Goal: Task Accomplishment & Management: Complete application form

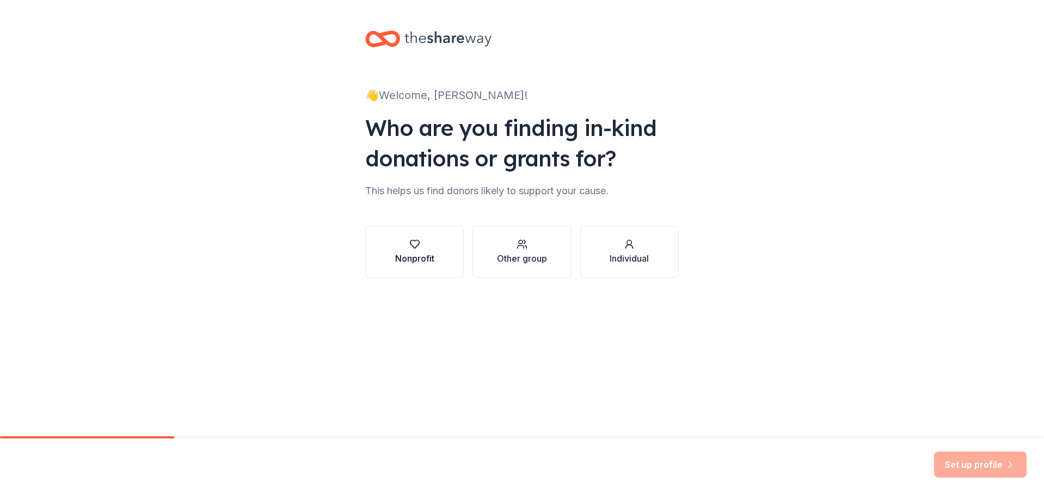
click at [434, 255] on div "Nonprofit" at bounding box center [414, 258] width 39 height 13
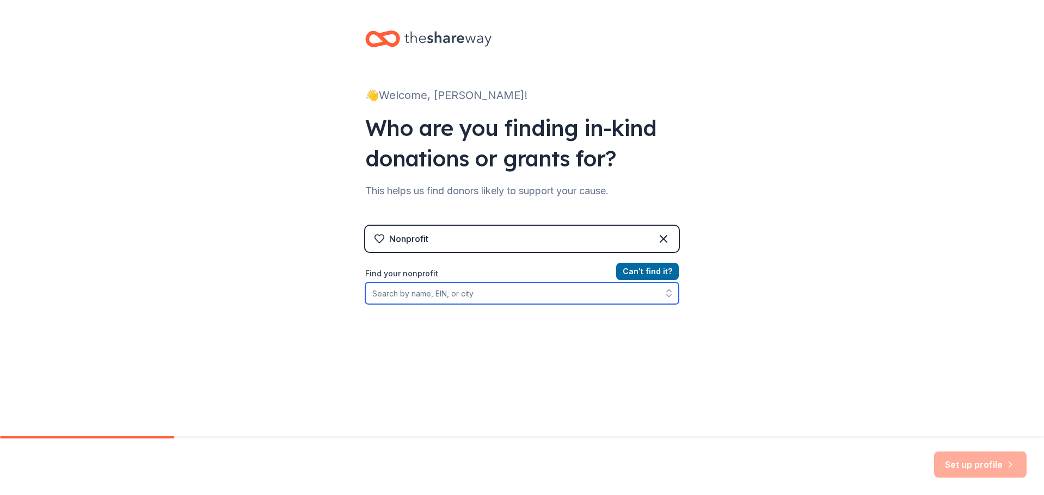
click at [490, 293] on input "Find your nonprofit" at bounding box center [521, 293] width 313 height 22
type input "west philly tool library"
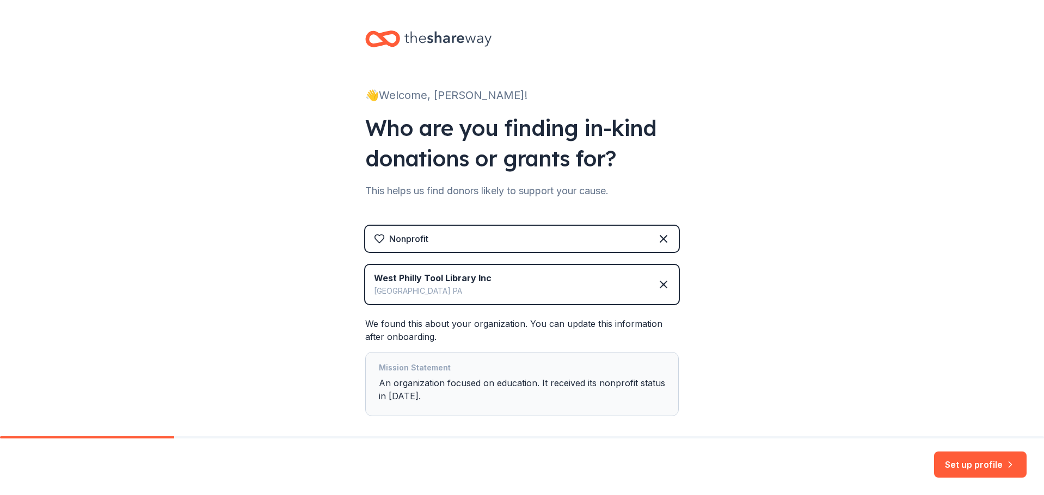
scroll to position [54, 0]
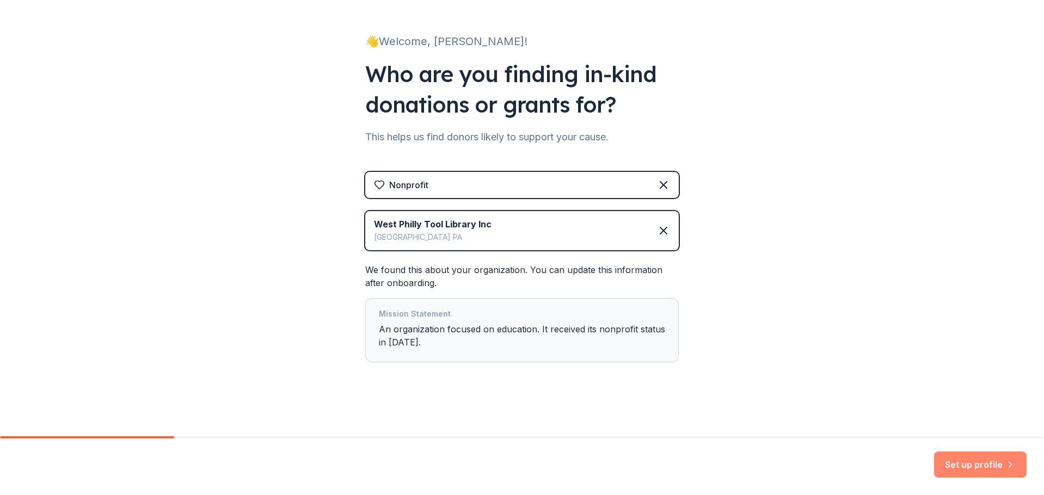
click at [973, 464] on button "Set up profile" at bounding box center [980, 465] width 93 height 26
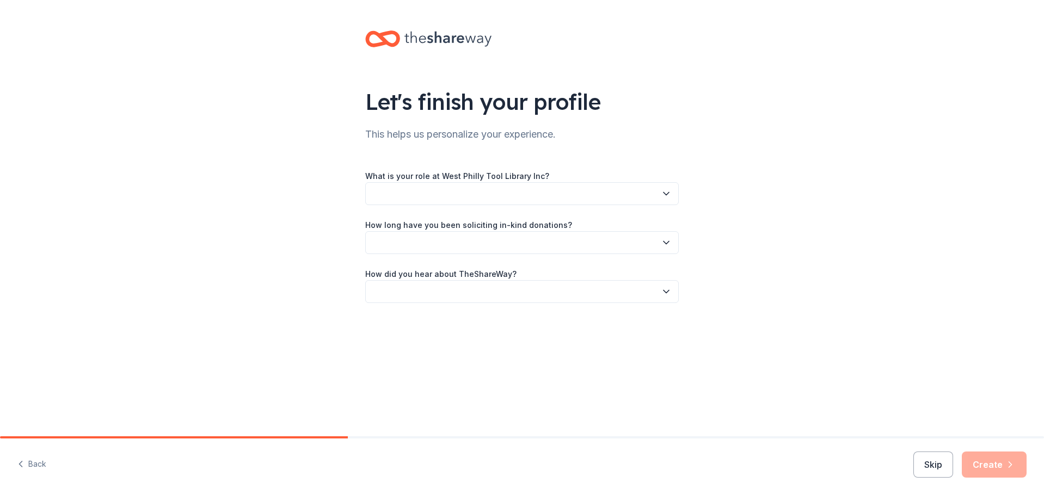
click at [430, 191] on button "button" at bounding box center [521, 193] width 313 height 23
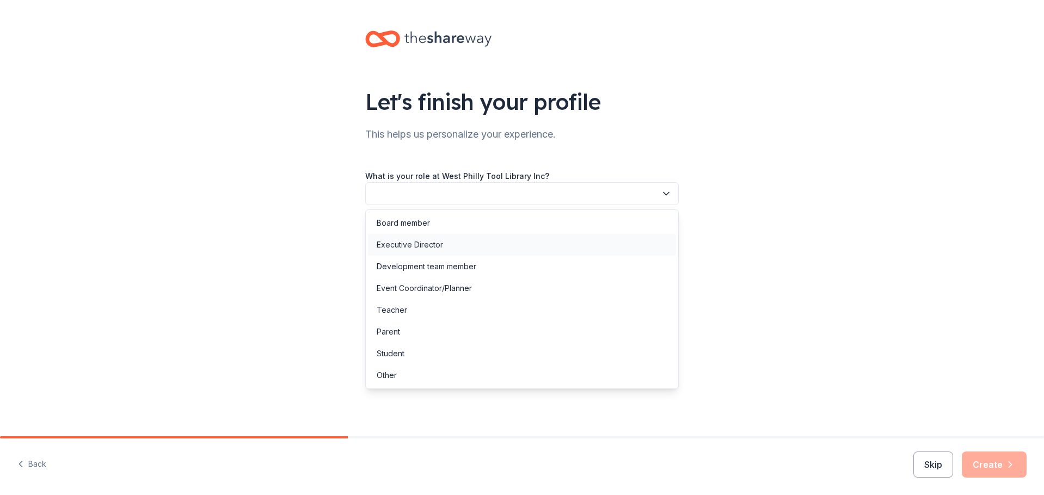
click at [420, 244] on div "Executive Director" at bounding box center [410, 244] width 66 height 13
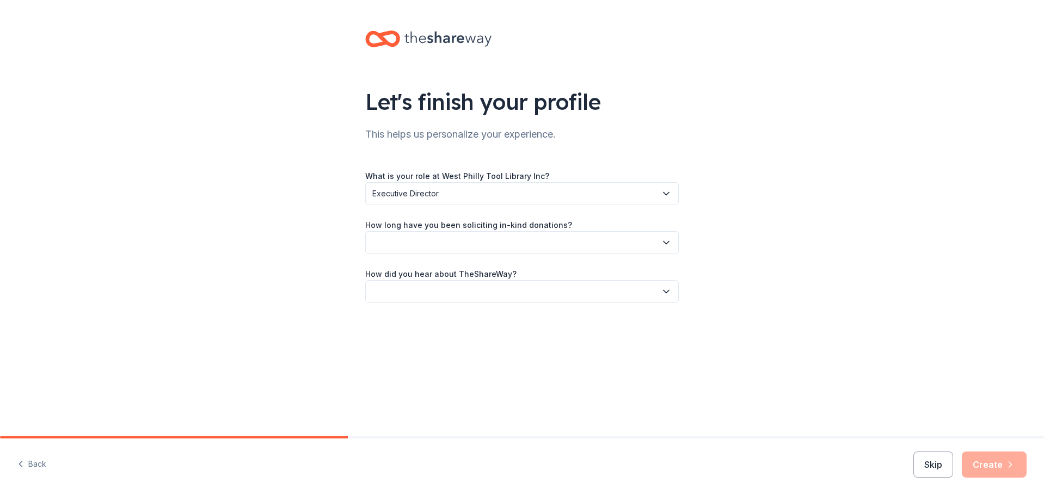
click at [430, 237] on button "button" at bounding box center [521, 242] width 313 height 23
click at [425, 272] on div "This is my first time!" at bounding box center [411, 272] width 69 height 13
click at [460, 286] on button "button" at bounding box center [521, 291] width 313 height 23
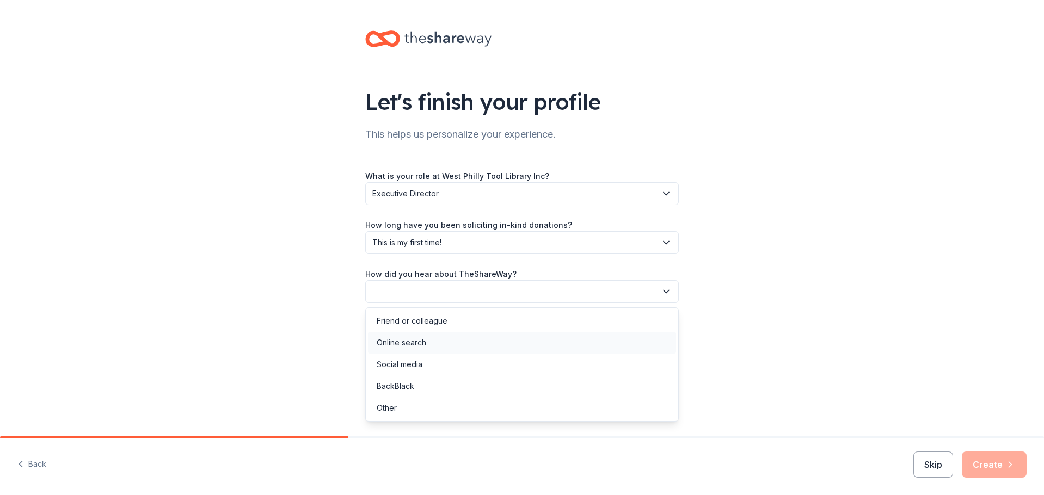
click at [442, 349] on div "Online search" at bounding box center [522, 343] width 308 height 22
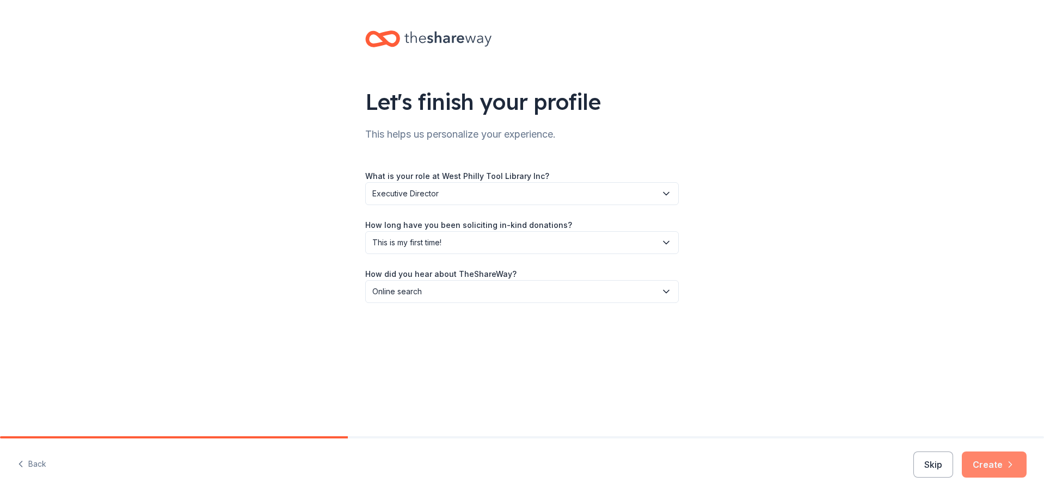
click at [1004, 472] on button "Create" at bounding box center [994, 465] width 65 height 26
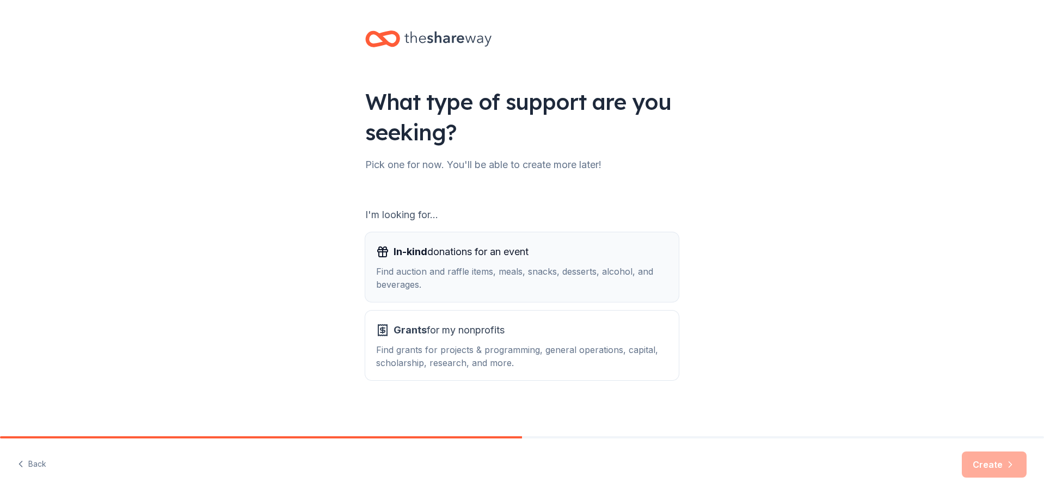
click at [545, 288] on div "Find auction and raffle items, meals, snacks, desserts, alcohol, and beverages." at bounding box center [522, 278] width 292 height 26
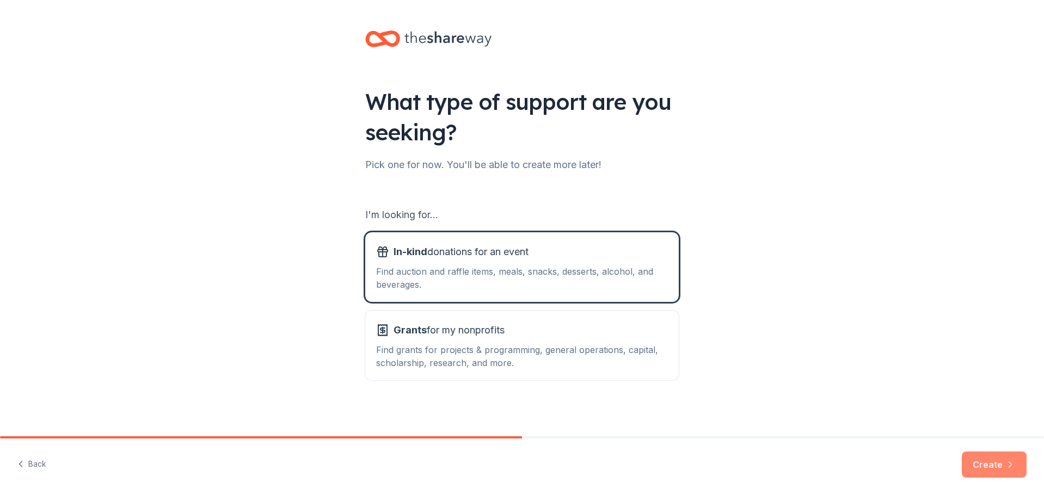
click at [1010, 460] on icon "button" at bounding box center [1010, 464] width 11 height 11
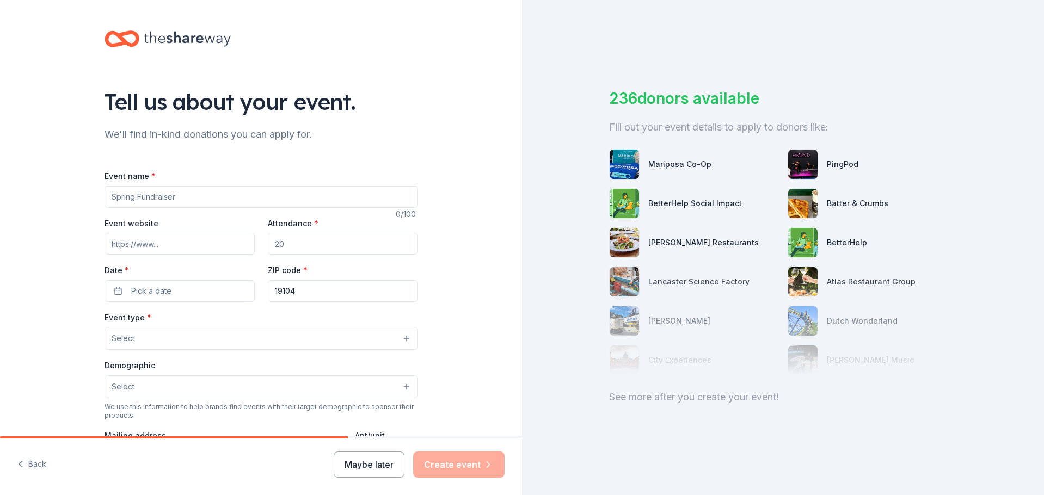
click at [217, 200] on input "Event name *" at bounding box center [260, 197] width 313 height 22
type input "Save the Tool Library!"
click at [183, 245] on input "Event website" at bounding box center [179, 244] width 150 height 22
click at [175, 240] on input "Event website" at bounding box center [179, 244] width 150 height 22
paste input "https://westphillytools.org/savethetoollibrary/"
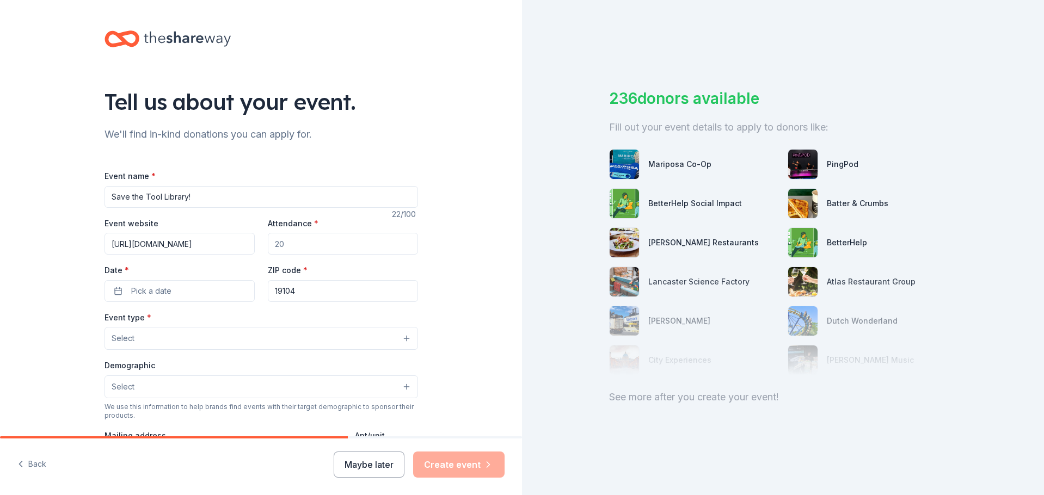
scroll to position [0, 27]
type input "https://westphillytools.org/savethetoollibrary/"
click at [293, 247] on input "Attendance *" at bounding box center [343, 244] width 150 height 22
type input "200"
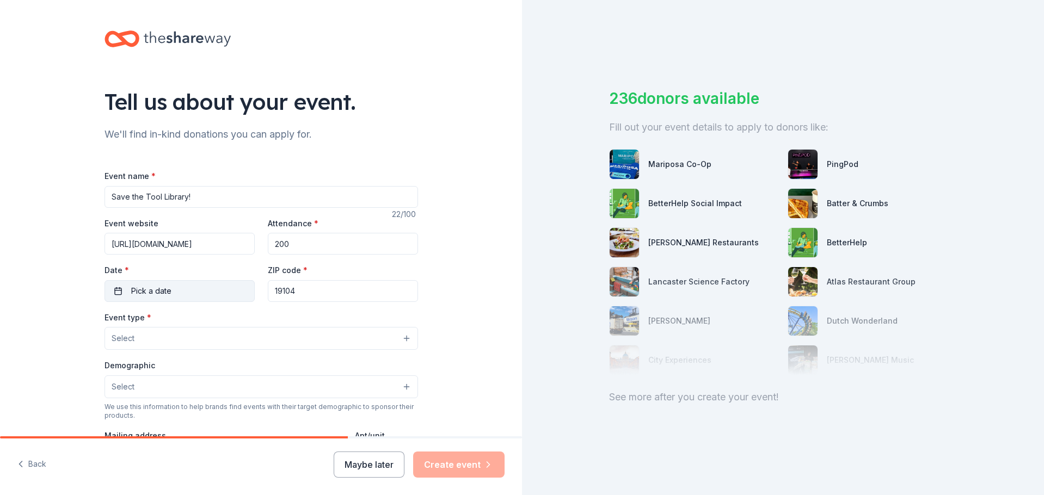
click at [190, 294] on button "Pick a date" at bounding box center [179, 291] width 150 height 22
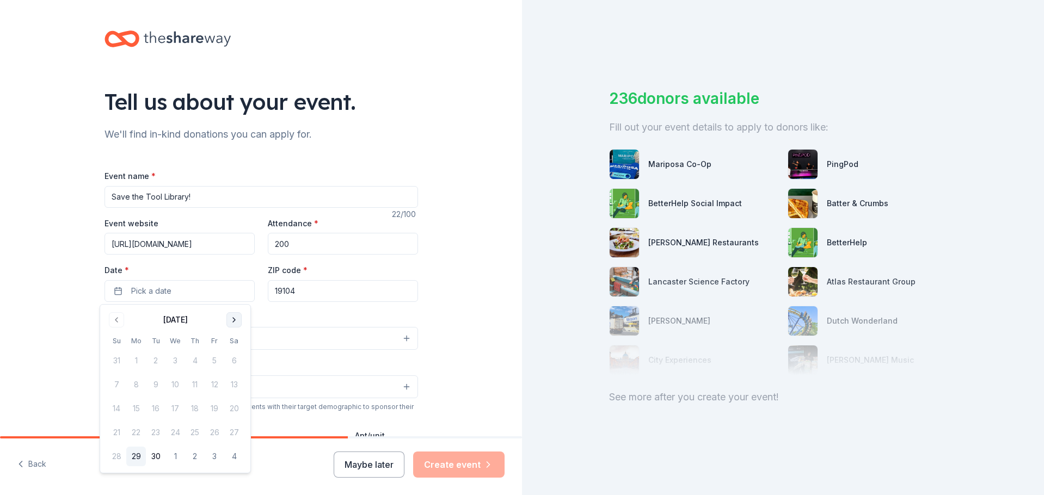
click at [228, 319] on button "Go to next month" at bounding box center [233, 319] width 15 height 15
click at [229, 441] on button "25" at bounding box center [234, 433] width 20 height 20
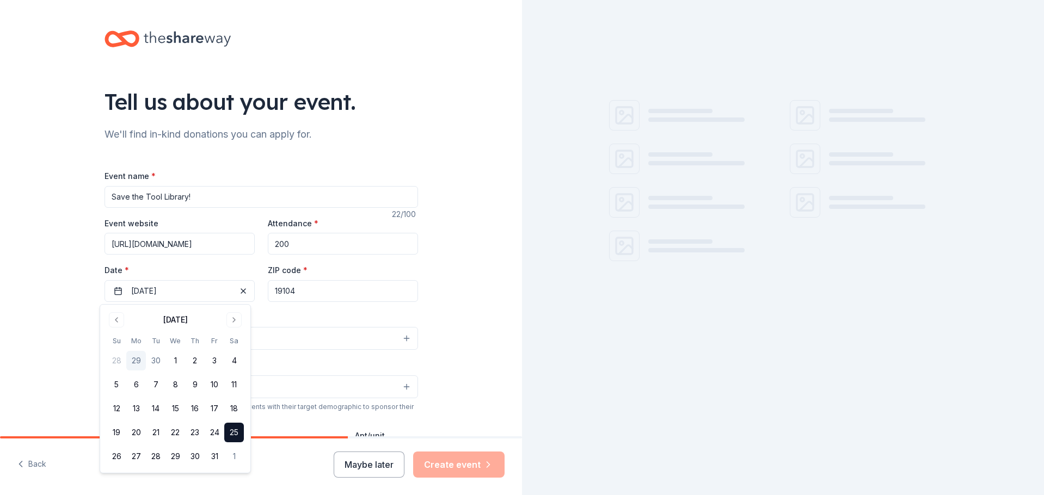
click at [328, 291] on input "19104" at bounding box center [343, 291] width 150 height 22
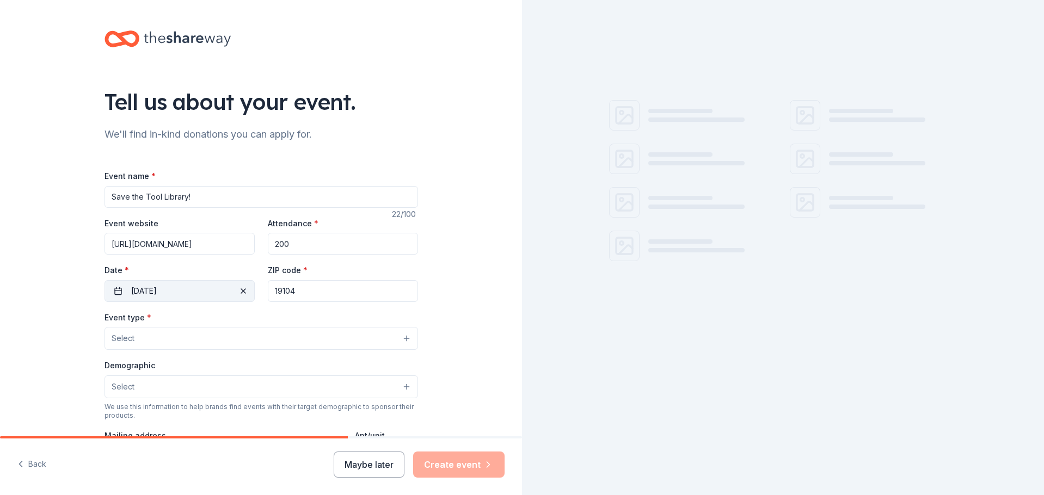
drag, startPoint x: 371, startPoint y: 294, endPoint x: 205, endPoint y: 286, distance: 165.6
click at [205, 286] on div "Event website https://westphillytools.org/savethetoollibrary/ Attendance * 200 …" at bounding box center [260, 259] width 313 height 85
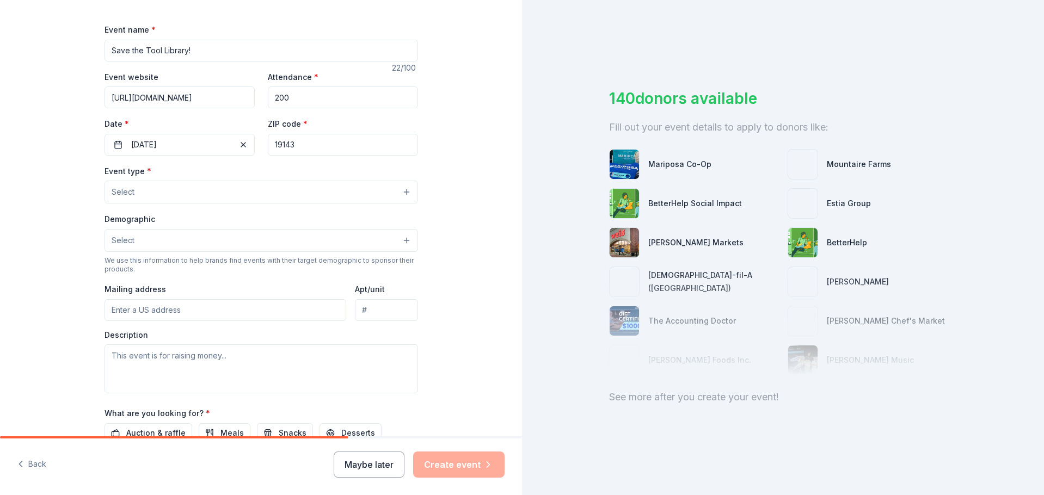
scroll to position [163, 0]
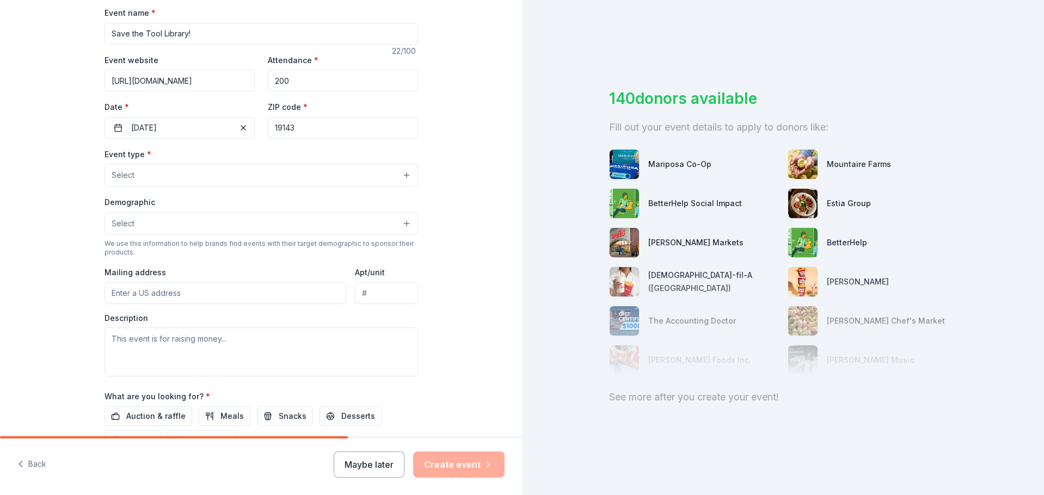
type input "19143"
click at [230, 175] on button "Select" at bounding box center [260, 175] width 313 height 23
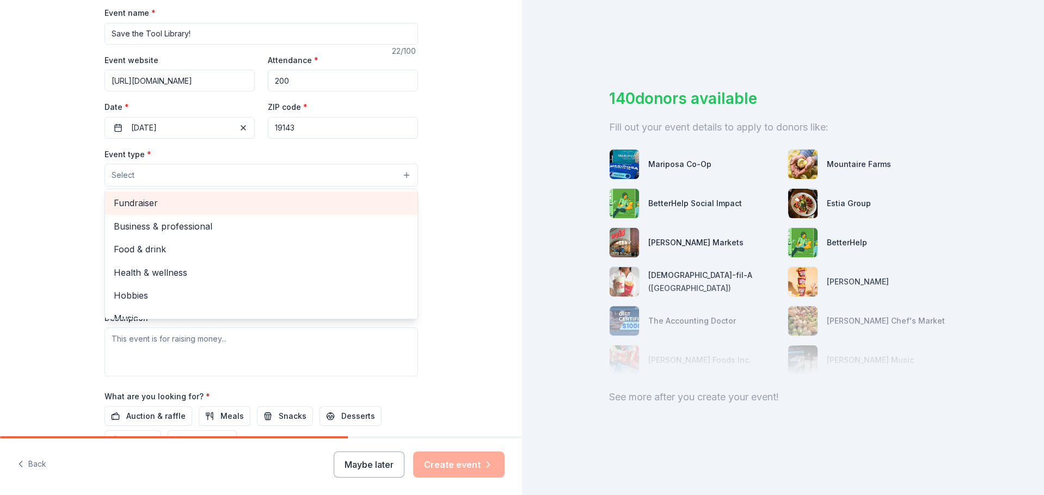
click at [145, 205] on span "Fundraiser" at bounding box center [261, 203] width 295 height 14
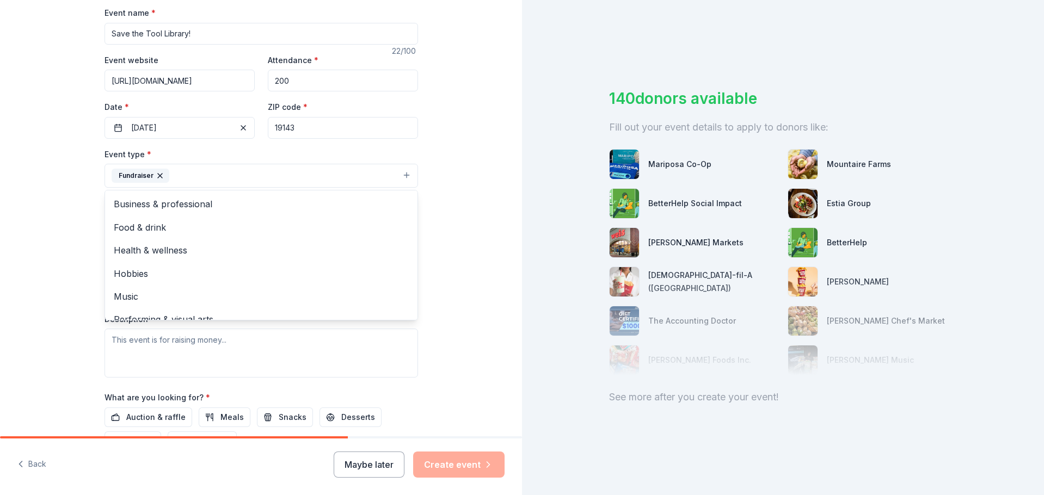
click at [454, 206] on div "Tell us about your event. We'll find in-kind donations you can apply for. Event…" at bounding box center [261, 199] width 522 height 725
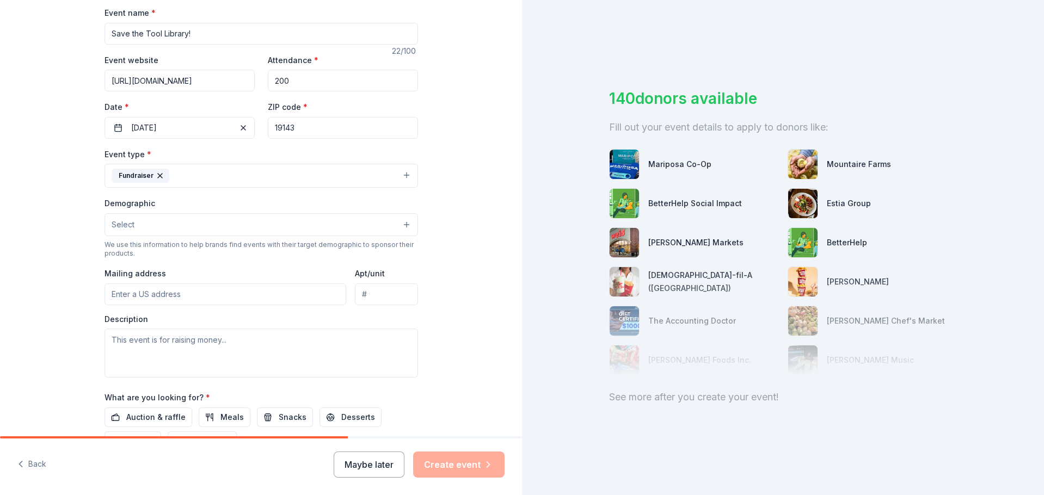
click at [358, 182] on button "Fundraiser" at bounding box center [260, 176] width 313 height 24
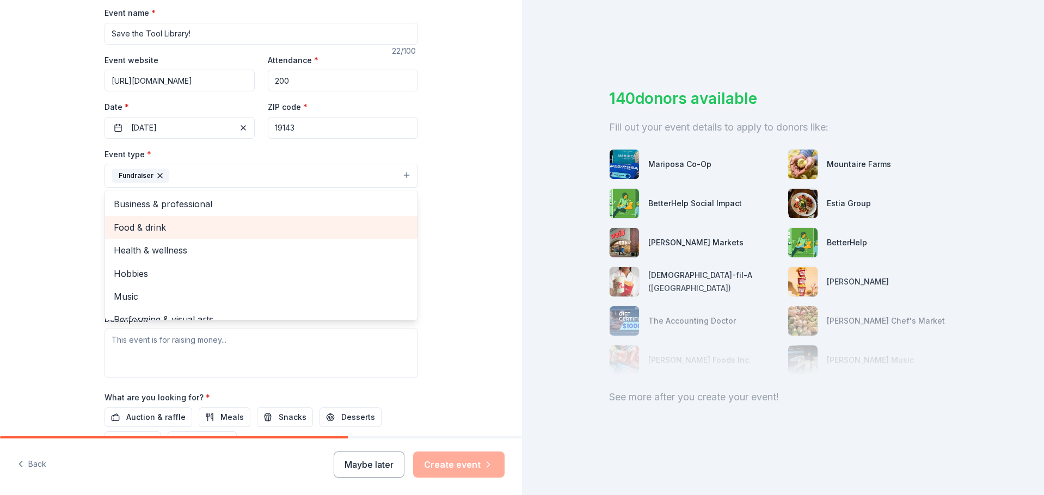
click at [173, 227] on span "Food & drink" at bounding box center [261, 227] width 295 height 14
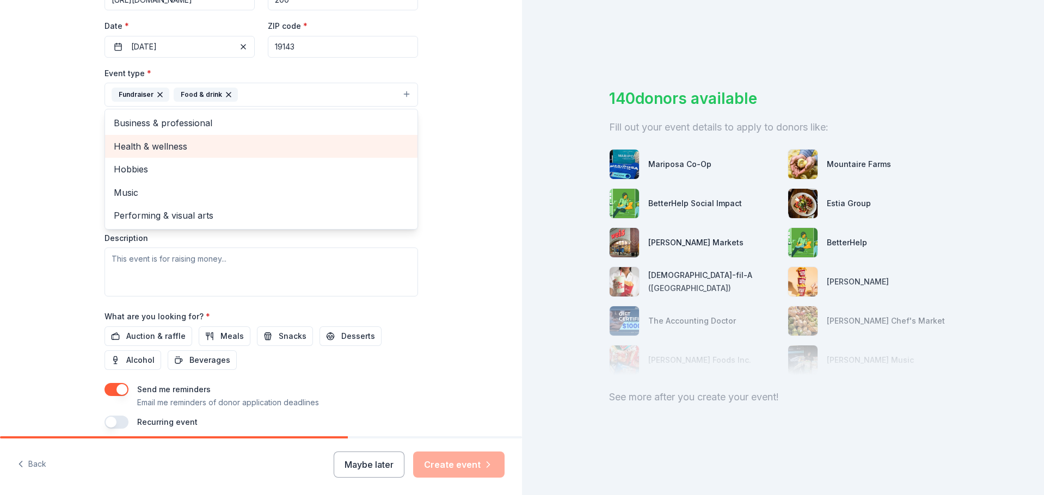
scroll to position [272, 0]
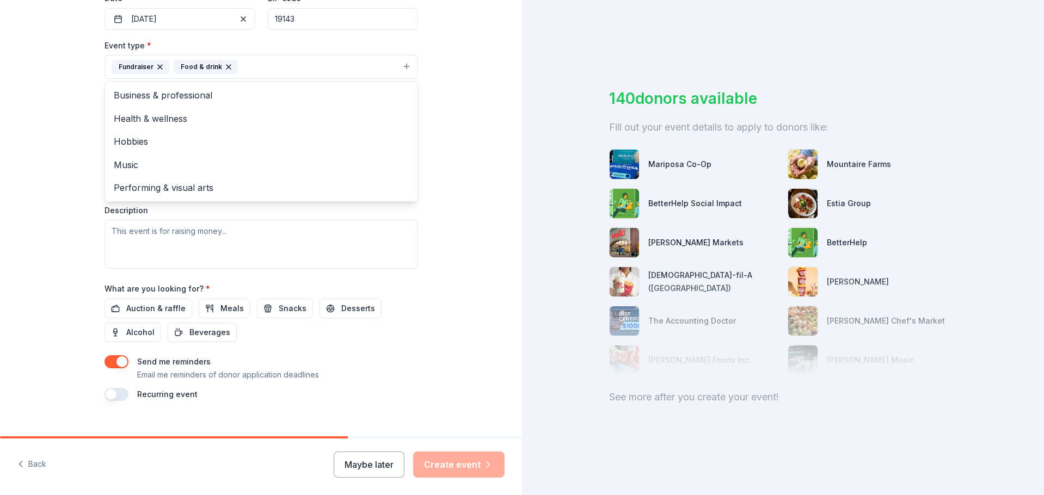
click at [445, 152] on div "Tell us about your event. We'll find in-kind donations you can apply for. Event…" at bounding box center [261, 90] width 522 height 725
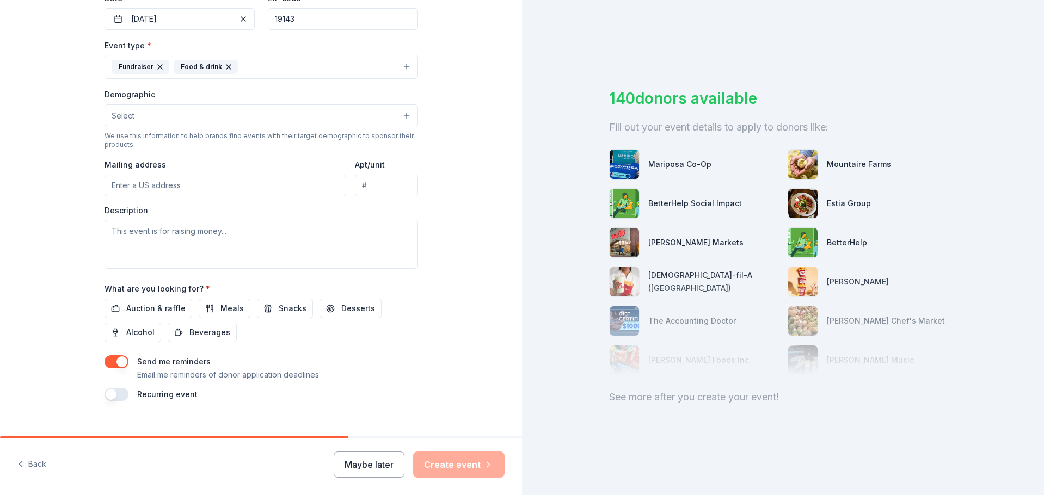
click at [310, 71] on button "Fundraiser Food & drink" at bounding box center [260, 67] width 313 height 24
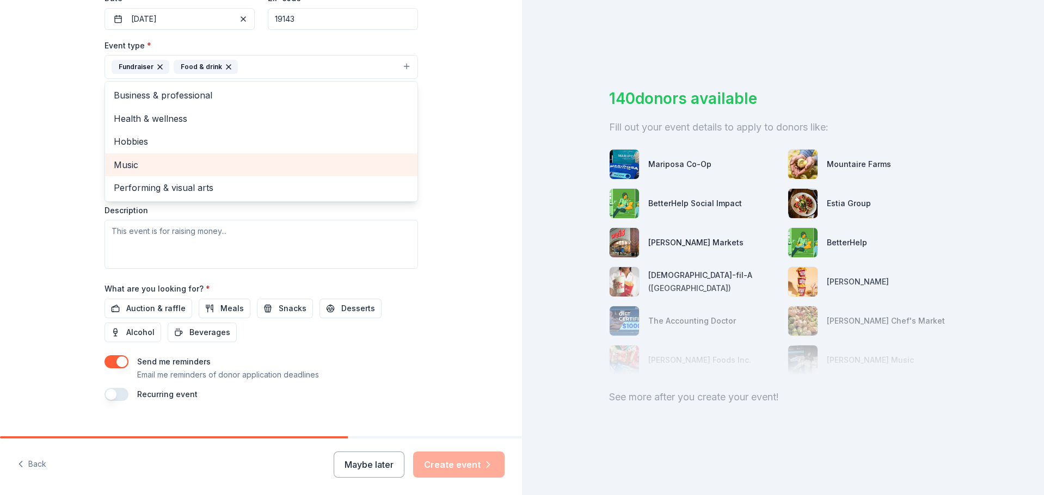
click at [141, 160] on span "Music" at bounding box center [261, 165] width 295 height 14
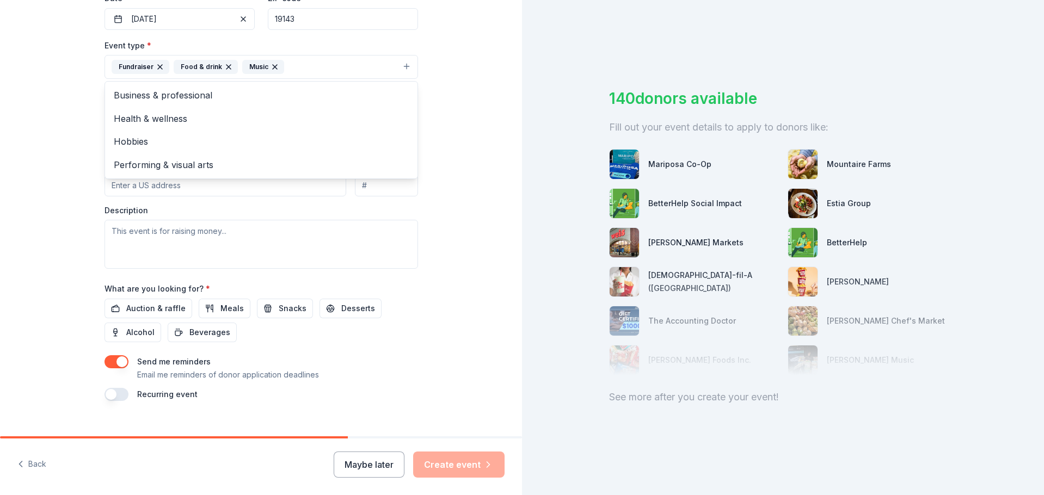
click at [475, 159] on div "Tell us about your event. We'll find in-kind donations you can apply for. Event…" at bounding box center [261, 90] width 522 height 725
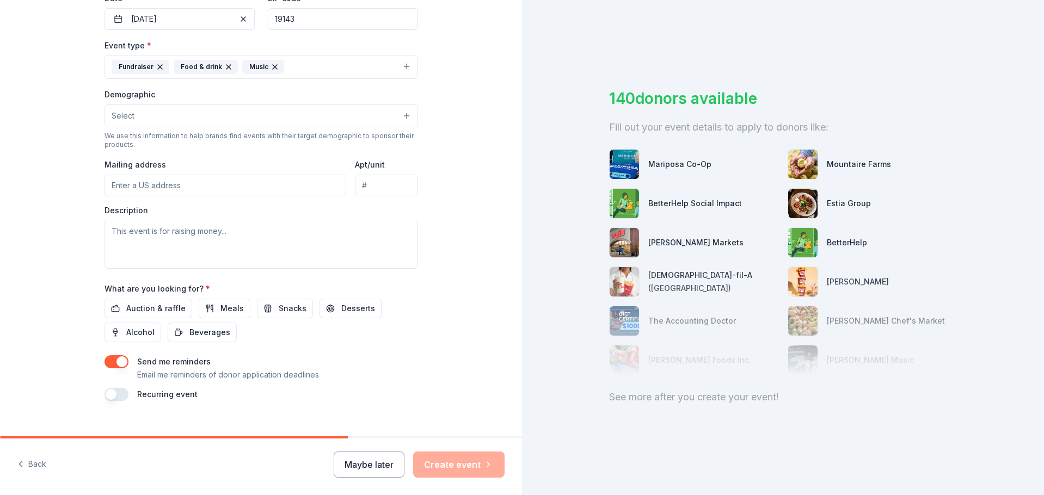
click at [231, 122] on button "Select" at bounding box center [260, 115] width 313 height 23
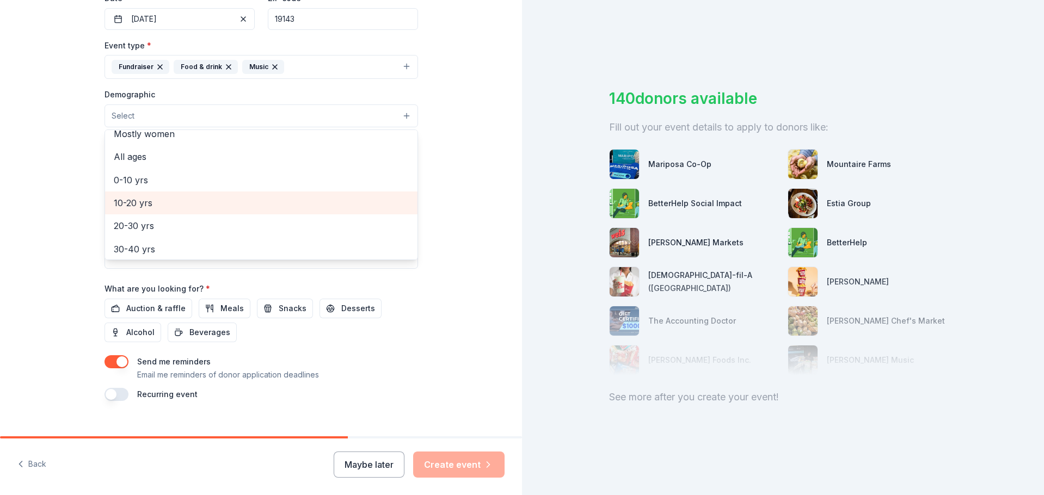
scroll to position [0, 0]
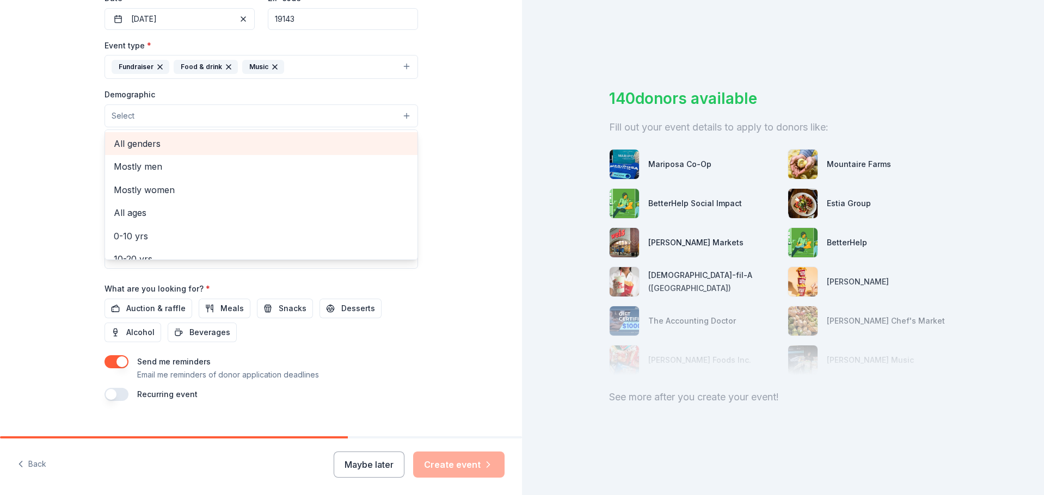
click at [208, 147] on span "All genders" at bounding box center [261, 144] width 295 height 14
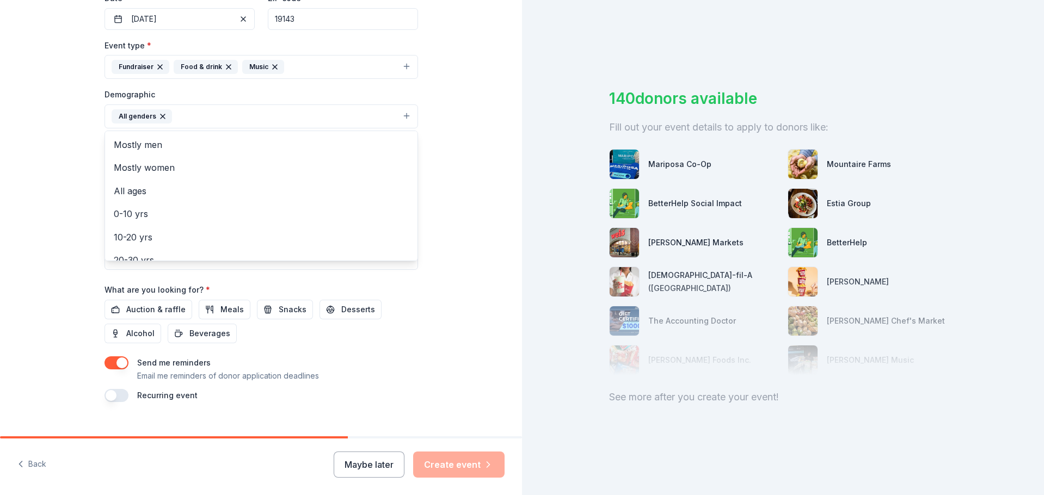
click at [461, 178] on div "Tell us about your event. We'll find in-kind donations you can apply for. Event…" at bounding box center [261, 91] width 522 height 726
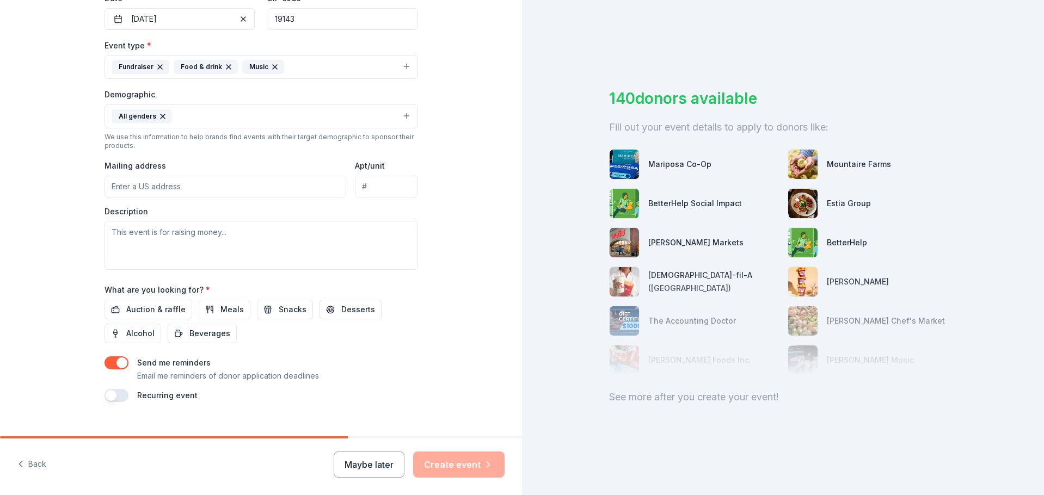
click at [288, 119] on button "All genders" at bounding box center [260, 116] width 313 height 24
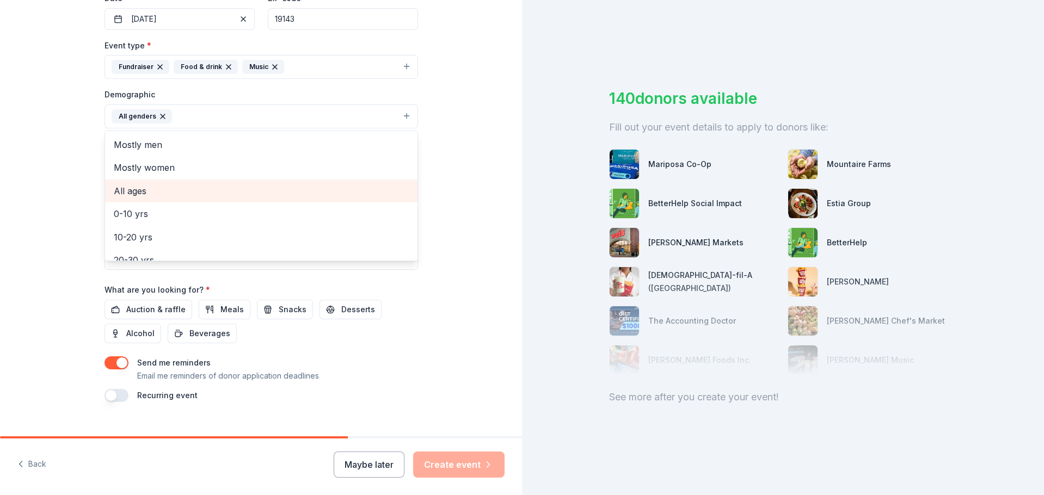
click at [164, 189] on span "All ages" at bounding box center [261, 191] width 295 height 14
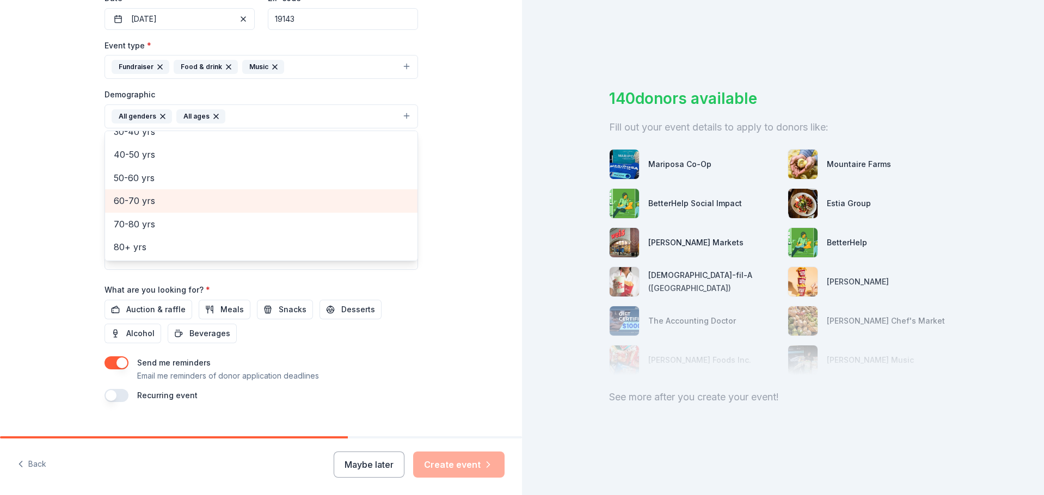
scroll to position [290, 0]
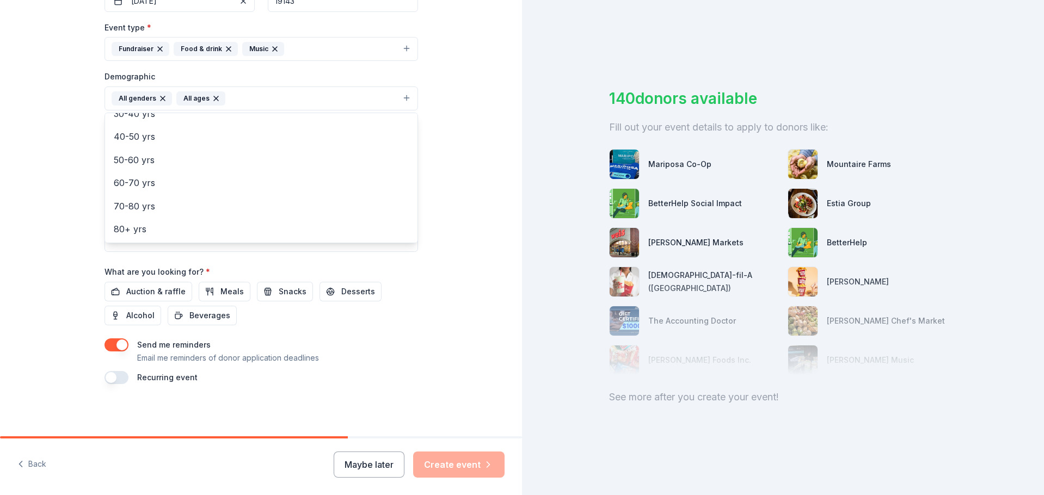
click at [475, 223] on div "Tell us about your event. We'll find in-kind donations you can apply for. Event…" at bounding box center [261, 73] width 522 height 726
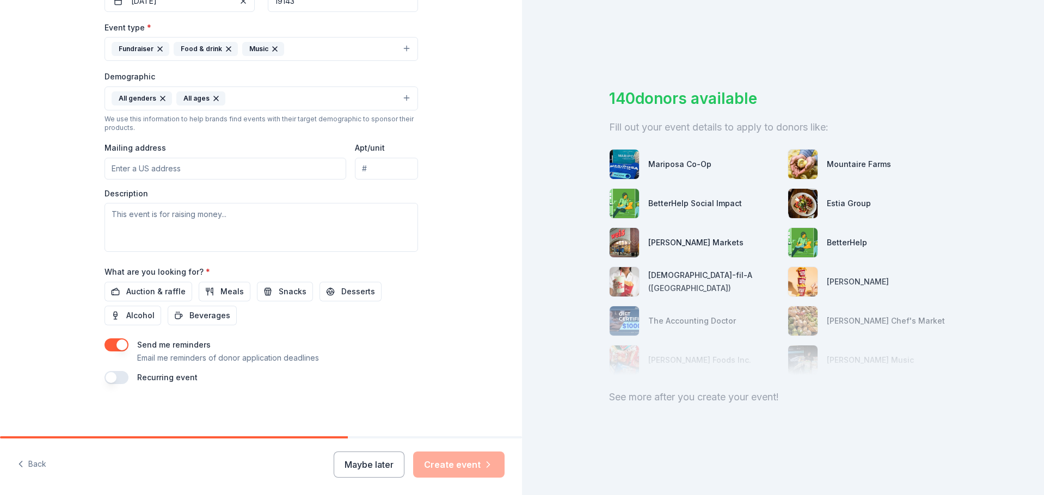
click at [199, 178] on input "Mailing address" at bounding box center [225, 169] width 242 height 22
type input "1318 Grove Street, Philadelphia, PA, 19146"
click at [180, 213] on textarea at bounding box center [260, 227] width 313 height 49
click at [230, 227] on textarea at bounding box center [260, 227] width 313 height 49
paste textarea "On October 25th, 2025, we will be holding our Save the Tool Library Fundraiser …"
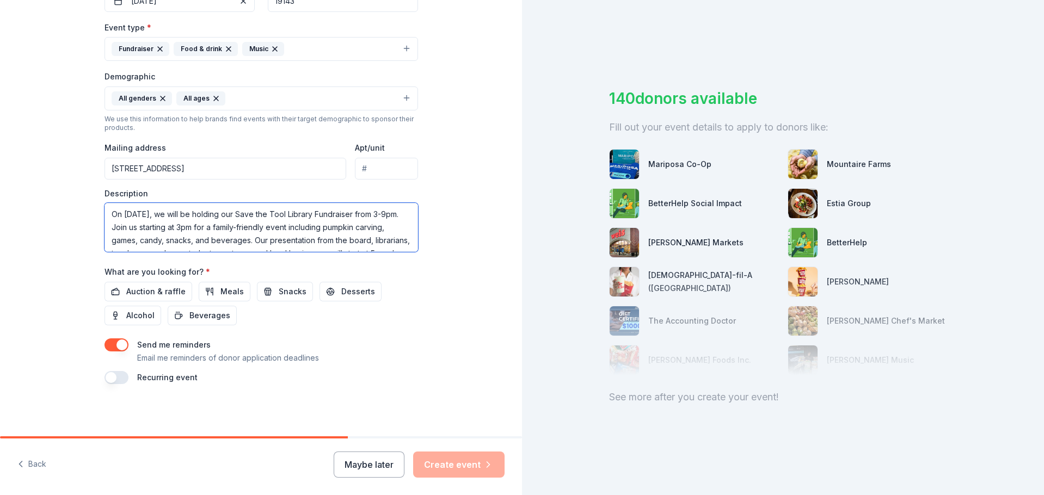
scroll to position [46, 0]
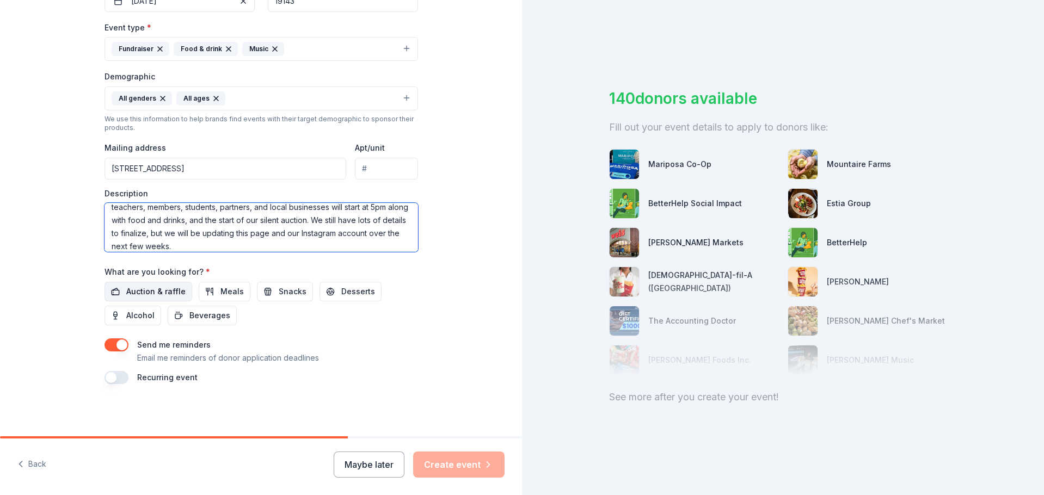
type textarea "On October 25th, 2025, we will be holding our Save the Tool Library Fundraiser …"
click at [163, 290] on span "Auction & raffle" at bounding box center [155, 291] width 59 height 13
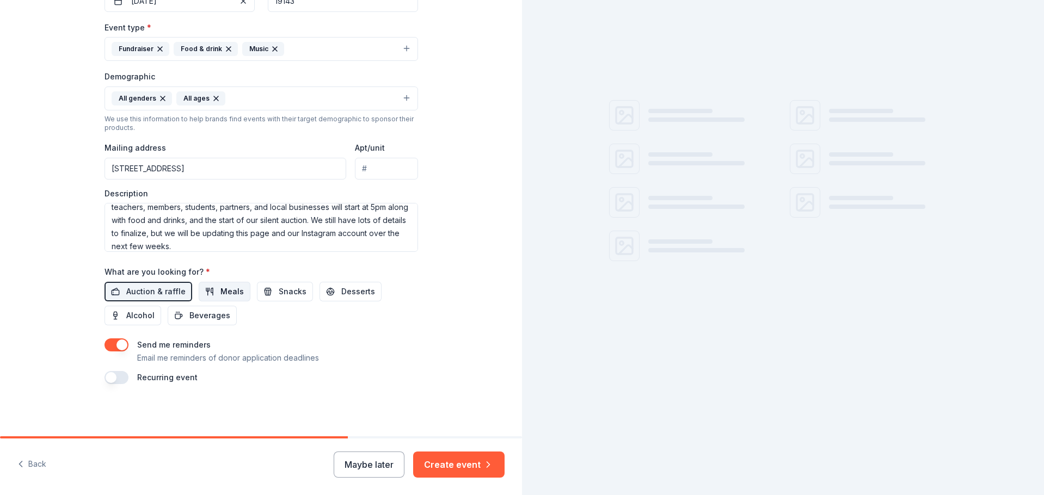
click at [233, 290] on span "Meals" at bounding box center [231, 291] width 23 height 13
click at [279, 293] on span "Snacks" at bounding box center [293, 291] width 28 height 13
click at [326, 292] on button "Desserts" at bounding box center [350, 292] width 62 height 20
click at [140, 310] on span "Alcohol" at bounding box center [140, 315] width 28 height 13
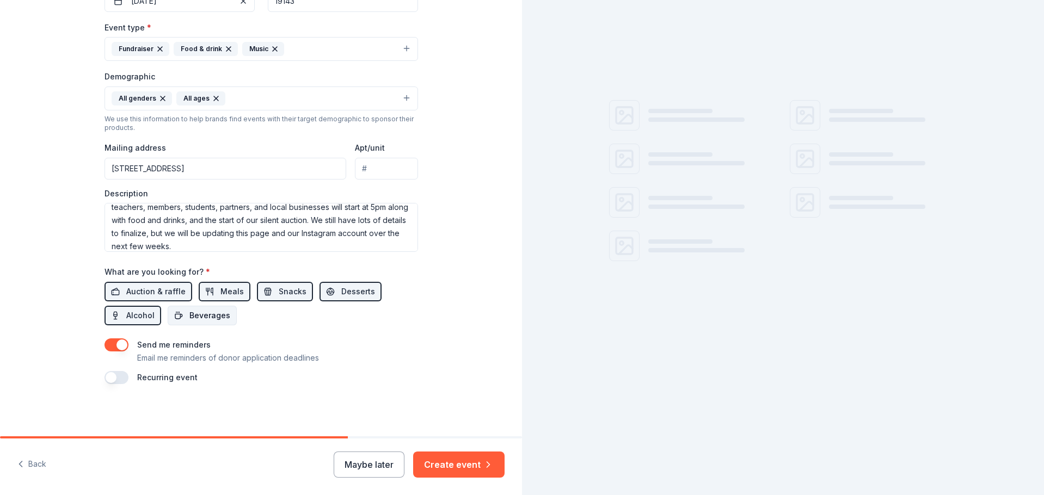
click at [193, 314] on span "Beverages" at bounding box center [209, 315] width 41 height 13
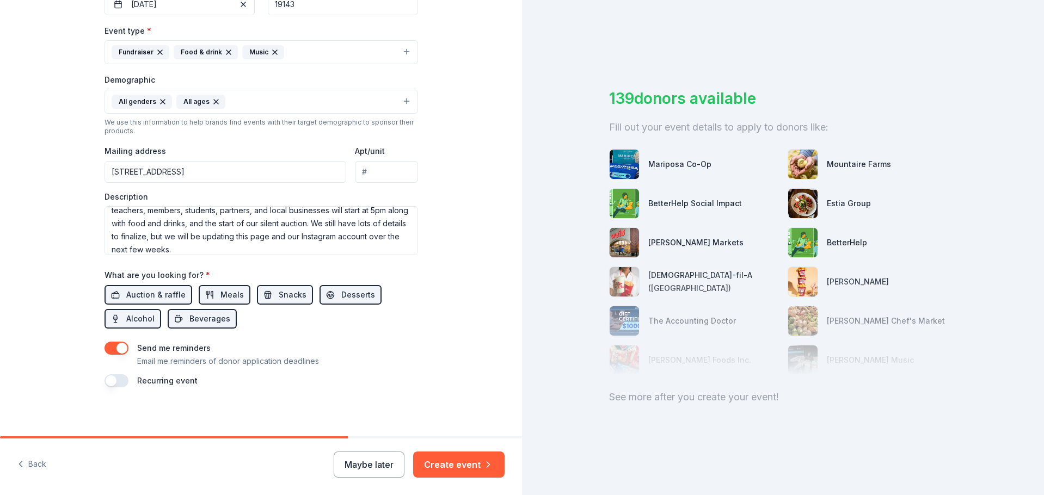
scroll to position [290, 0]
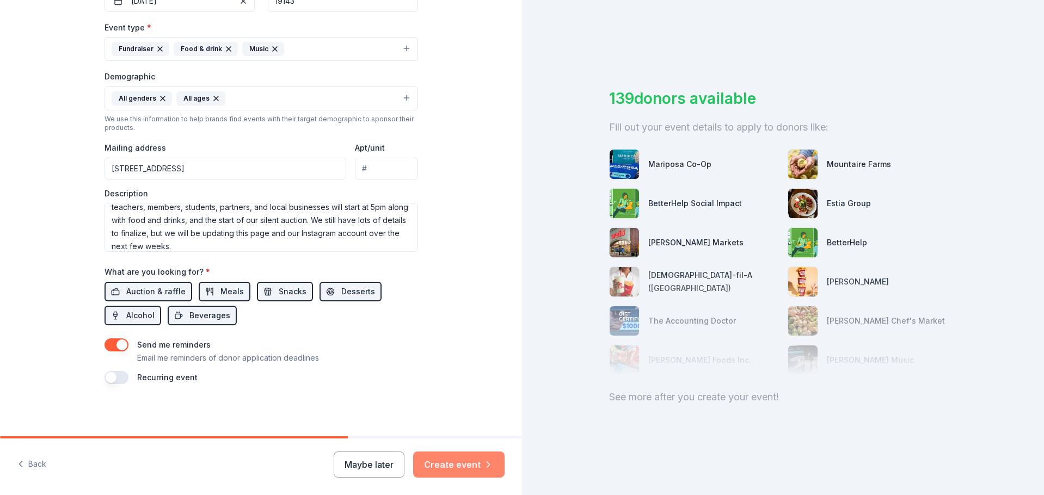
click at [452, 464] on button "Create event" at bounding box center [458, 465] width 91 height 26
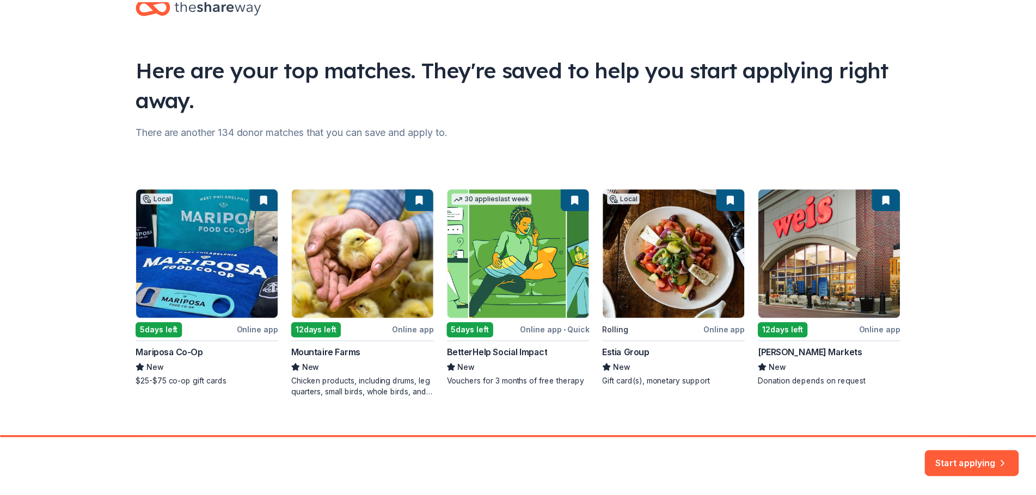
scroll to position [47, 0]
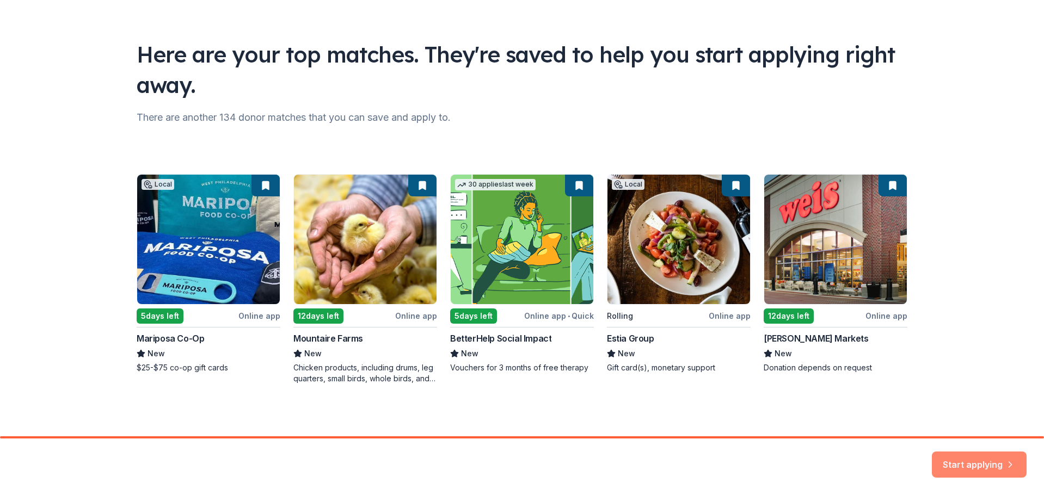
click at [971, 463] on button "Start applying" at bounding box center [979, 459] width 95 height 26
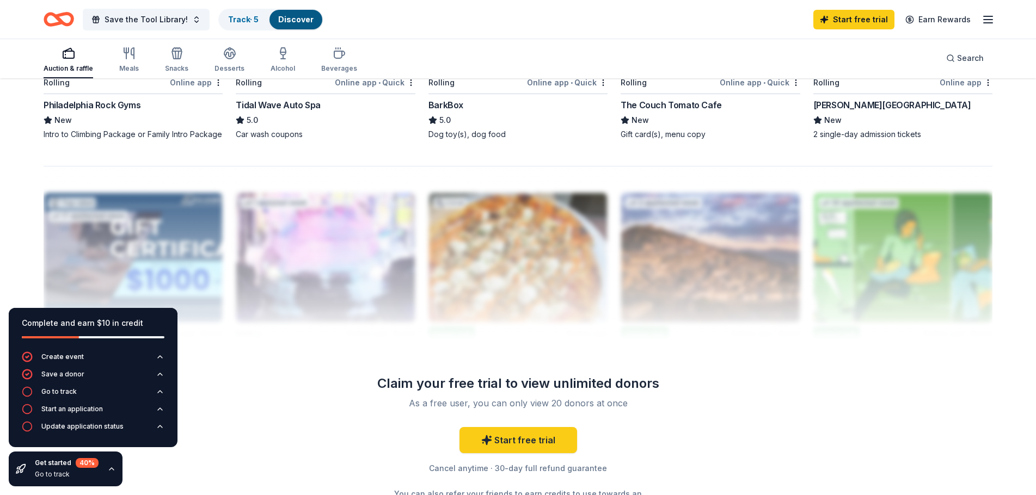
scroll to position [1075, 0]
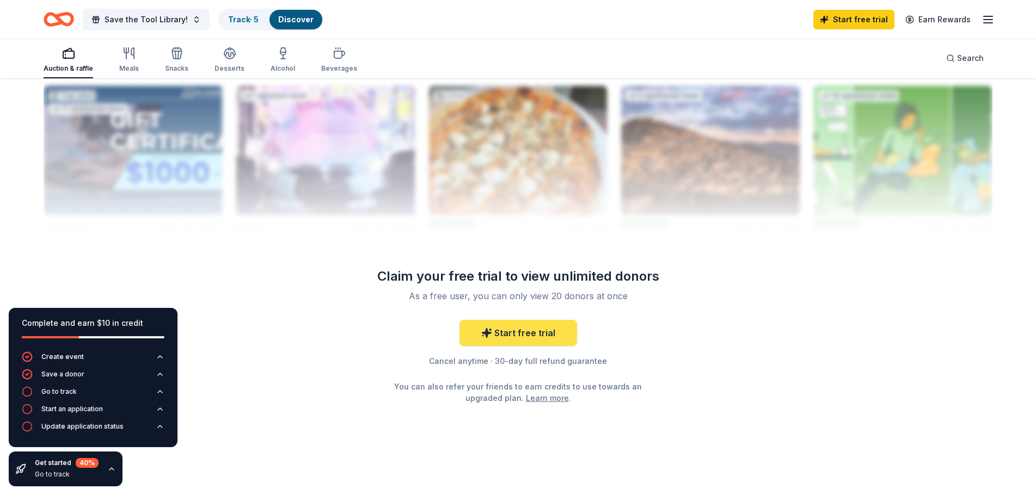
click at [542, 340] on link "Start free trial" at bounding box center [518, 333] width 118 height 26
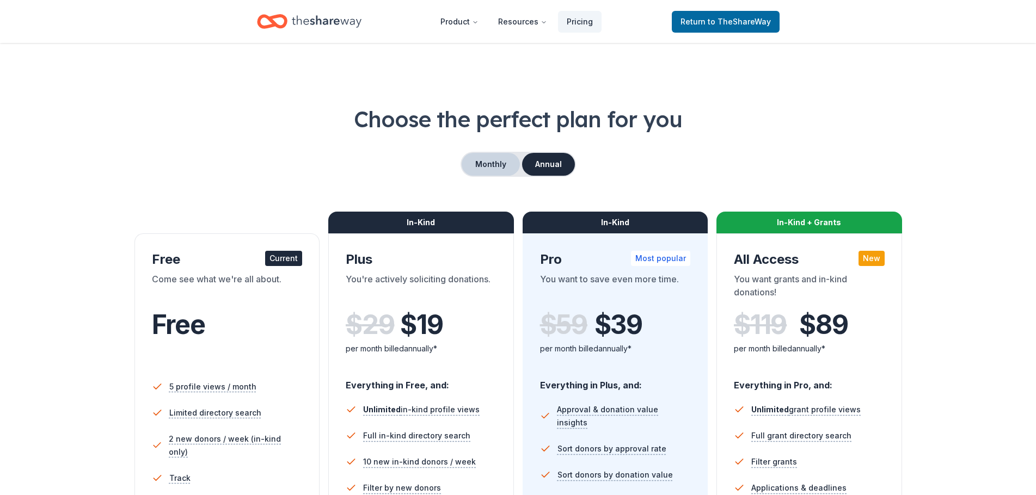
click at [503, 170] on button "Monthly" at bounding box center [490, 164] width 58 height 23
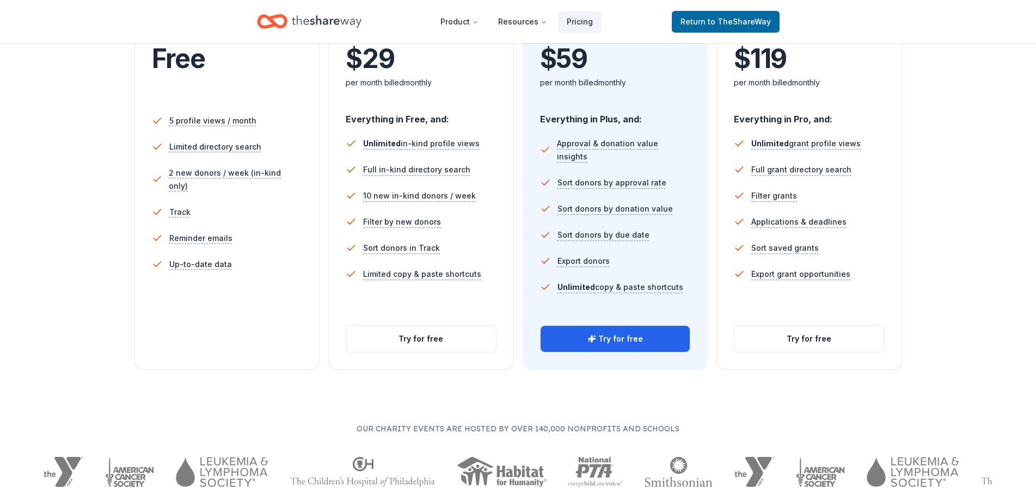
scroll to position [272, 0]
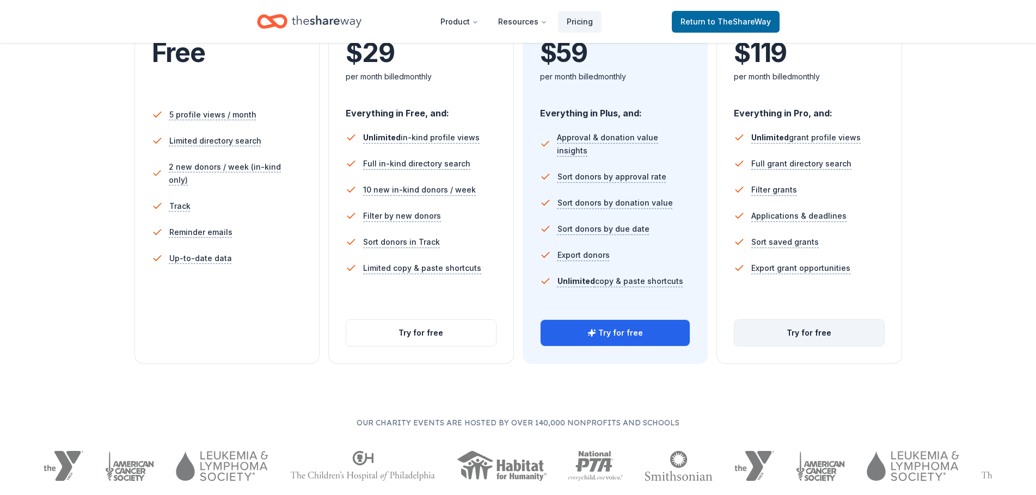
click at [834, 335] on button "Try for free" at bounding box center [809, 333] width 150 height 26
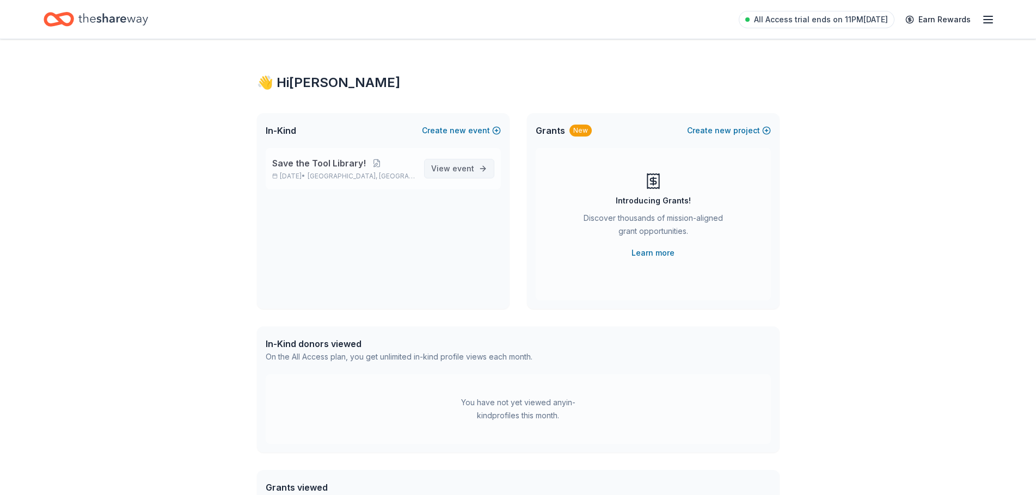
click at [441, 165] on span "View event" at bounding box center [452, 168] width 43 height 13
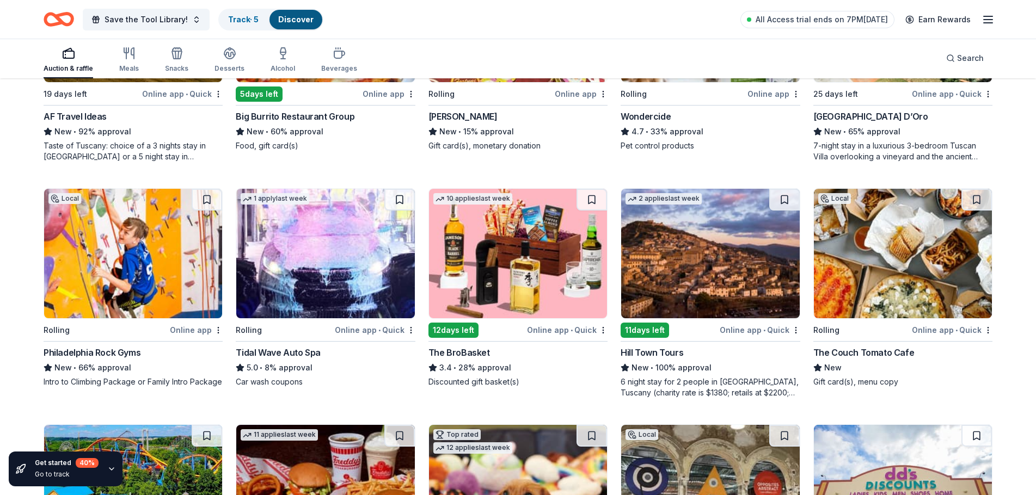
scroll to position [954, 0]
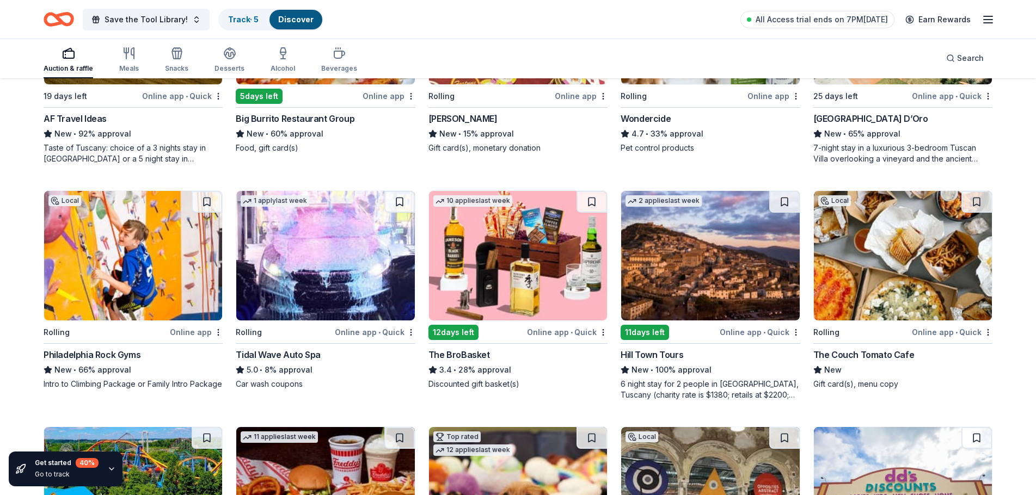
click at [717, 292] on img at bounding box center [710, 256] width 178 height 130
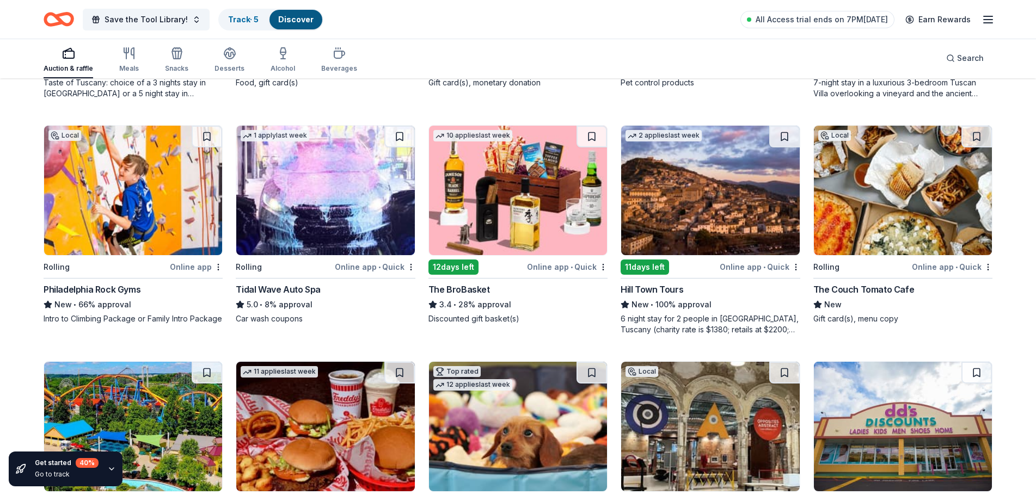
scroll to position [1009, 0]
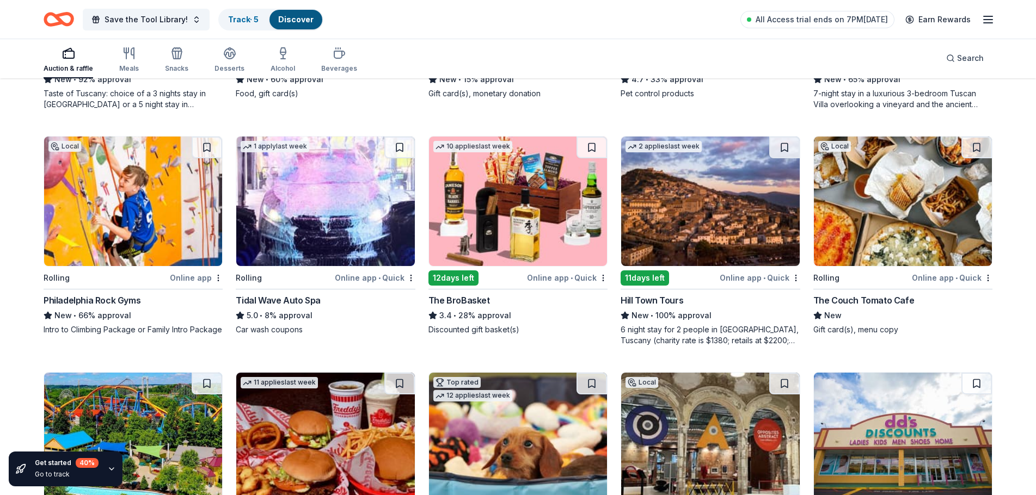
click at [122, 219] on img at bounding box center [133, 202] width 178 height 130
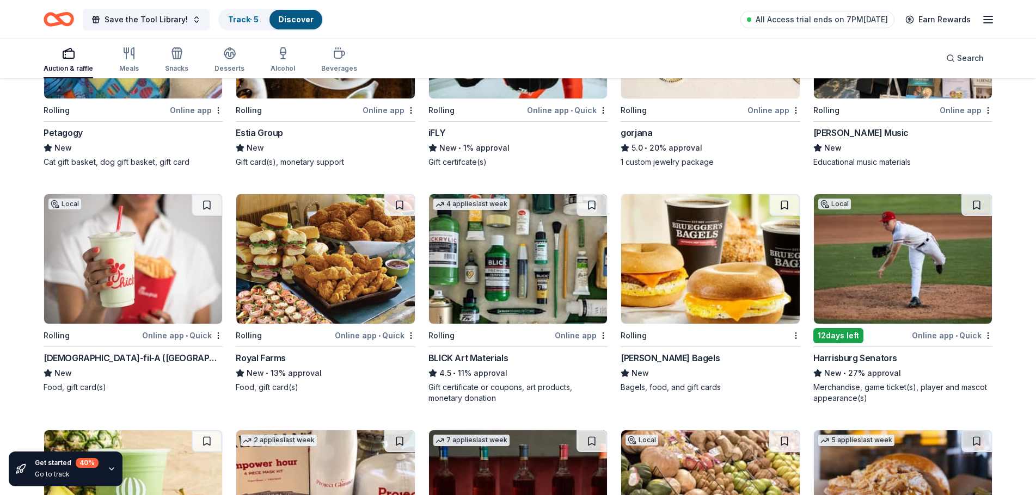
scroll to position [1880, 0]
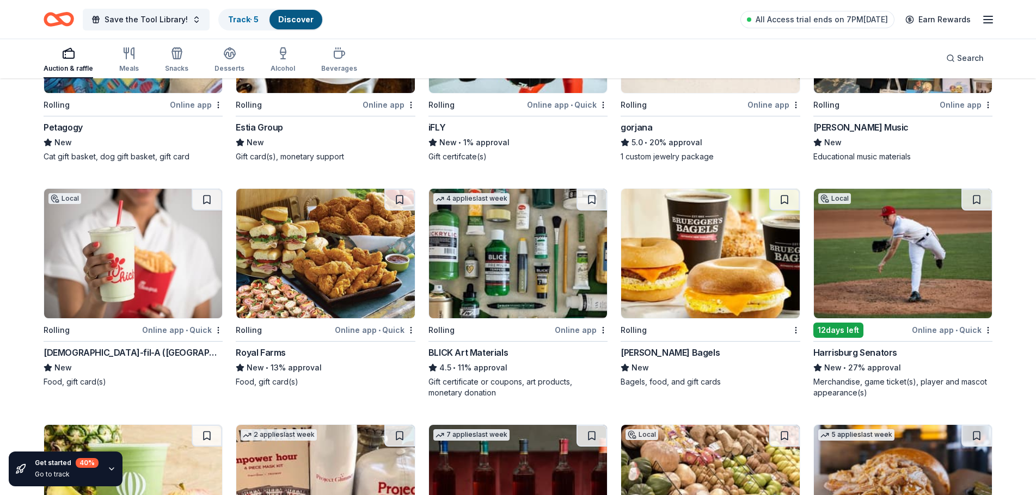
click at [132, 262] on img at bounding box center [133, 254] width 178 height 130
click at [298, 264] on img at bounding box center [325, 254] width 178 height 130
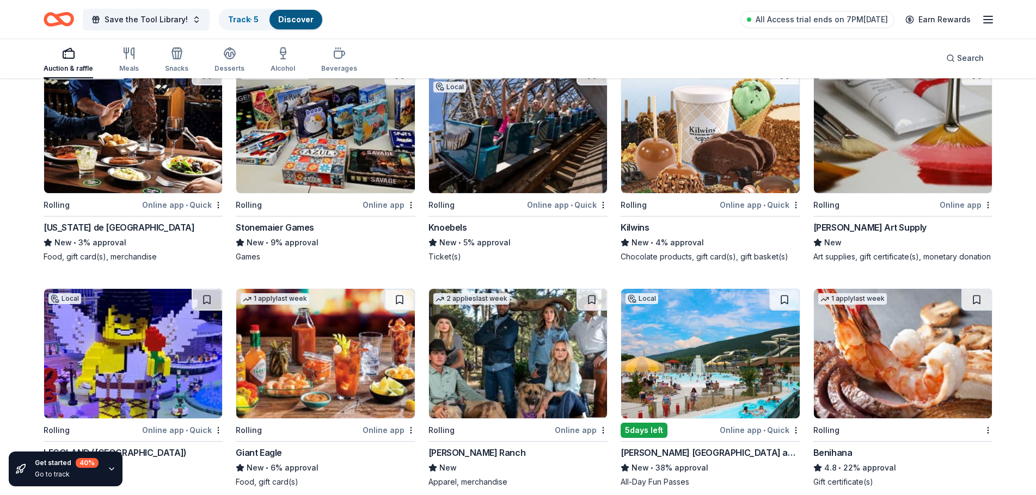
scroll to position [2922, 0]
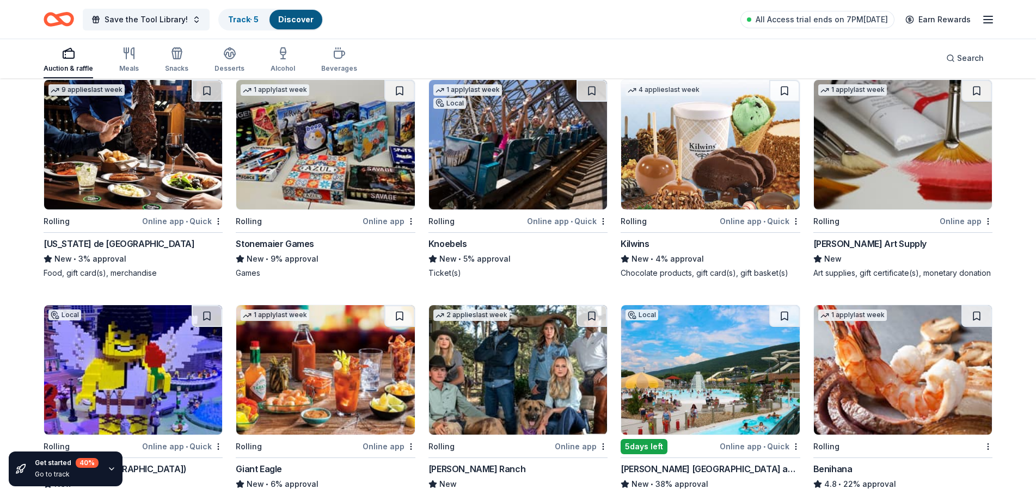
click at [467, 171] on img at bounding box center [518, 145] width 178 height 130
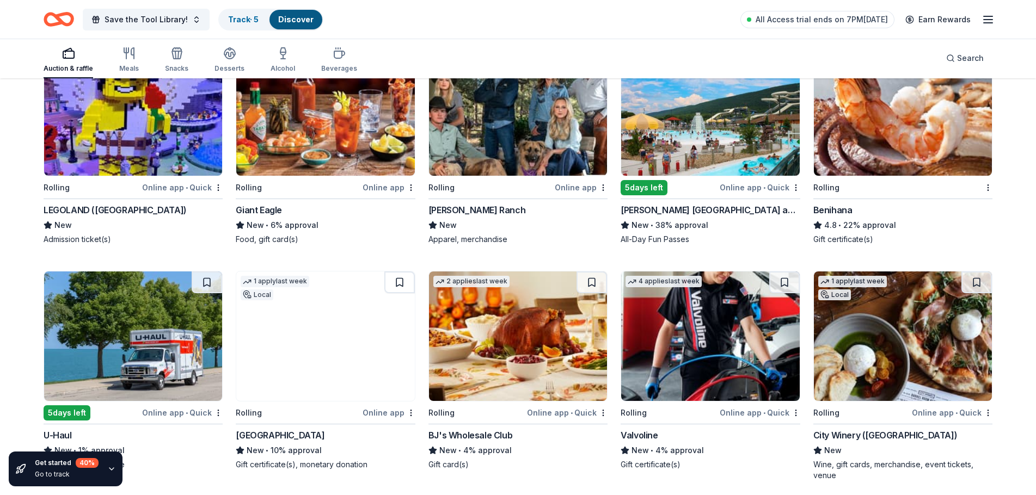
scroll to position [3249, 0]
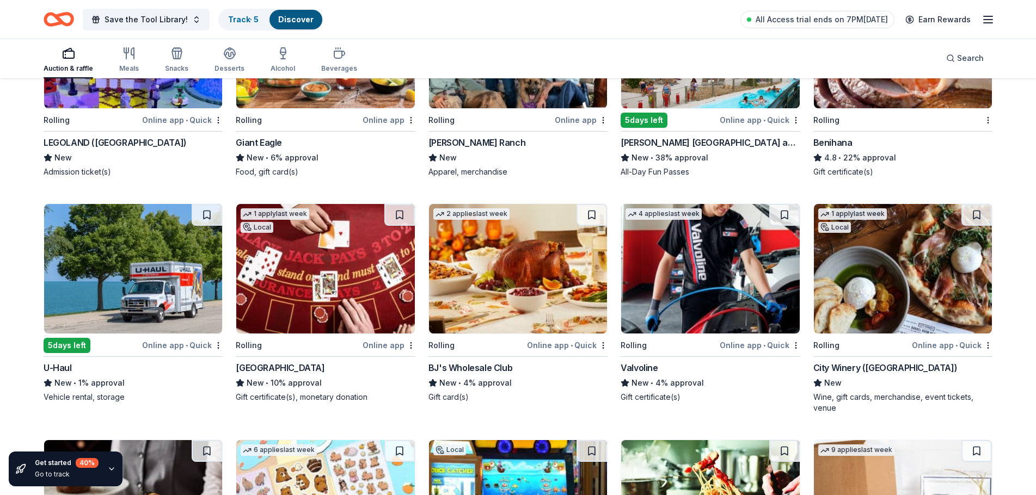
click at [910, 295] on img at bounding box center [903, 269] width 178 height 130
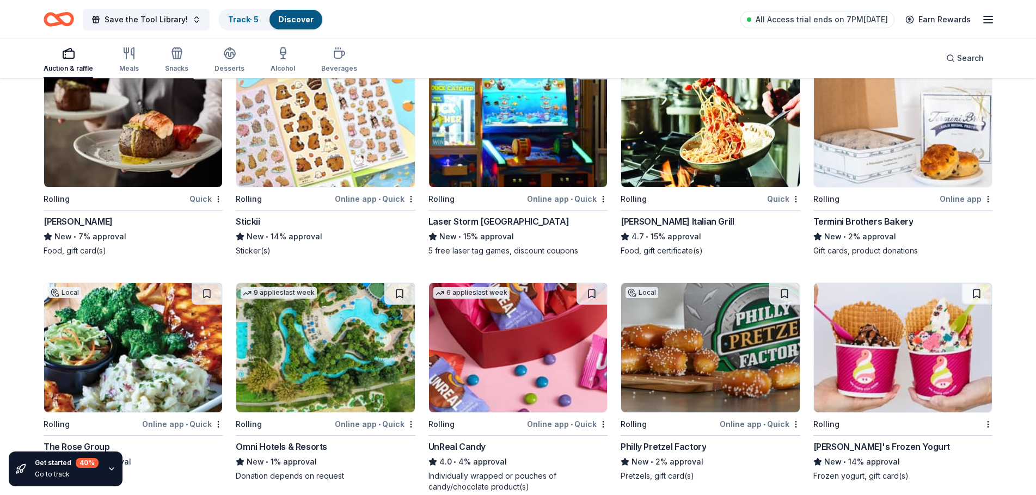
scroll to position [3643, 0]
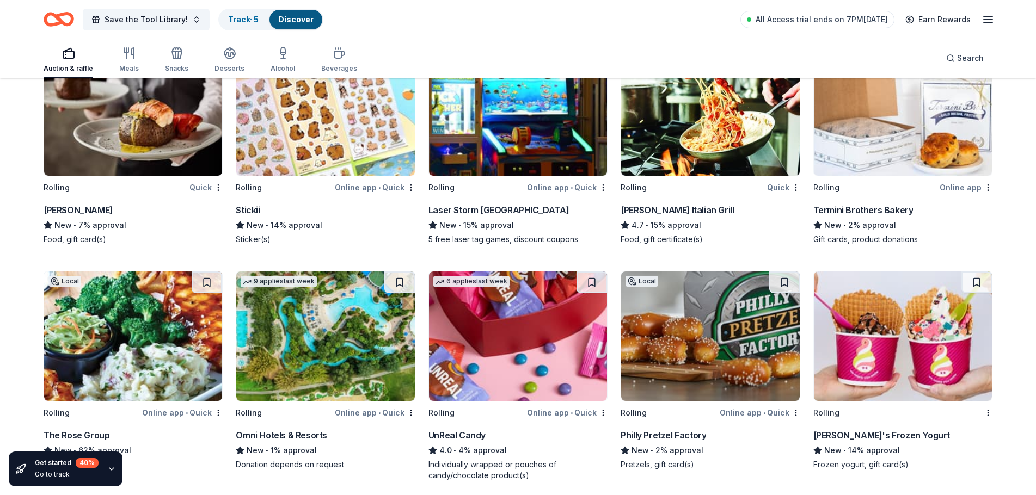
click at [897, 142] on img at bounding box center [903, 111] width 178 height 130
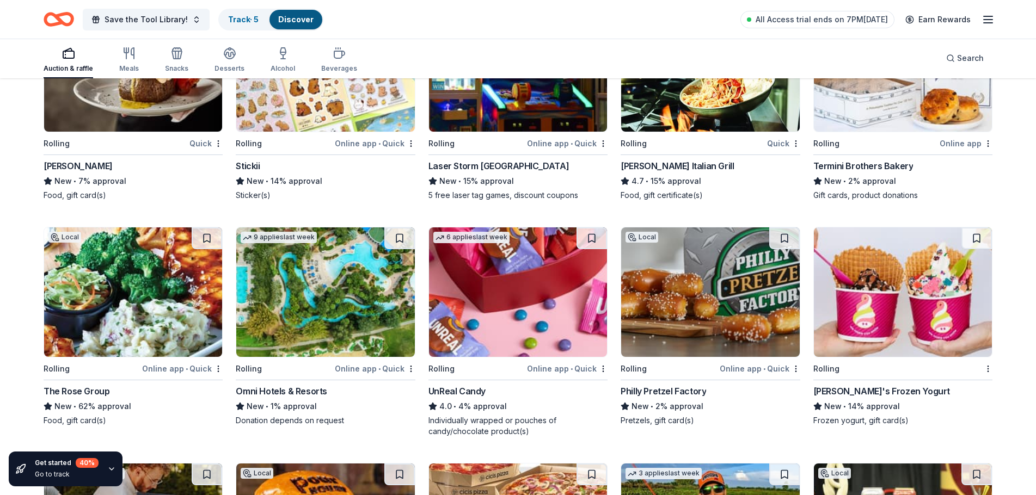
scroll to position [3752, 0]
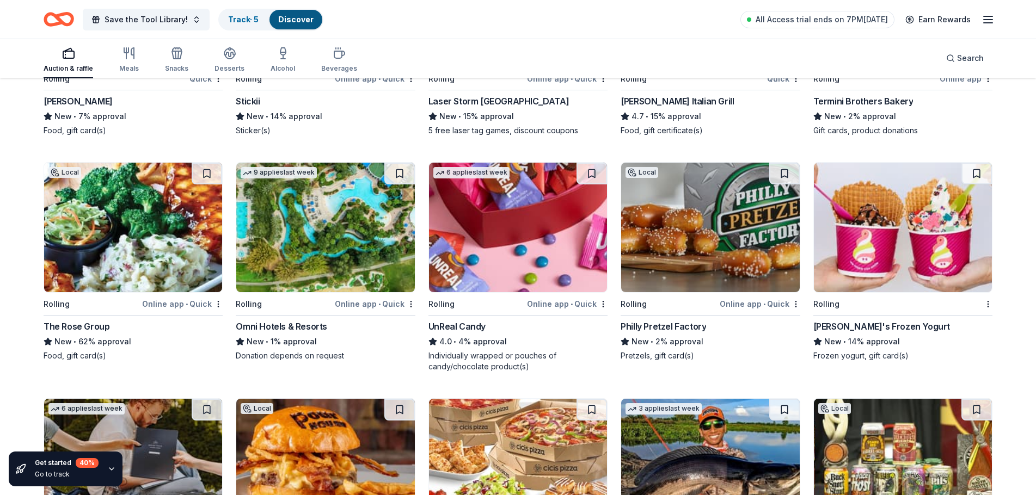
click at [688, 259] on img at bounding box center [710, 228] width 178 height 130
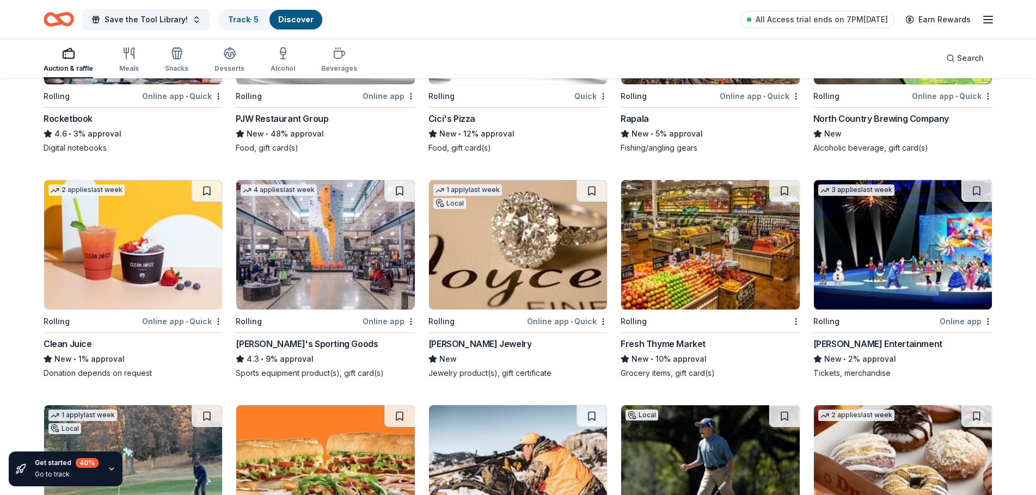
scroll to position [4267, 0]
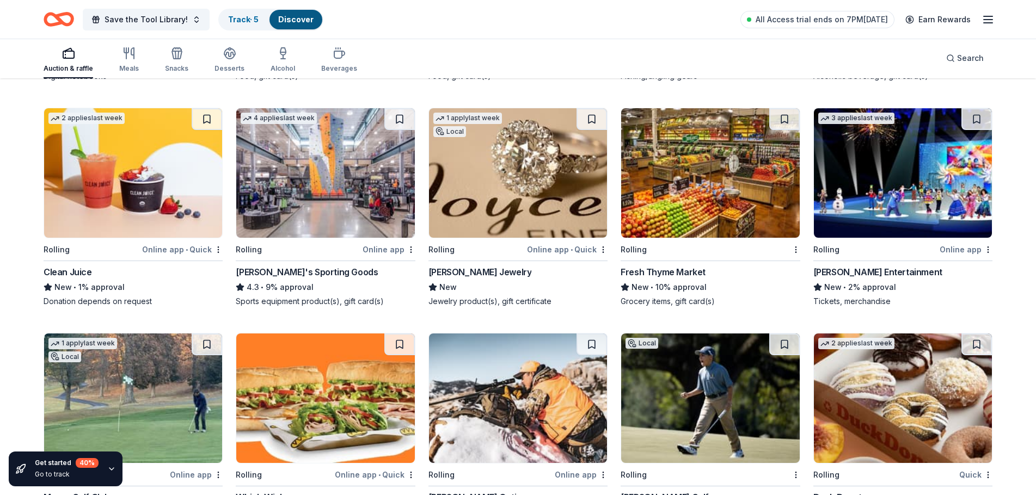
click at [318, 191] on img at bounding box center [325, 173] width 178 height 130
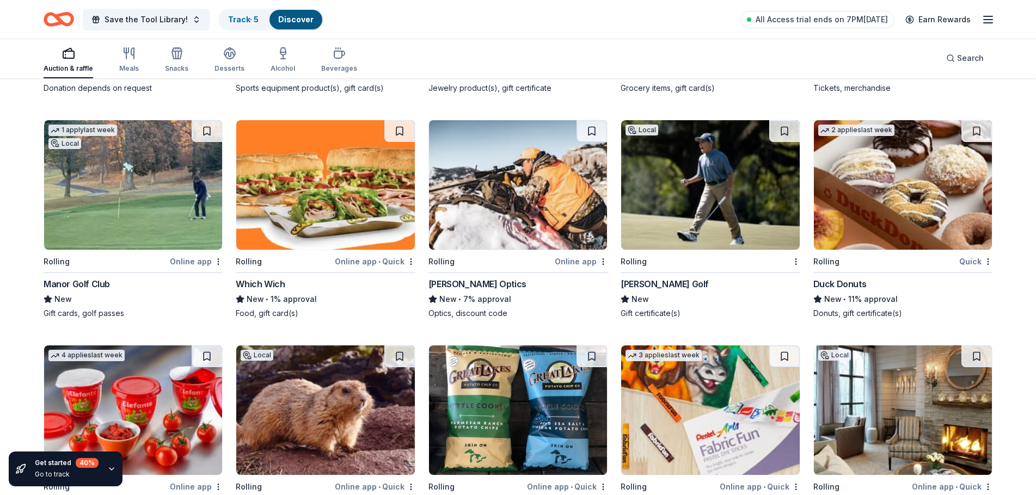
scroll to position [4555, 0]
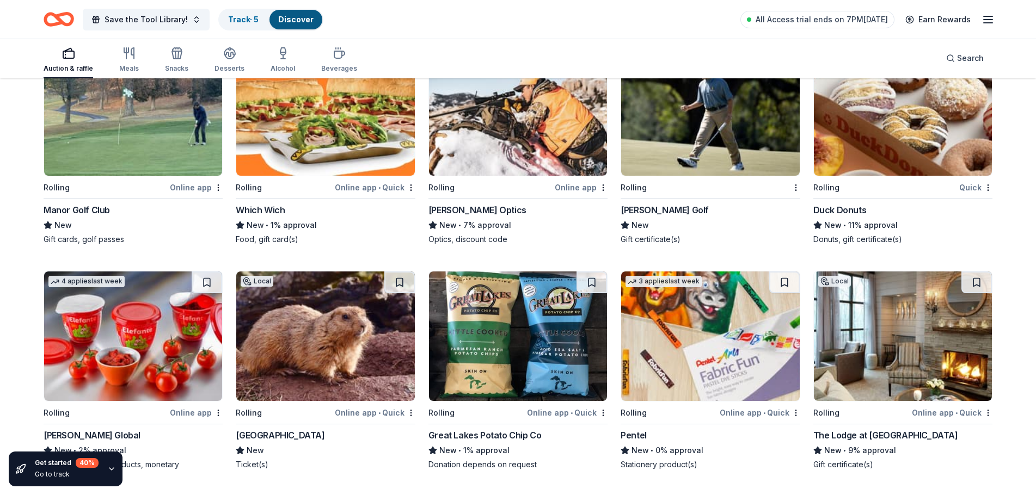
click at [958, 124] on img at bounding box center [903, 111] width 178 height 130
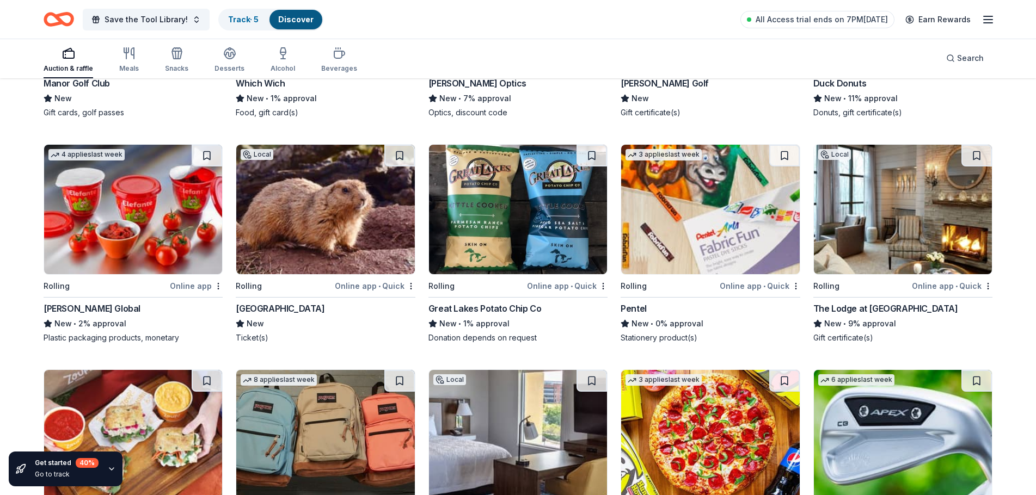
scroll to position [4718, 0]
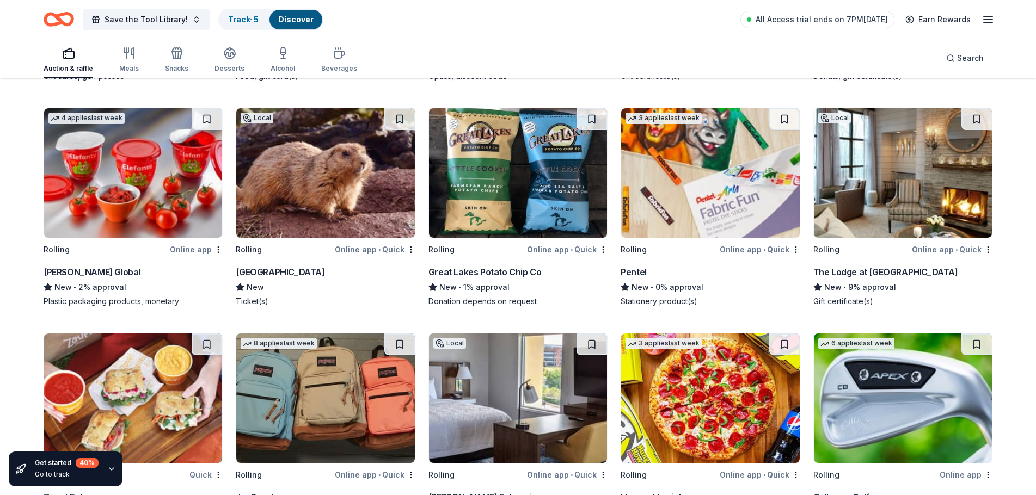
click at [357, 210] on img at bounding box center [325, 173] width 178 height 130
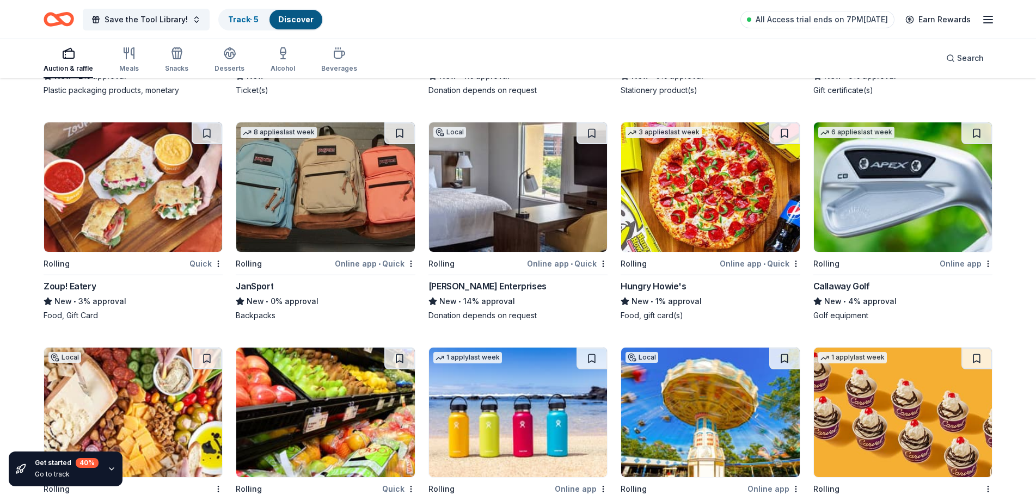
scroll to position [4936, 0]
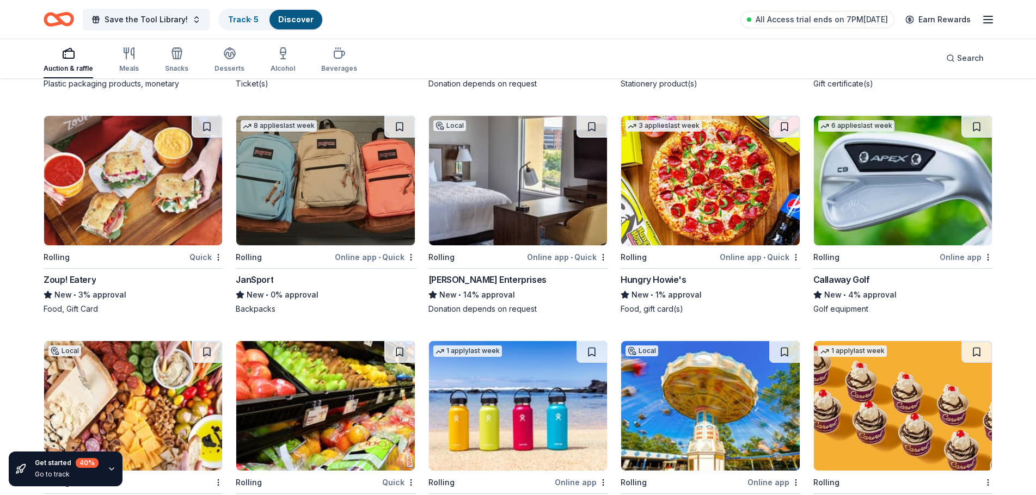
click at [875, 198] on img at bounding box center [903, 181] width 178 height 130
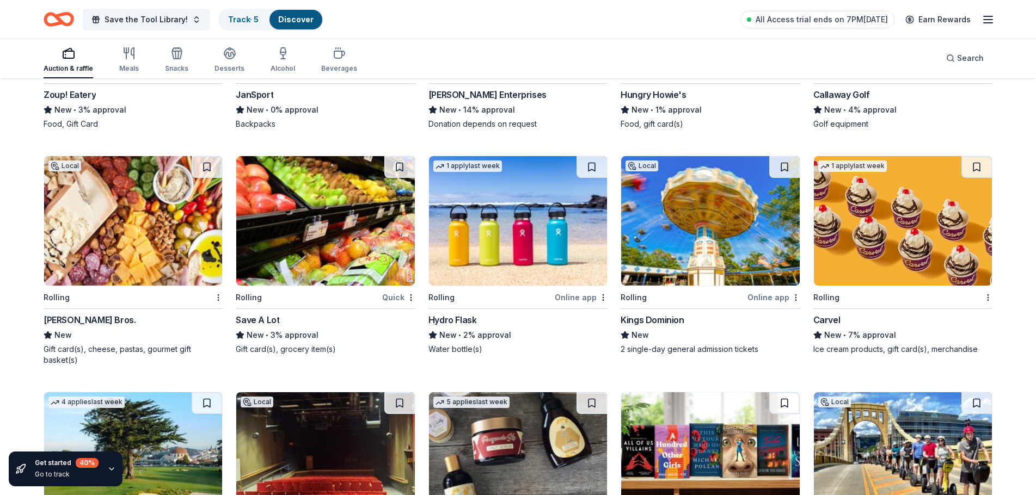
scroll to position [5153, 0]
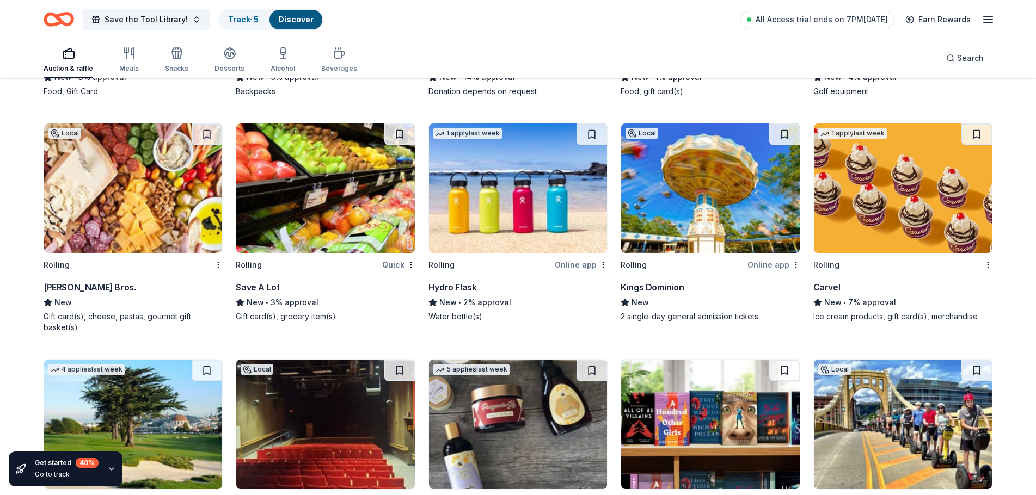
click at [497, 193] on img at bounding box center [518, 189] width 178 height 130
click at [95, 199] on img at bounding box center [133, 189] width 178 height 130
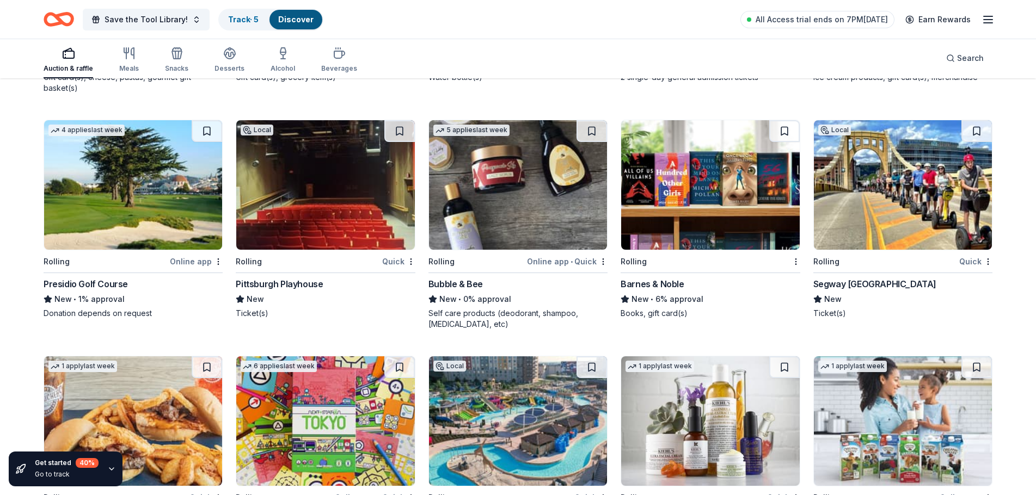
scroll to position [5423, 0]
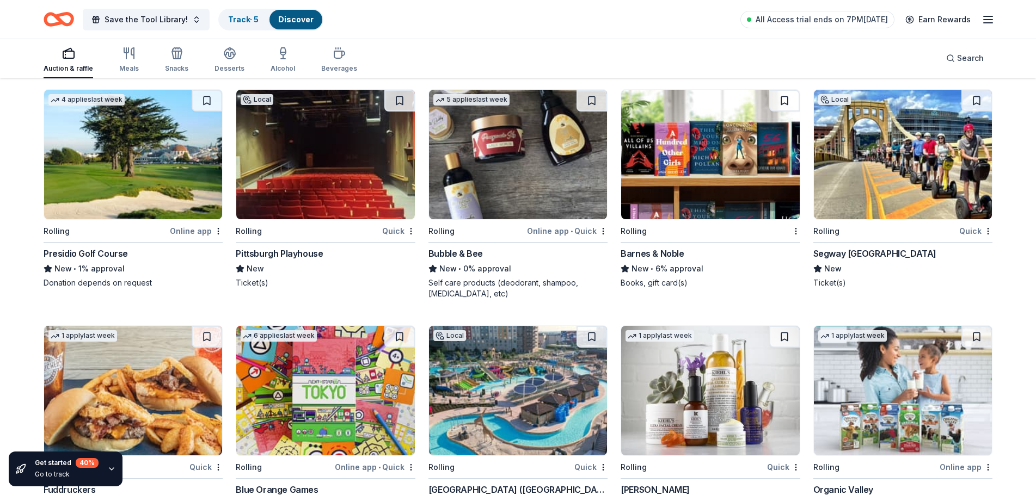
click at [703, 194] on img at bounding box center [710, 155] width 178 height 130
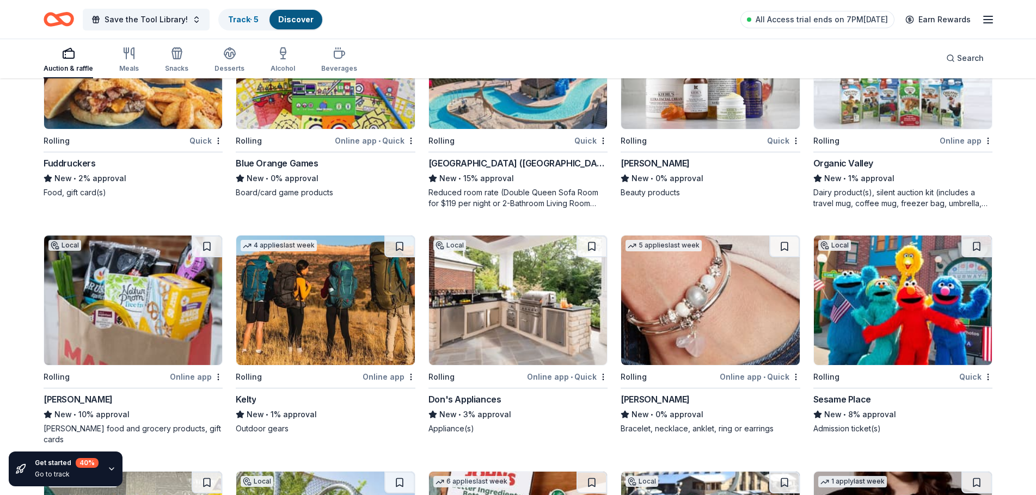
scroll to position [5695, 0]
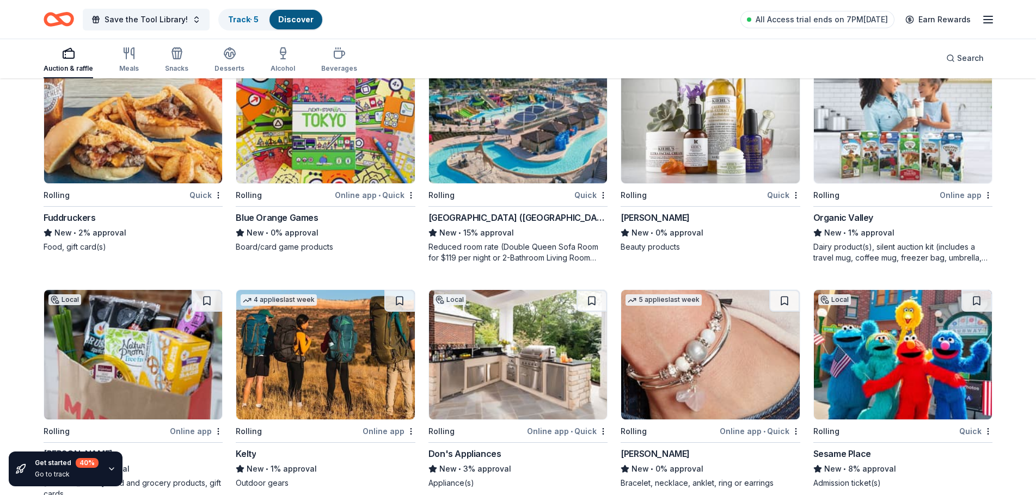
click at [903, 141] on img at bounding box center [903, 119] width 178 height 130
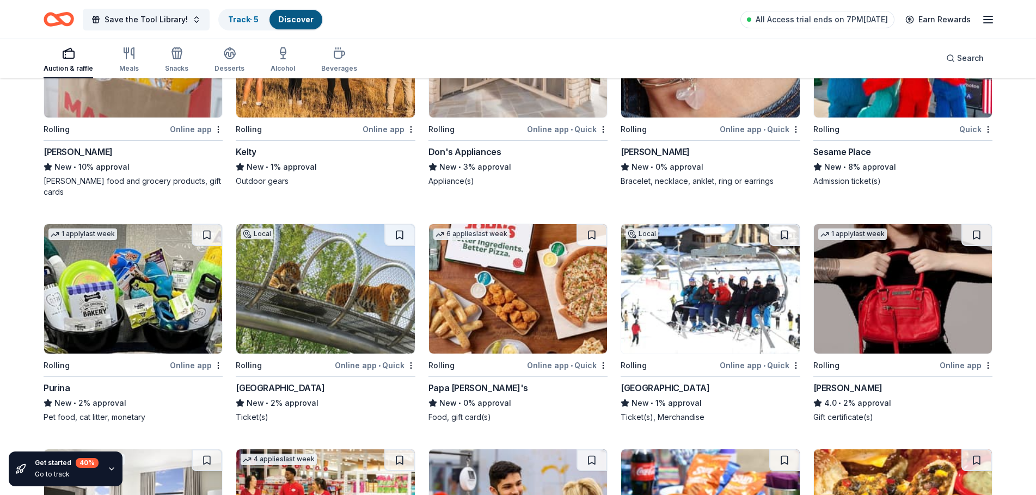
scroll to position [6022, 0]
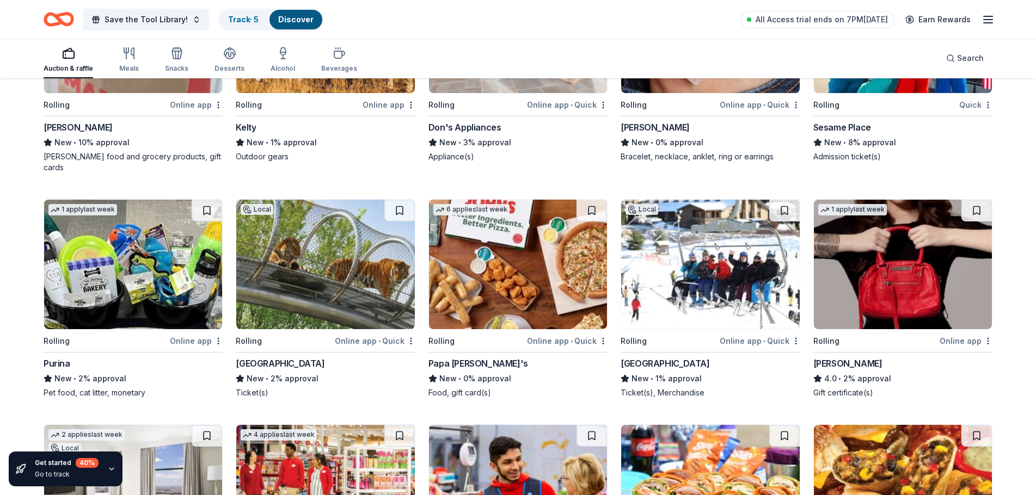
click at [309, 274] on img at bounding box center [325, 265] width 178 height 130
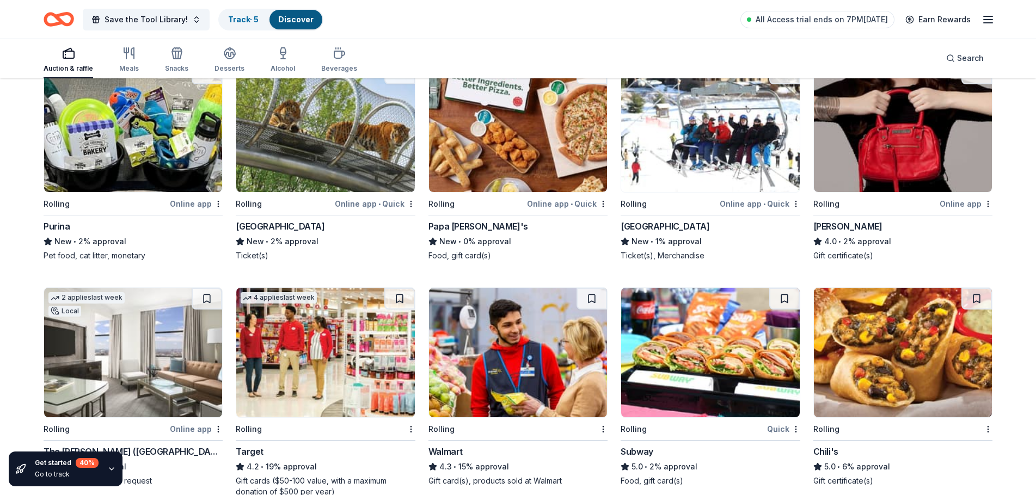
scroll to position [6185, 0]
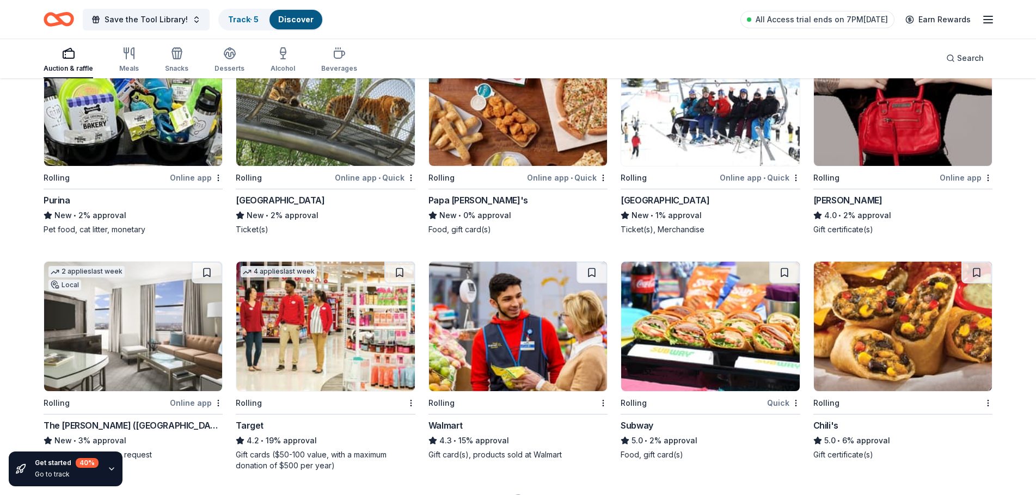
click at [518, 97] on img at bounding box center [518, 101] width 178 height 130
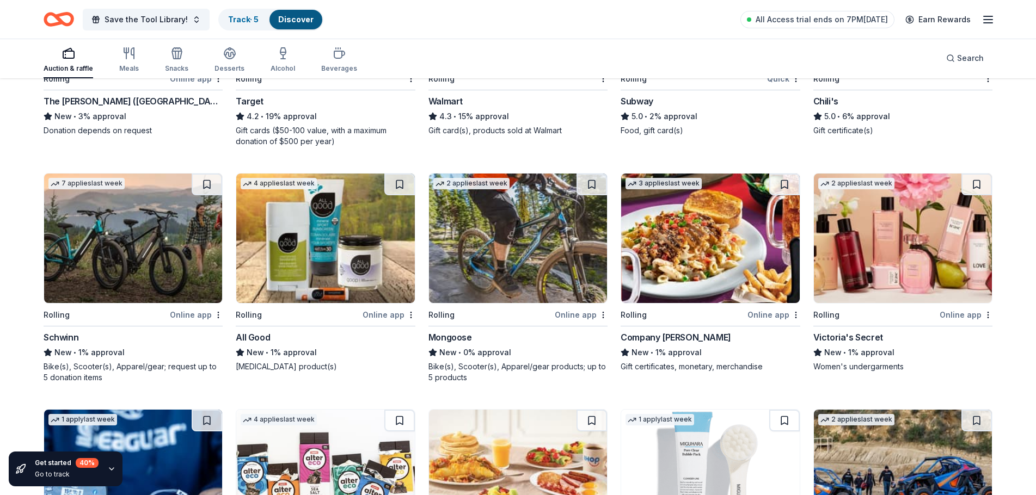
scroll to position [6512, 0]
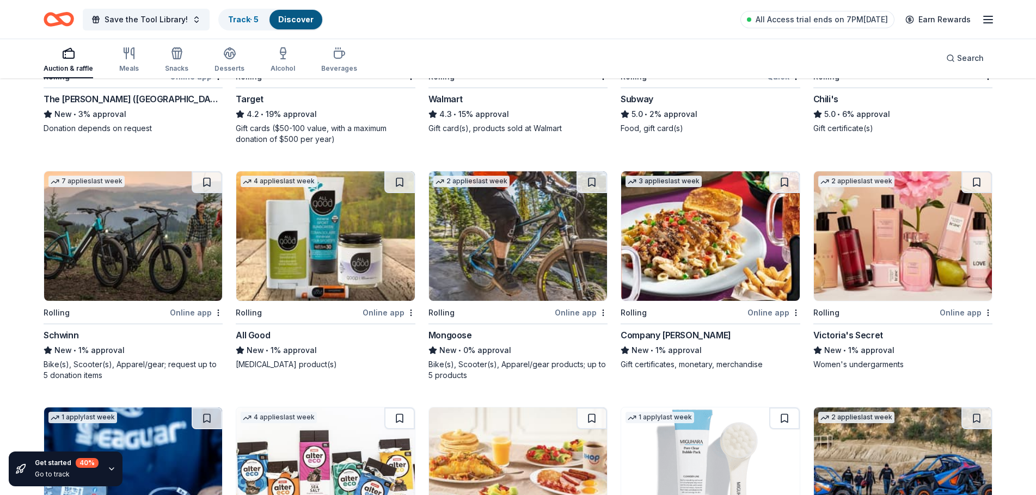
click at [536, 240] on img at bounding box center [518, 236] width 178 height 130
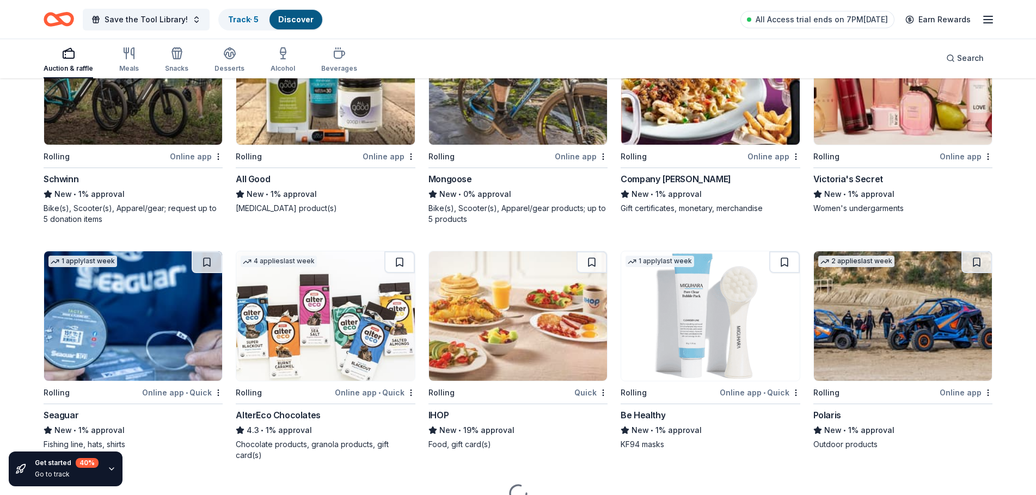
scroll to position [6710, 0]
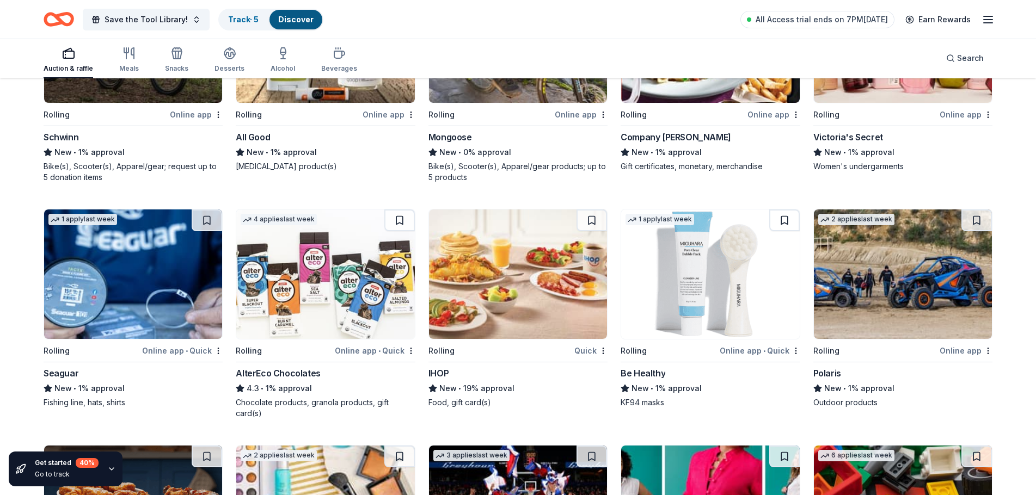
click at [304, 280] on img at bounding box center [325, 275] width 178 height 130
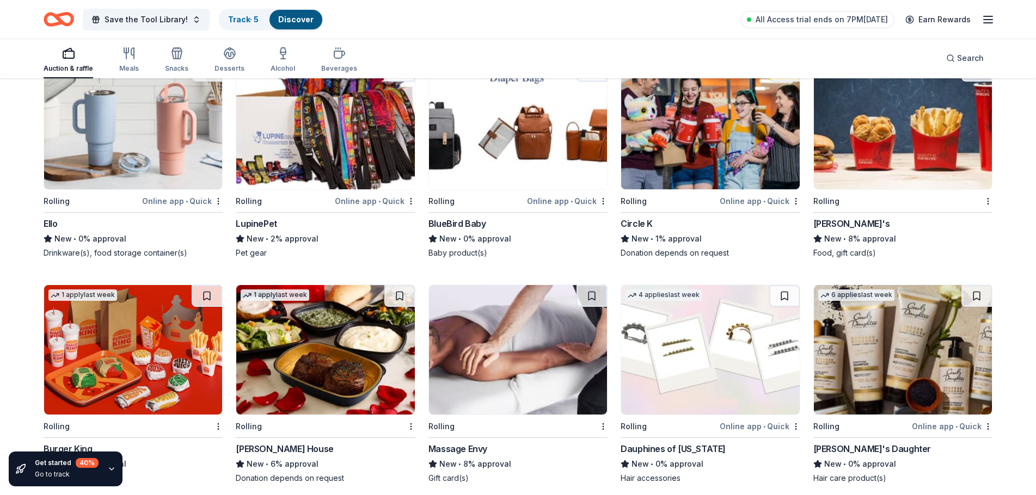
scroll to position [7796, 0]
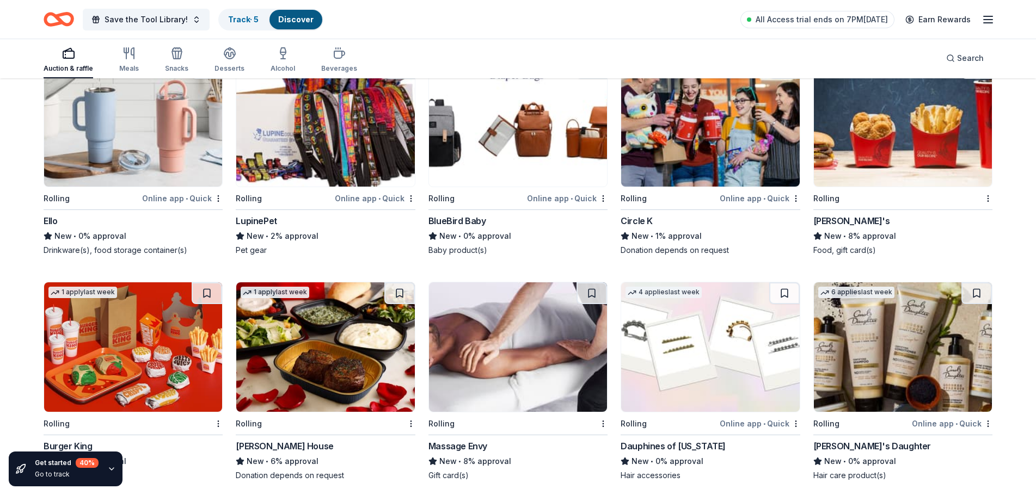
click at [922, 138] on img at bounding box center [903, 122] width 178 height 130
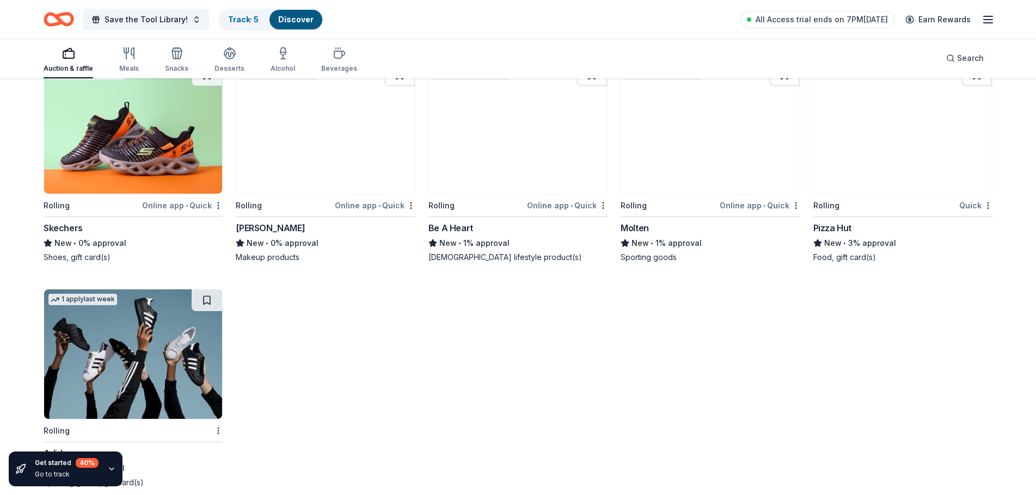
scroll to position [8469, 0]
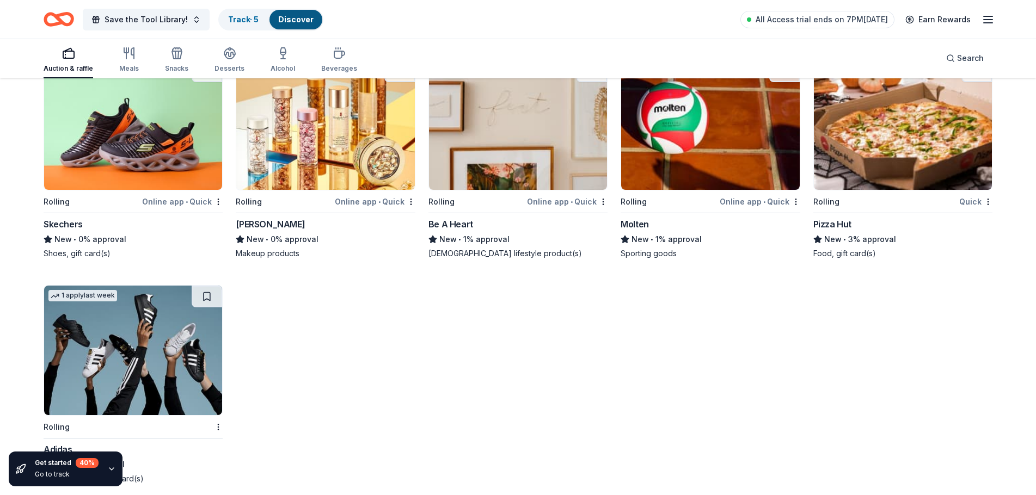
click at [928, 143] on img at bounding box center [903, 125] width 178 height 130
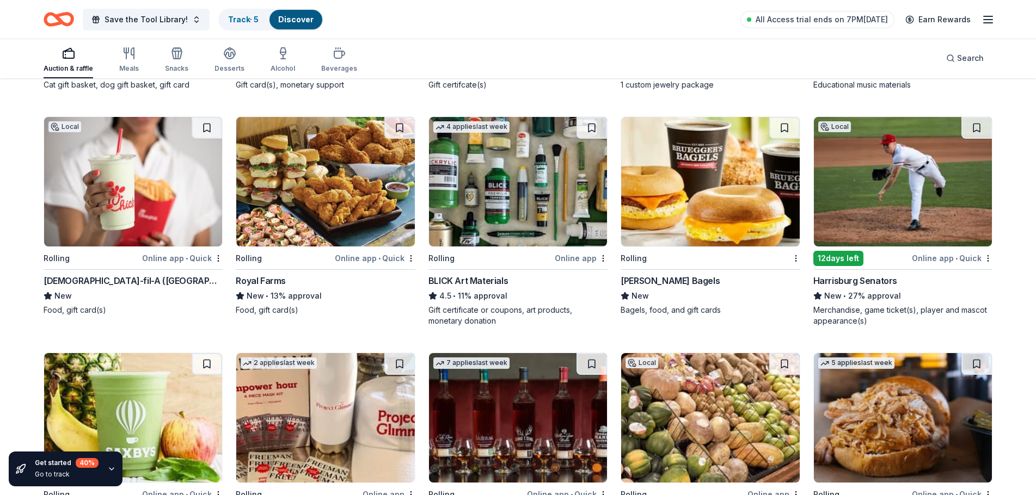
scroll to position [0, 0]
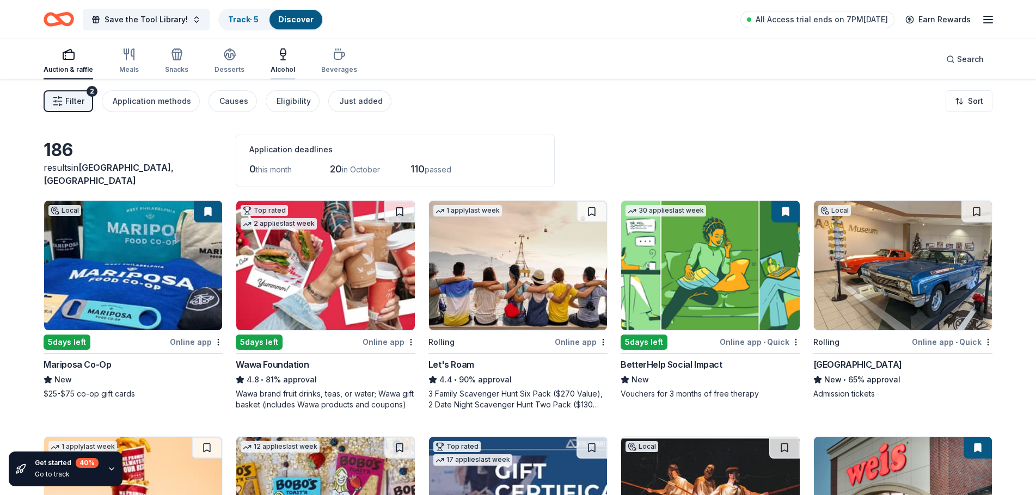
click at [285, 65] on div "Alcohol" at bounding box center [282, 61] width 24 height 26
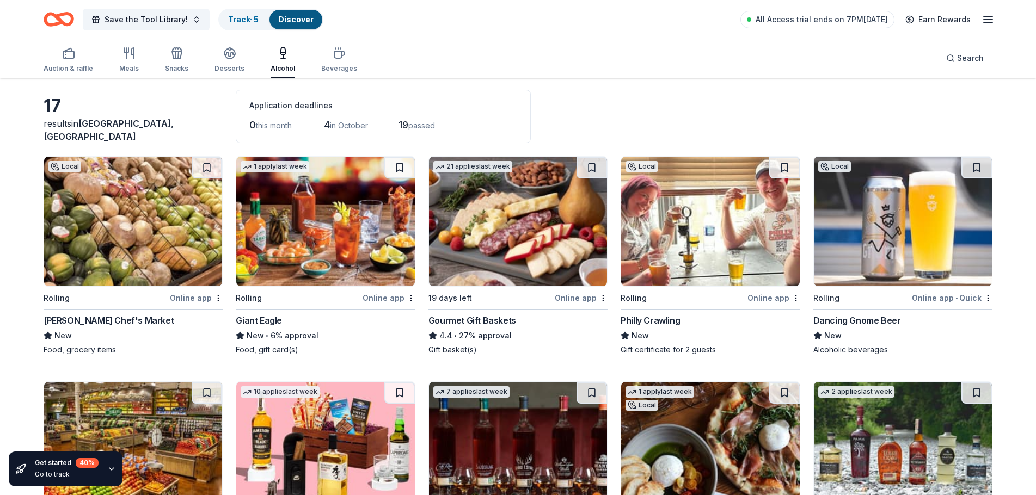
scroll to position [163, 0]
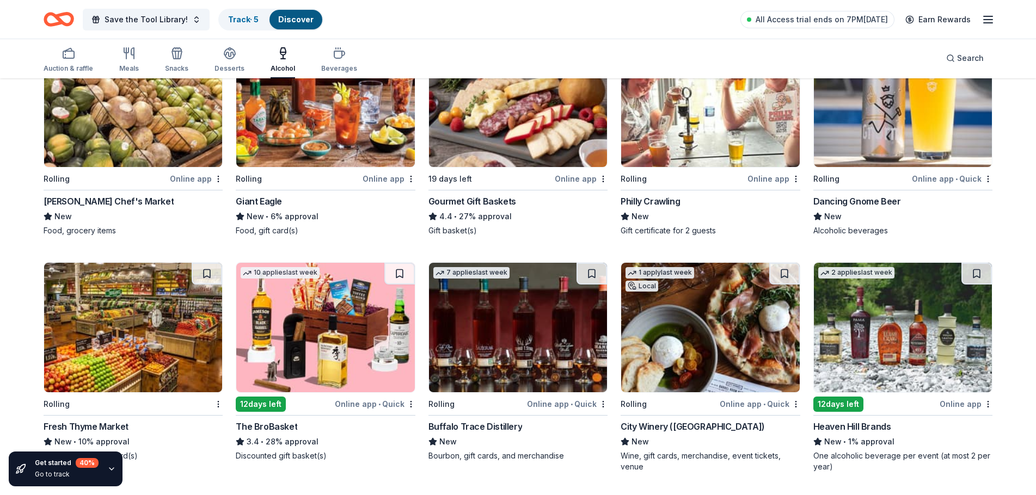
click at [531, 343] on img at bounding box center [518, 328] width 178 height 130
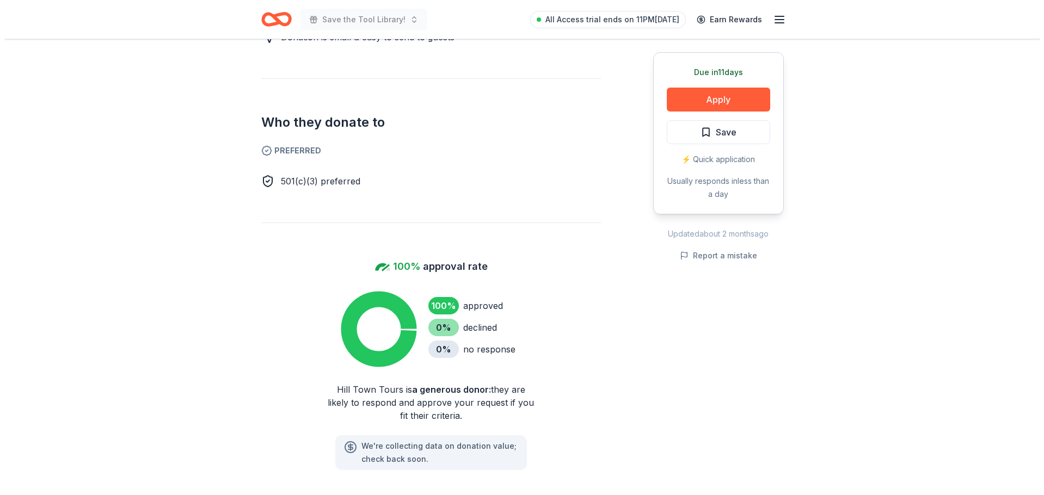
scroll to position [653, 0]
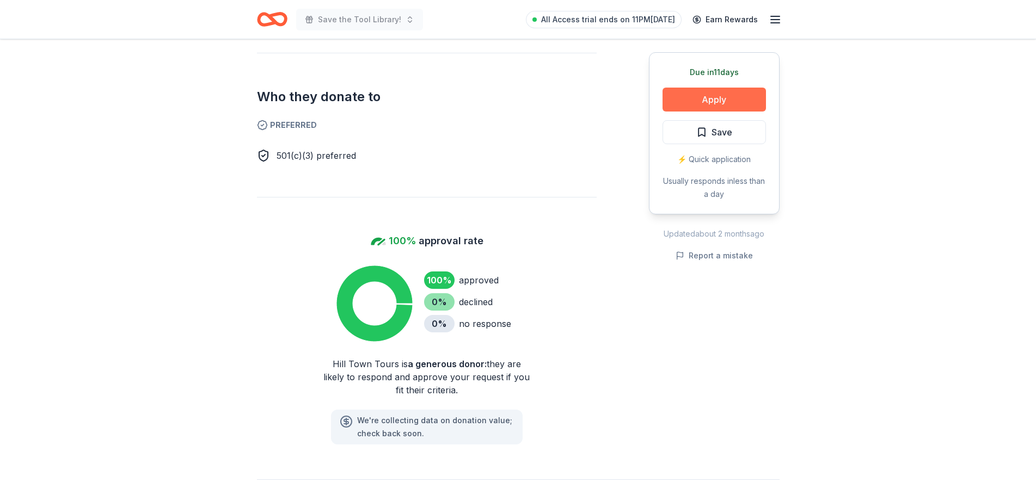
click at [728, 101] on button "Apply" at bounding box center [713, 100] width 103 height 24
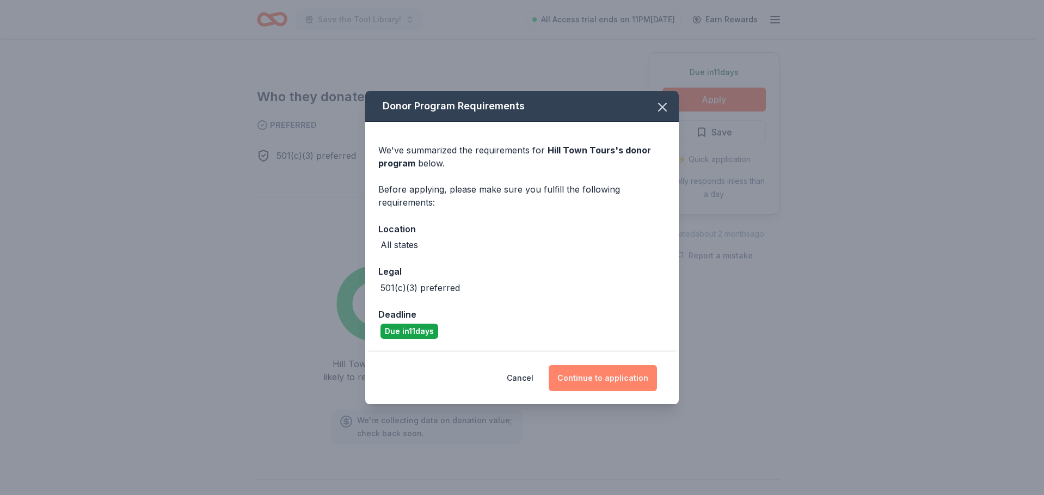
click at [617, 375] on button "Continue to application" at bounding box center [603, 378] width 108 height 26
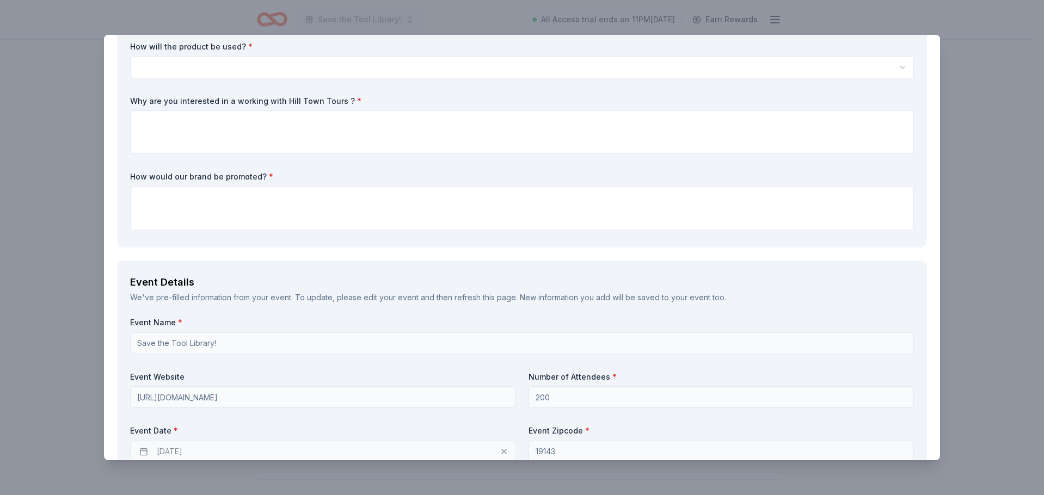
scroll to position [0, 0]
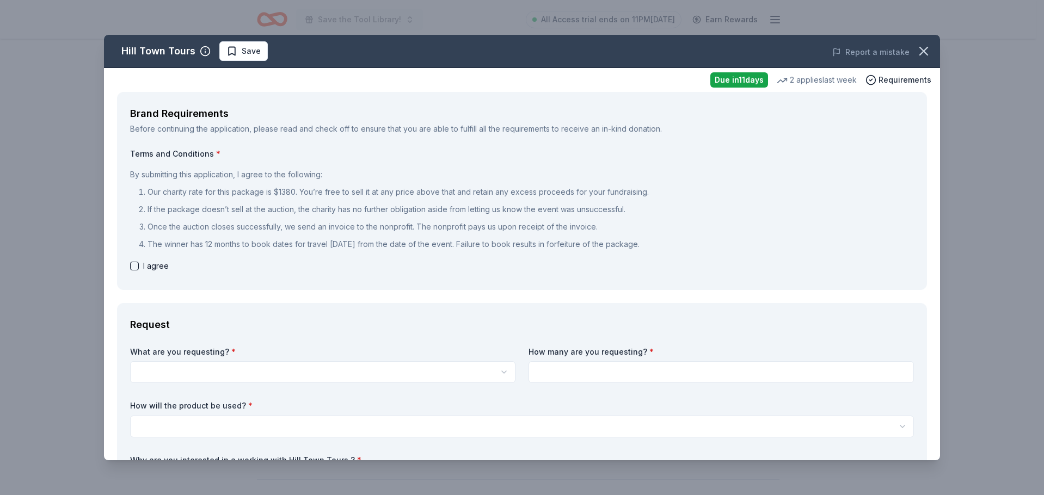
click at [971, 200] on div "Hill Town Tours Save Report a mistake Due in 11 days 2 applies last week Requir…" at bounding box center [522, 247] width 1044 height 495
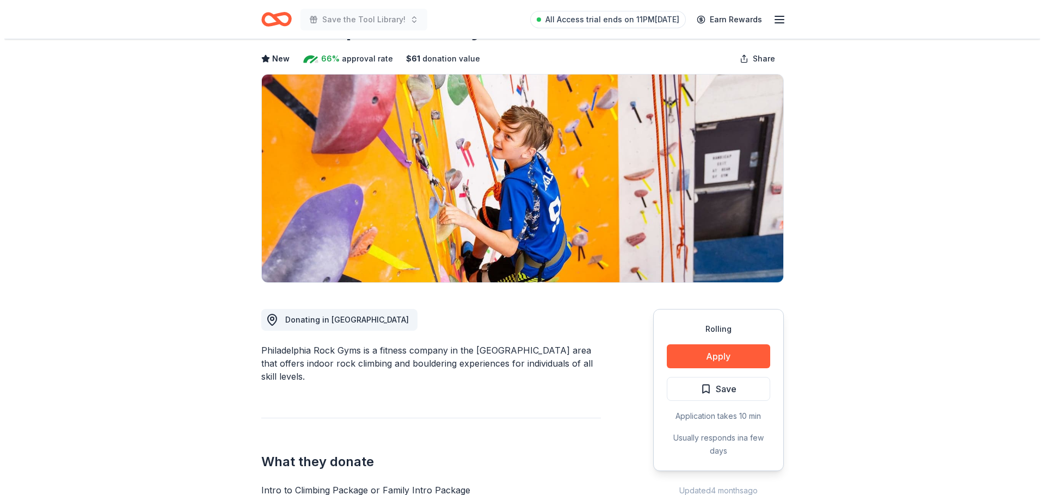
scroll to position [109, 0]
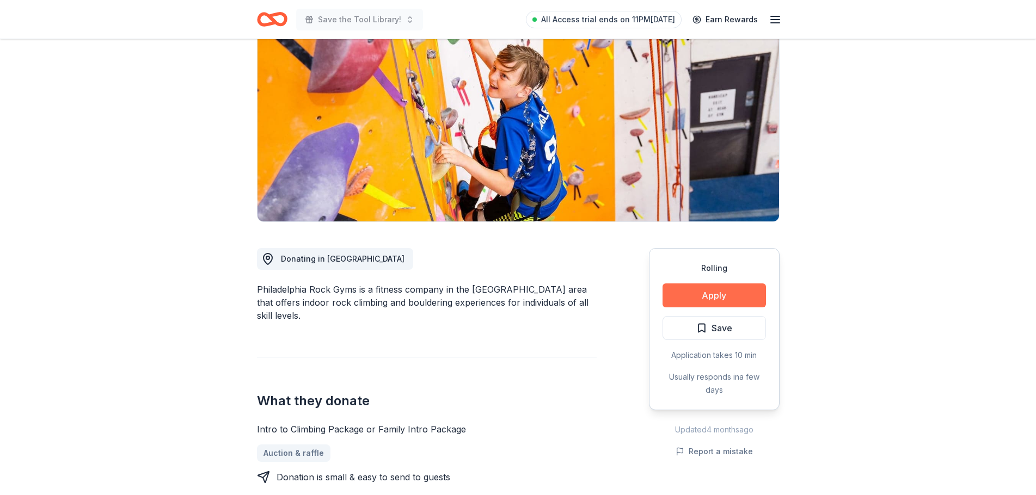
click at [735, 290] on button "Apply" at bounding box center [713, 296] width 103 height 24
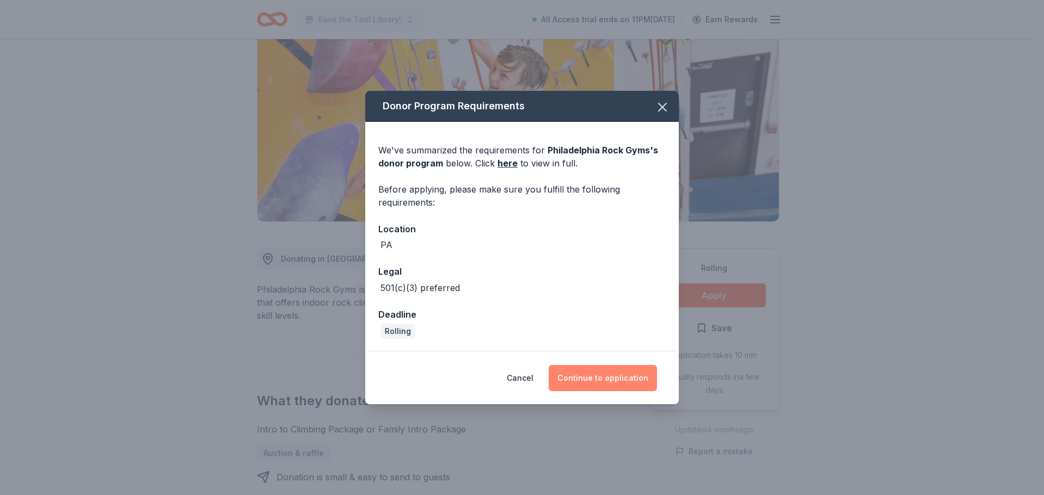
click at [622, 380] on button "Continue to application" at bounding box center [603, 378] width 108 height 26
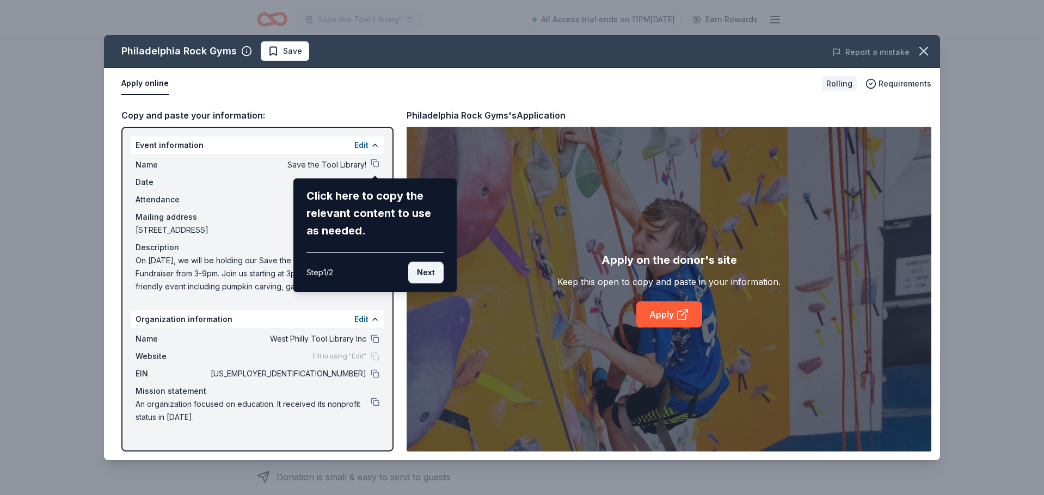
click at [423, 266] on button "Next" at bounding box center [425, 273] width 35 height 22
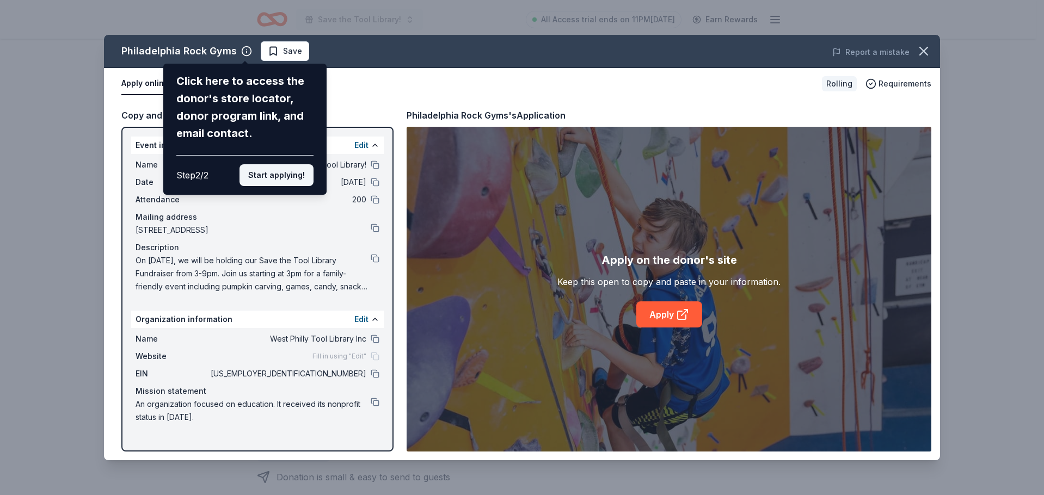
click at [290, 174] on button "Start applying!" at bounding box center [276, 175] width 74 height 22
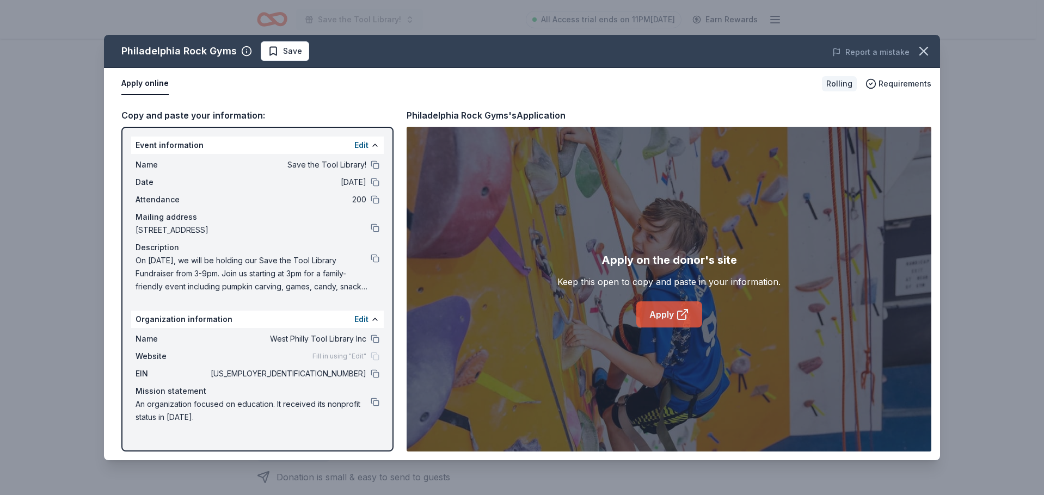
click at [666, 317] on link "Apply" at bounding box center [669, 314] width 66 height 26
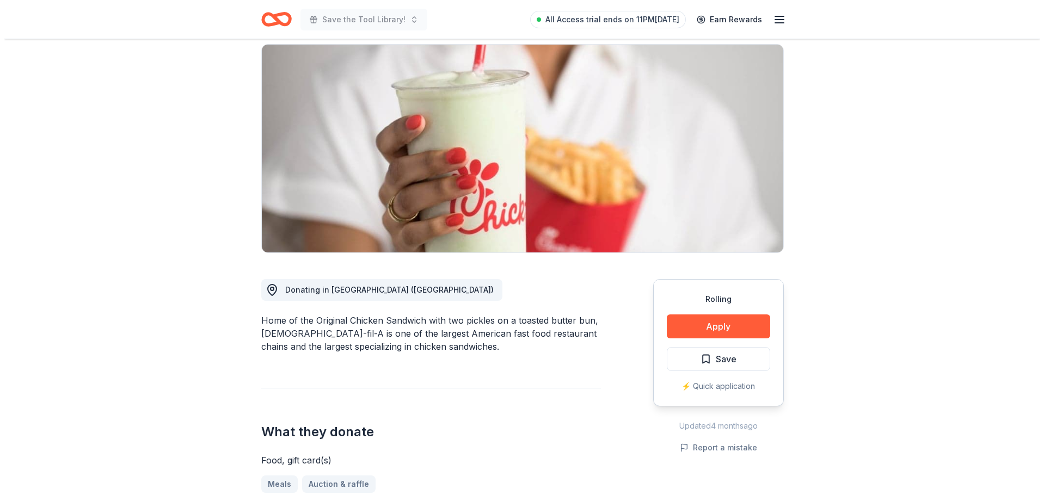
scroll to position [109, 0]
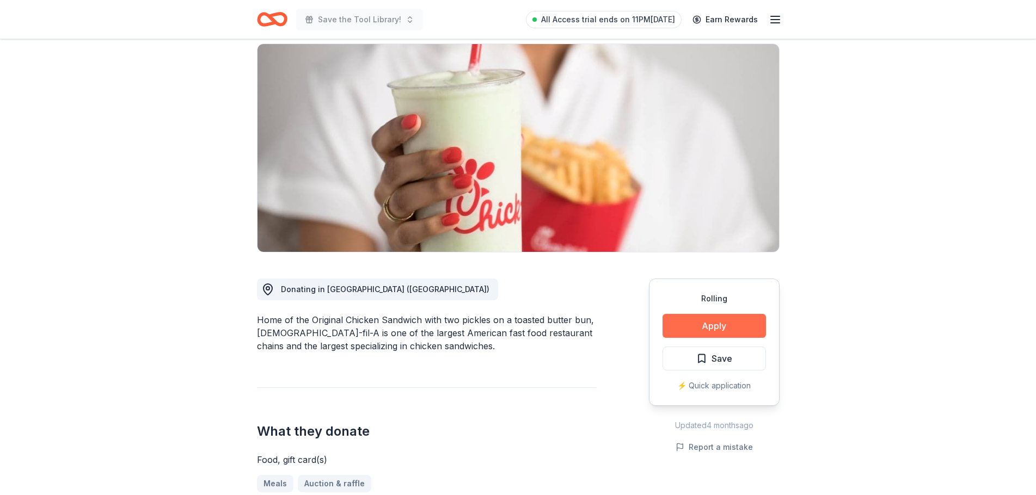
click at [718, 314] on button "Apply" at bounding box center [713, 326] width 103 height 24
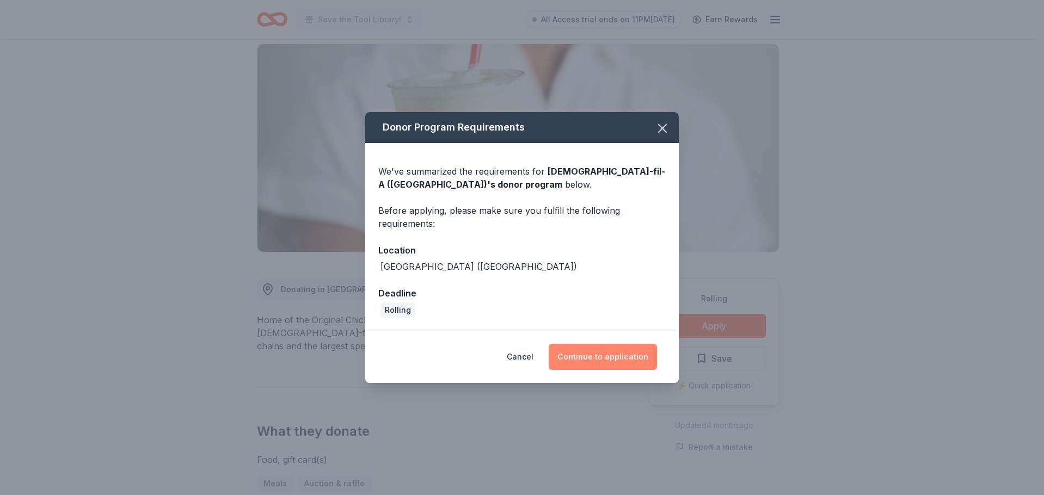
click at [615, 356] on button "Continue to application" at bounding box center [603, 357] width 108 height 26
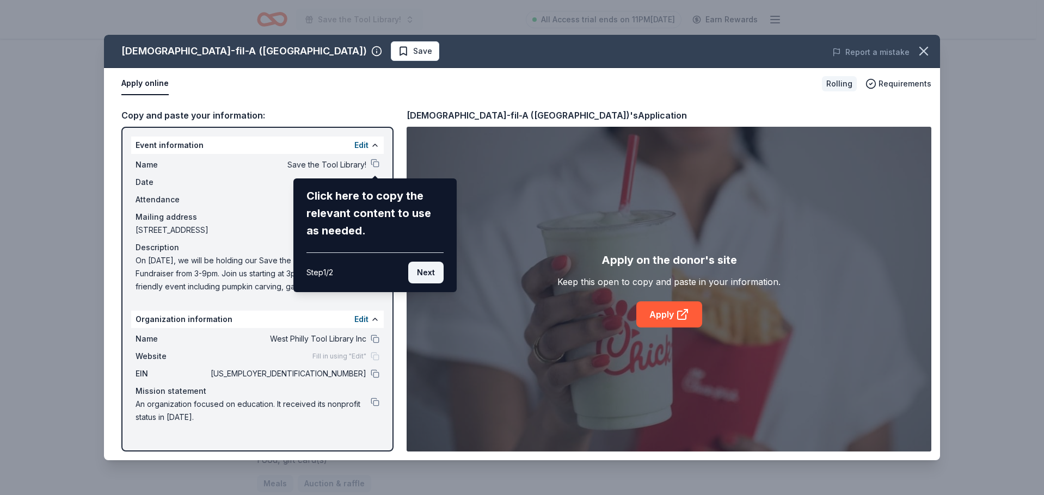
click at [427, 270] on button "Next" at bounding box center [425, 273] width 35 height 22
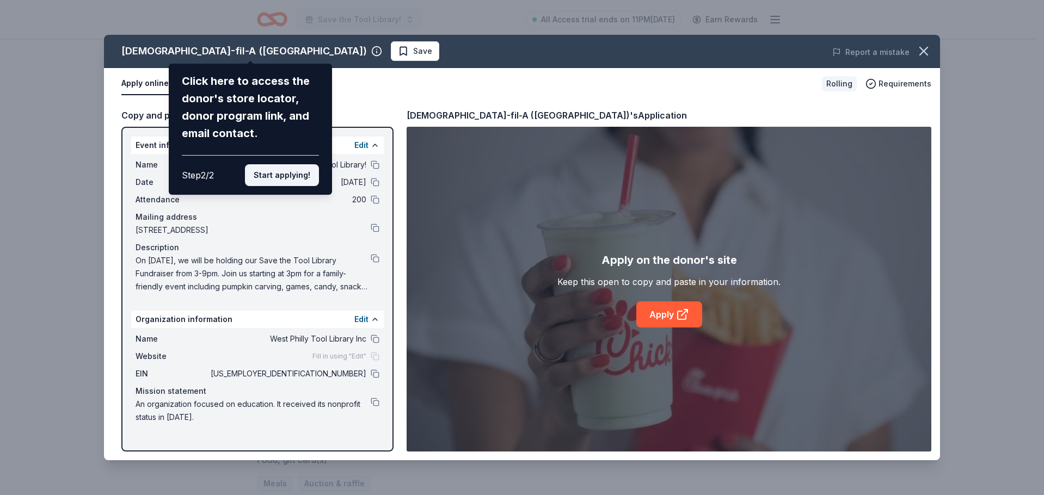
click at [303, 177] on button "Start applying!" at bounding box center [282, 175] width 74 height 22
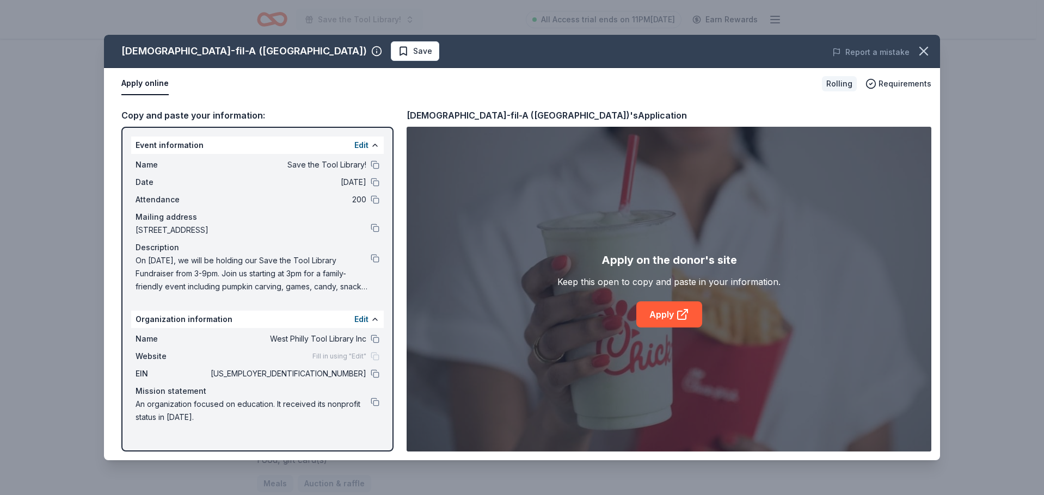
click at [644, 303] on div "[DEMOGRAPHIC_DATA]-fil-A ([GEOGRAPHIC_DATA]) Save Report a mistake Apply online…" at bounding box center [522, 248] width 836 height 426
click at [657, 315] on link "Apply" at bounding box center [669, 314] width 66 height 26
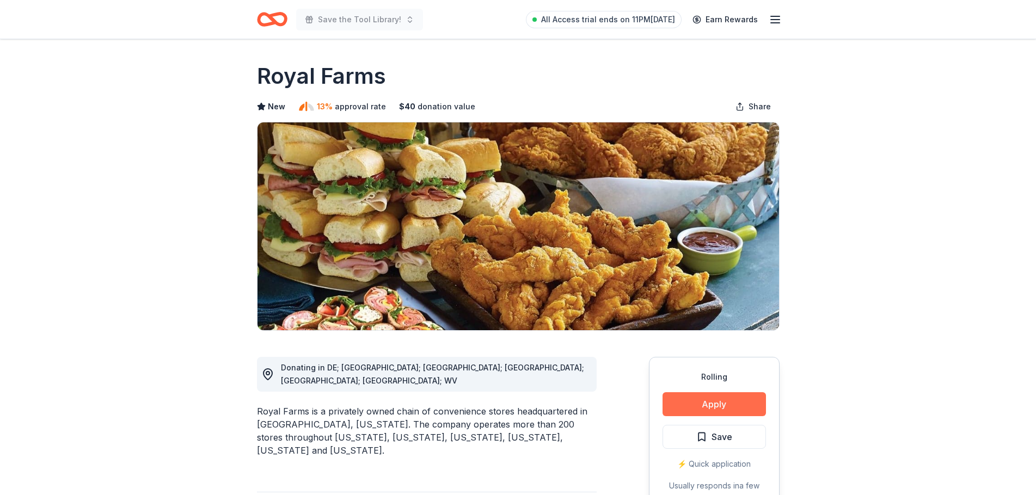
click at [698, 401] on button "Apply" at bounding box center [713, 404] width 103 height 24
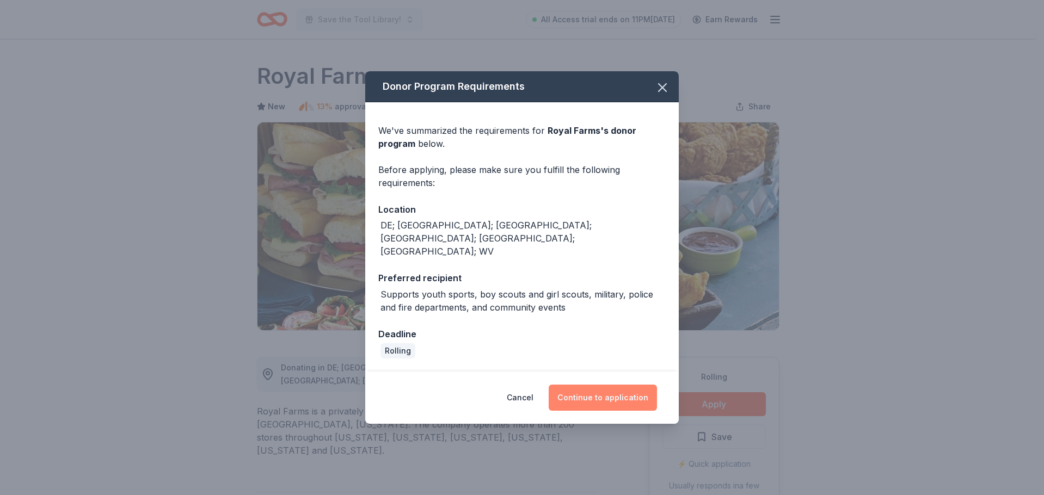
click at [618, 385] on button "Continue to application" at bounding box center [603, 398] width 108 height 26
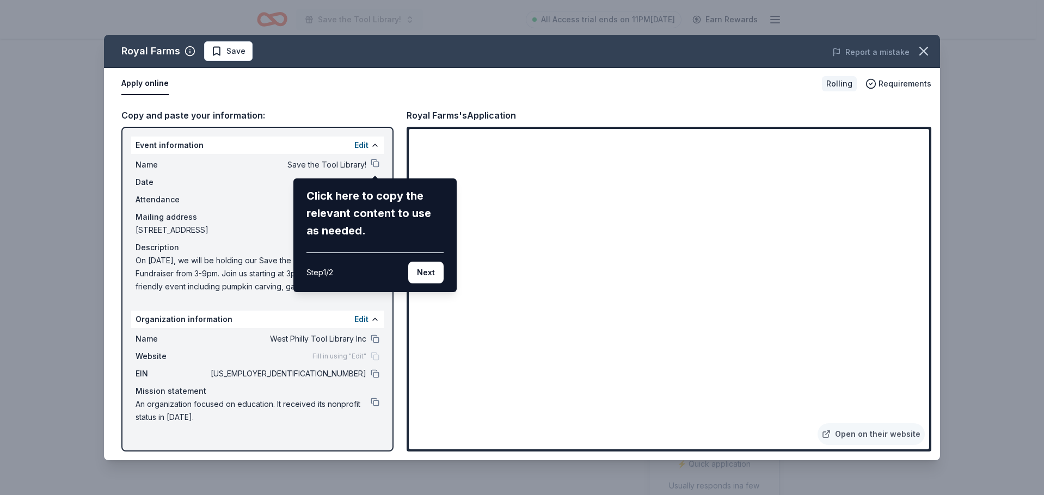
click at [872, 429] on div "Royal Farms Save Report a mistake Apply online Rolling Requirements Copy and pa…" at bounding box center [522, 248] width 836 height 426
click at [438, 278] on button "Next" at bounding box center [425, 273] width 35 height 22
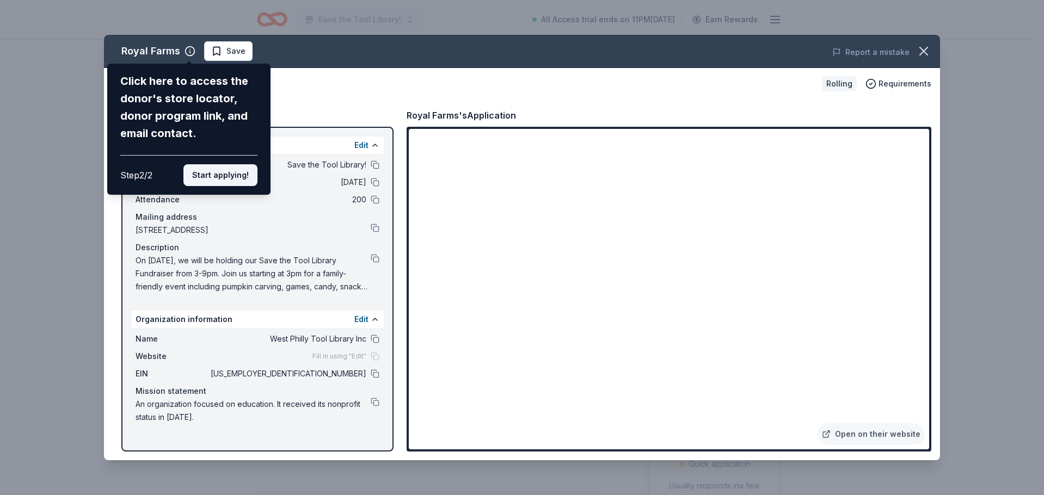
click at [245, 176] on button "Start applying!" at bounding box center [220, 175] width 74 height 22
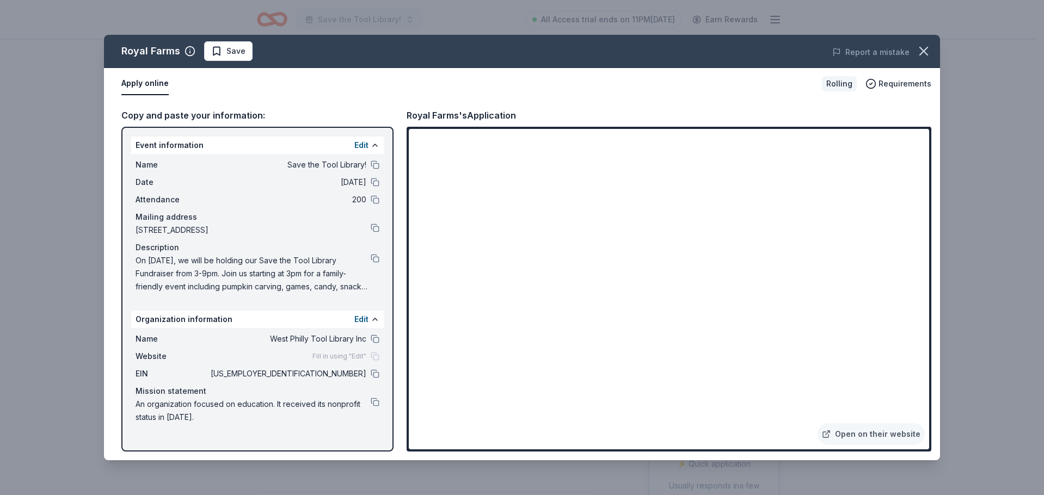
click at [880, 434] on div "Royal Farms Save Report a mistake Apply online Rolling Requirements Copy and pa…" at bounding box center [522, 248] width 836 height 426
click at [823, 435] on div "Royal Farms Save Report a mistake Apply online Rolling Requirements Copy and pa…" at bounding box center [522, 248] width 836 height 426
click at [643, 283] on div "Royal Farms Save Report a mistake Apply online Rolling Requirements Copy and pa…" at bounding box center [522, 248] width 836 height 426
click at [186, 262] on div "Royal Farms Save Report a mistake Apply online Rolling Requirements Copy and pa…" at bounding box center [522, 248] width 836 height 426
click at [839, 48] on div "Royal Farms Save Report a mistake Apply online Rolling Requirements Copy and pa…" at bounding box center [522, 248] width 836 height 426
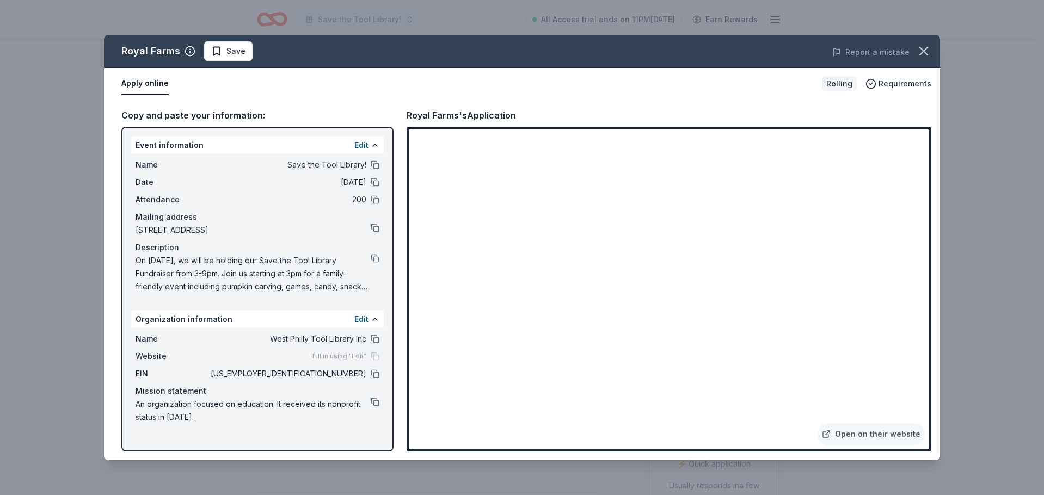
click at [556, 138] on div "Royal Farms Save Report a mistake Apply online Rolling Requirements Copy and pa…" at bounding box center [522, 248] width 836 height 426
click at [892, 433] on div "Royal Farms Save Report a mistake Apply online Rolling Requirements Copy and pa…" at bounding box center [522, 248] width 836 height 426
click at [871, 440] on link "Open on their website" at bounding box center [870, 434] width 107 height 22
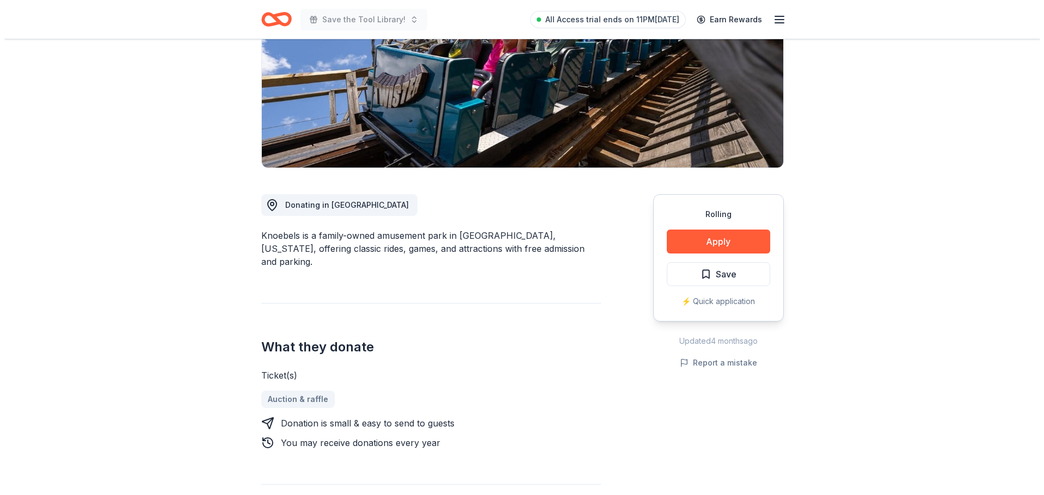
scroll to position [163, 0]
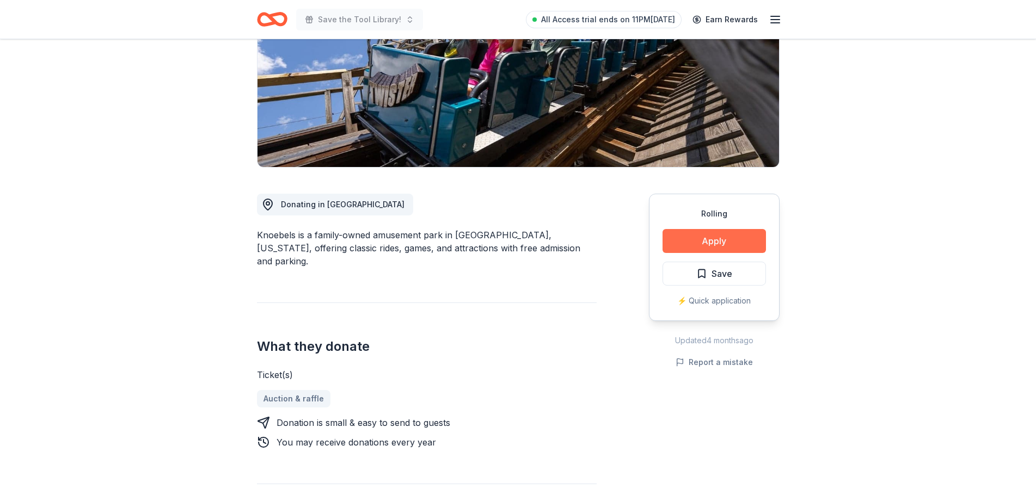
click at [733, 237] on button "Apply" at bounding box center [713, 241] width 103 height 24
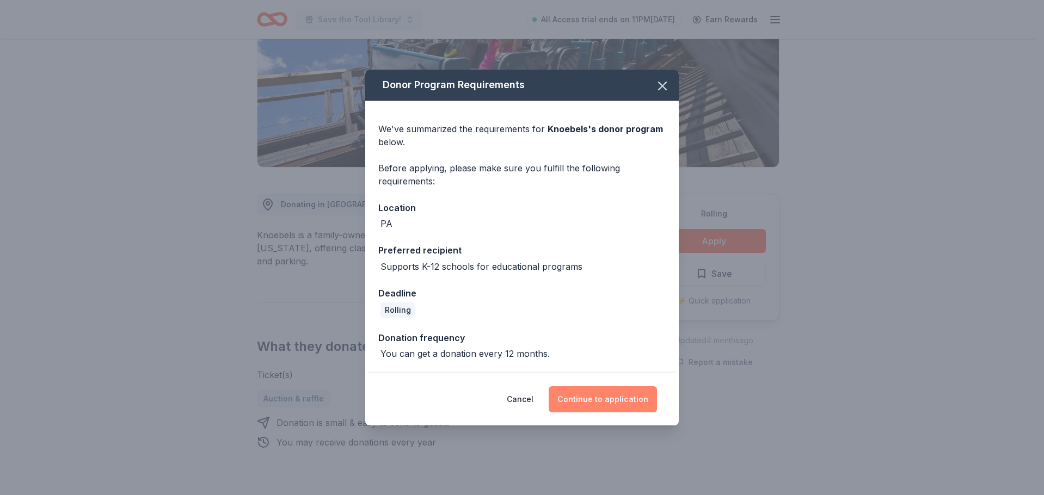
click at [636, 401] on button "Continue to application" at bounding box center [603, 399] width 108 height 26
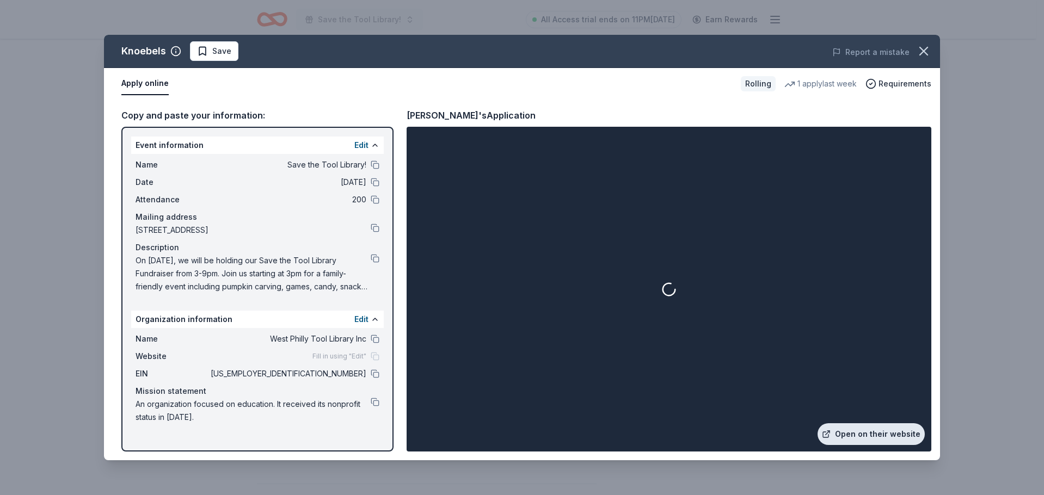
click at [879, 433] on link "Open on their website" at bounding box center [870, 434] width 107 height 22
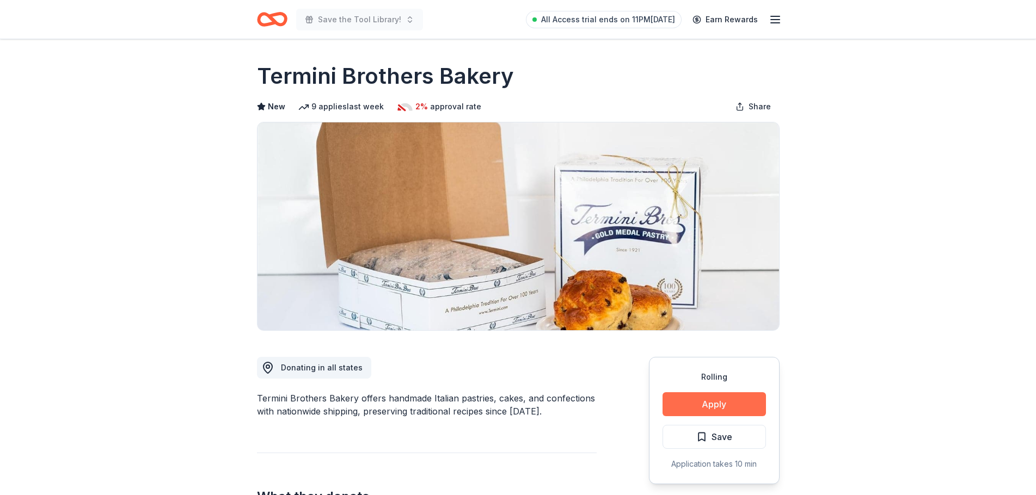
click at [717, 401] on button "Apply" at bounding box center [713, 404] width 103 height 24
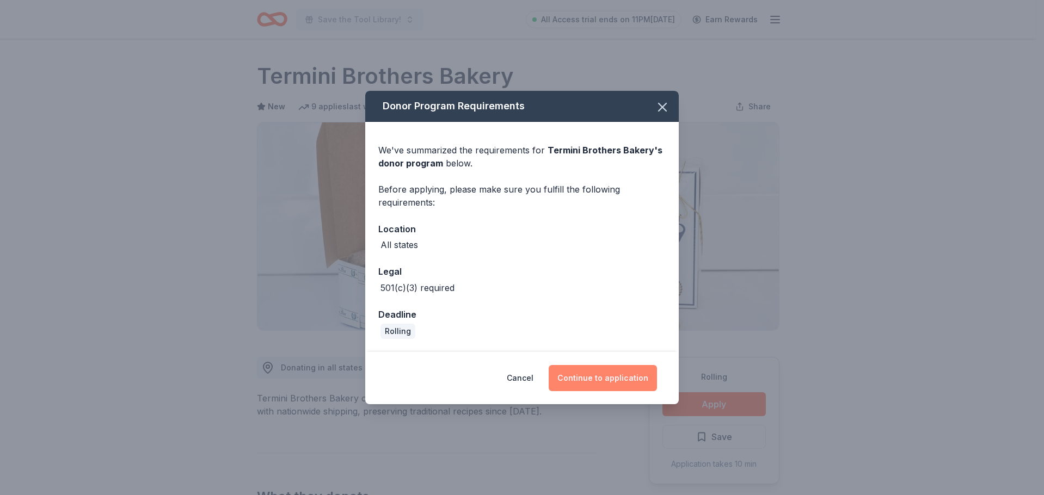
click at [622, 373] on button "Continue to application" at bounding box center [603, 378] width 108 height 26
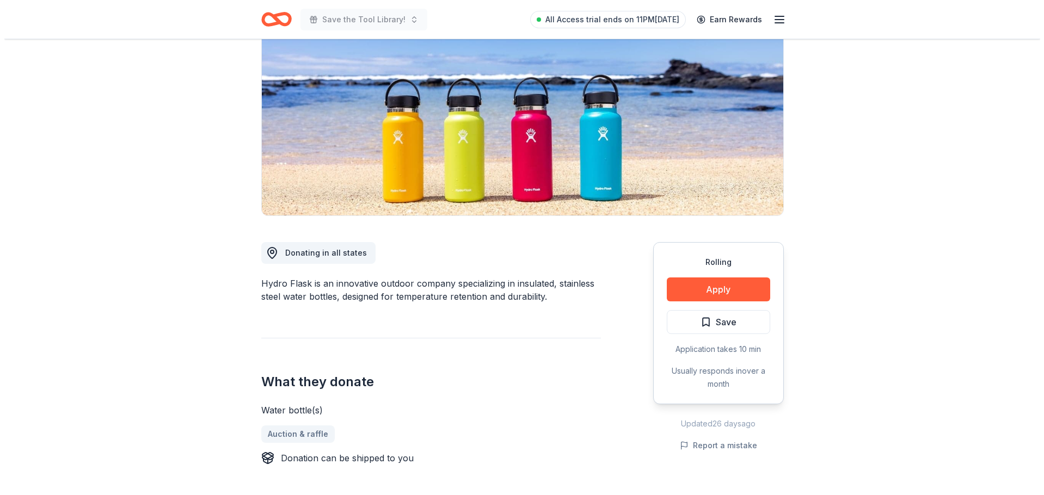
scroll to position [163, 0]
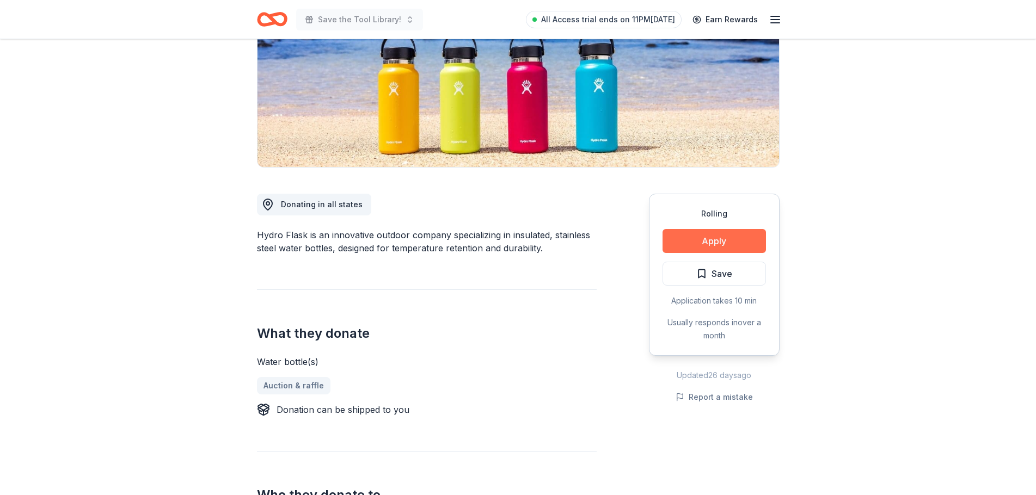
click at [742, 236] on button "Apply" at bounding box center [713, 241] width 103 height 24
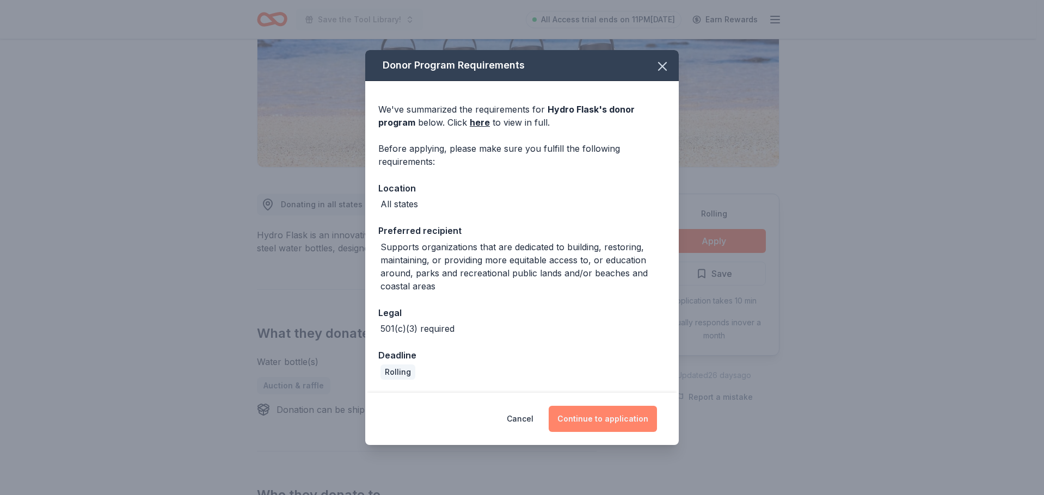
click at [609, 411] on button "Continue to application" at bounding box center [603, 419] width 108 height 26
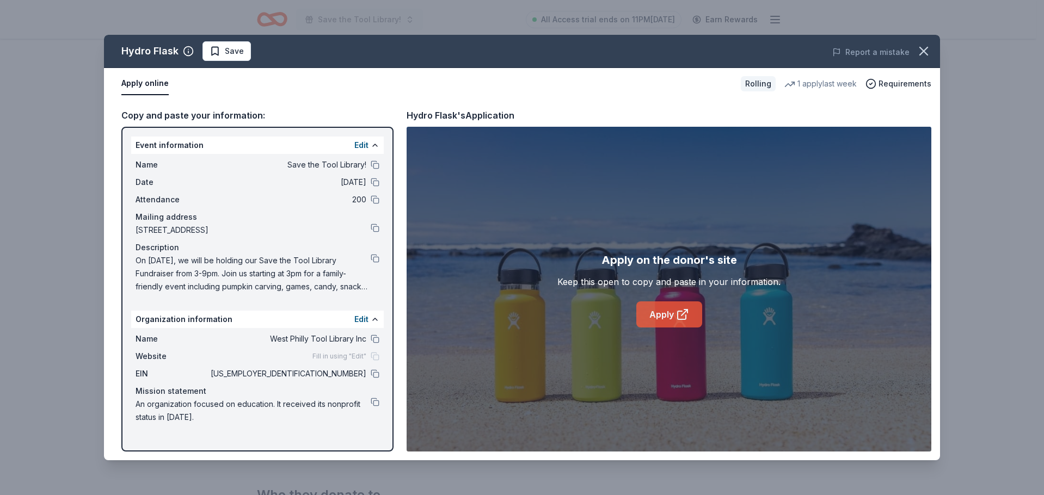
click at [670, 315] on link "Apply" at bounding box center [669, 314] width 66 height 26
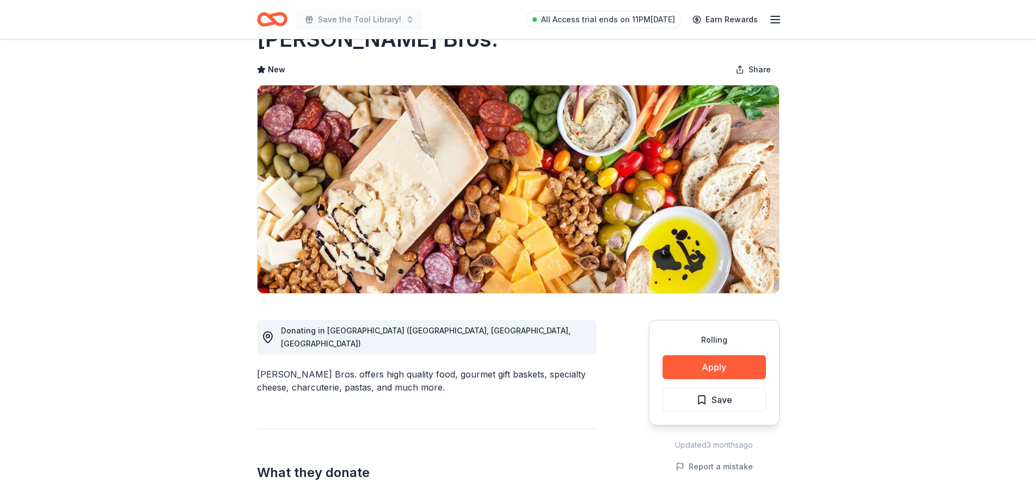
scroll to position [109, 0]
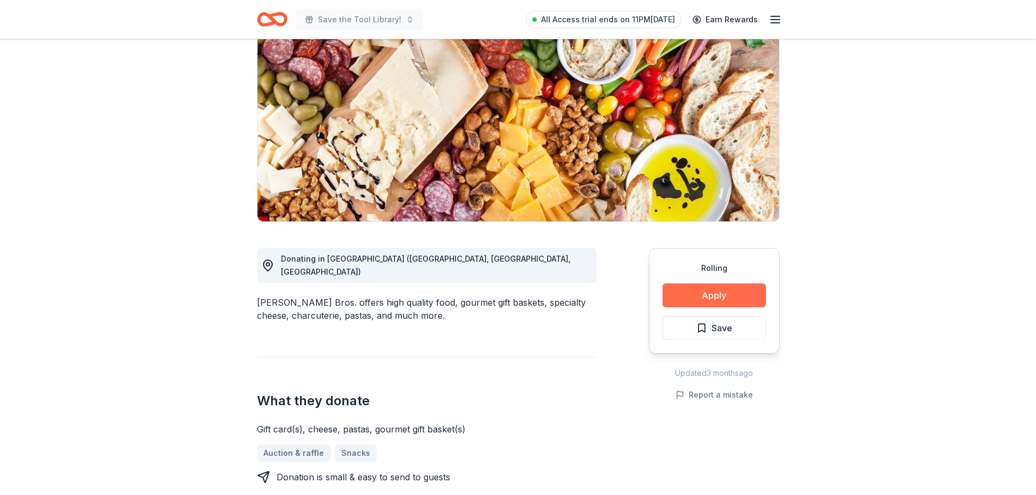
click at [702, 287] on button "Apply" at bounding box center [713, 296] width 103 height 24
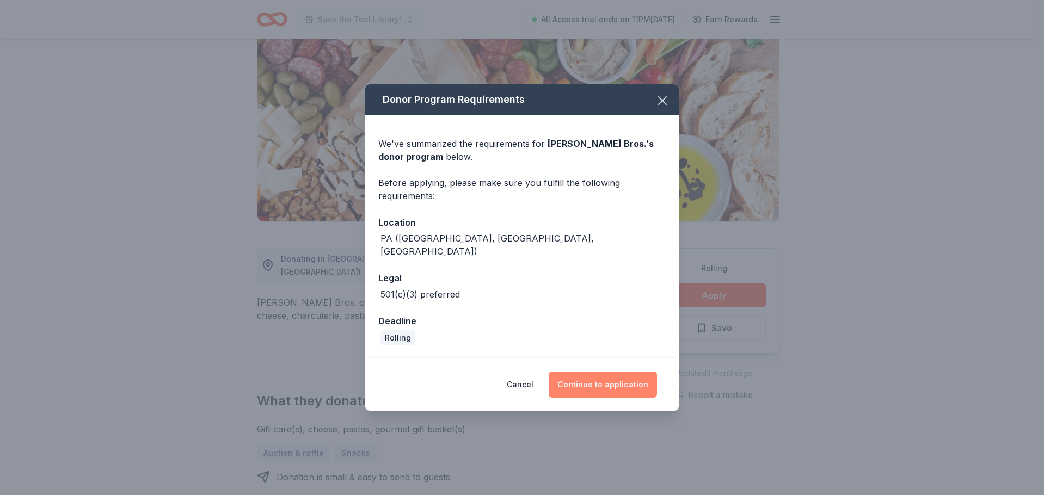
click at [634, 380] on button "Continue to application" at bounding box center [603, 385] width 108 height 26
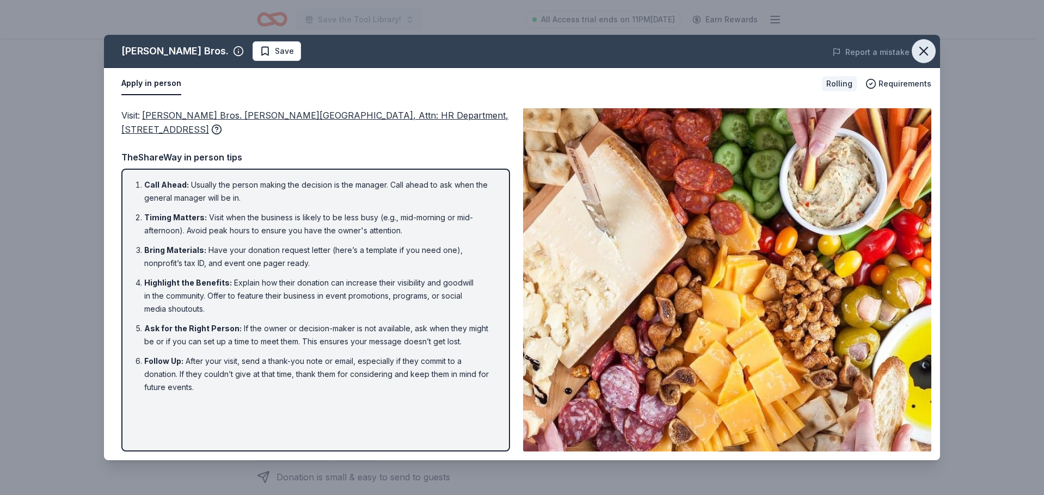
click at [926, 54] on icon "button" at bounding box center [924, 51] width 8 height 8
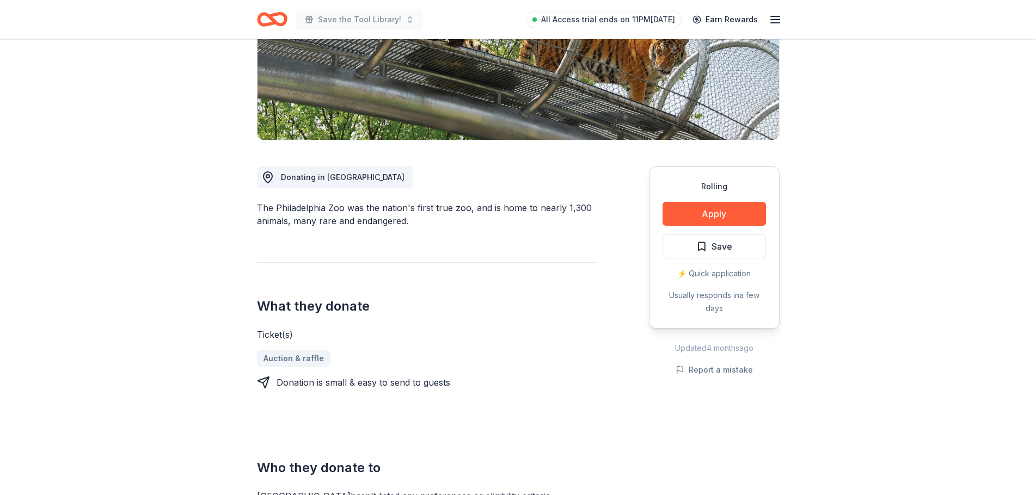
scroll to position [218, 0]
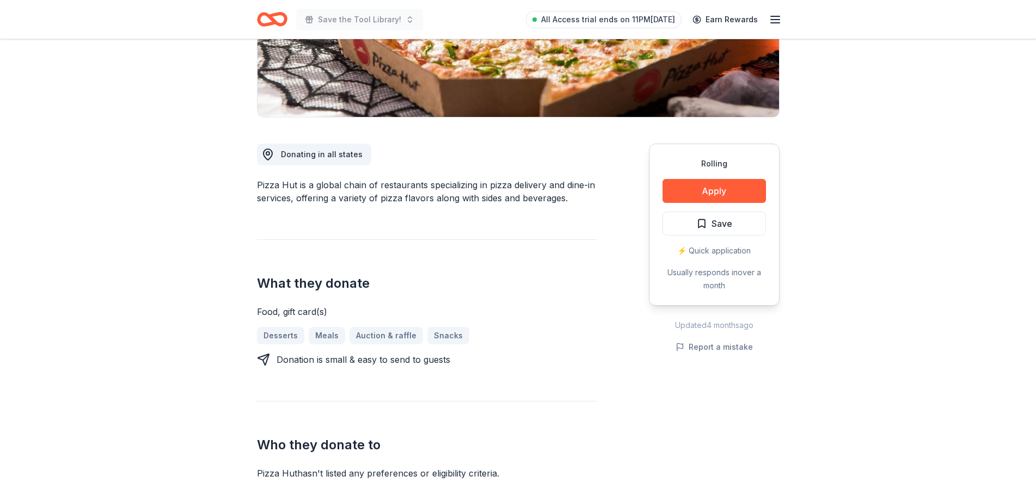
scroll to position [218, 0]
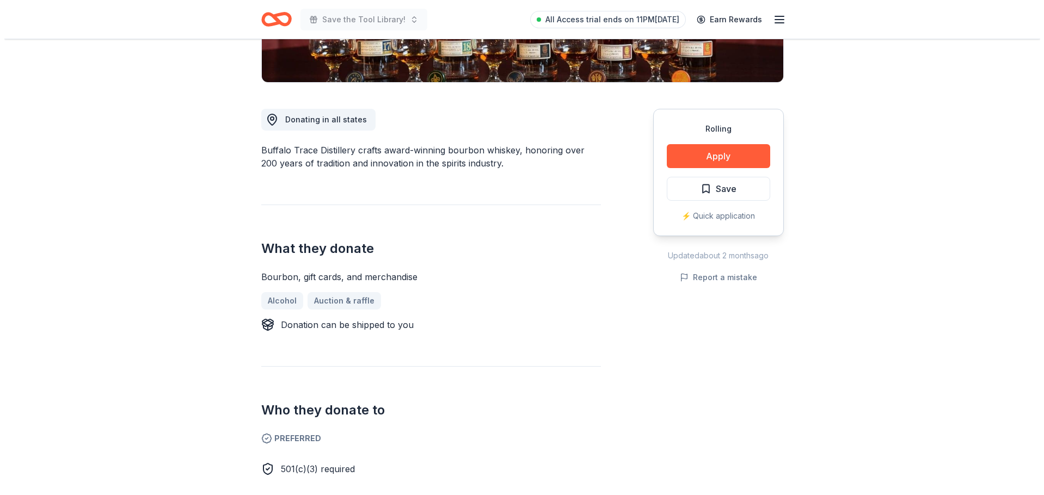
scroll to position [272, 0]
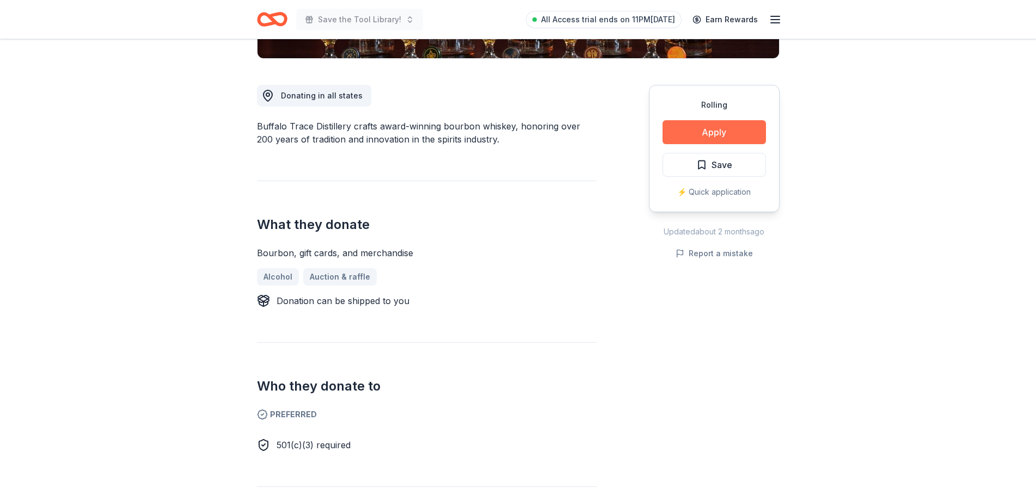
click at [749, 133] on button "Apply" at bounding box center [713, 132] width 103 height 24
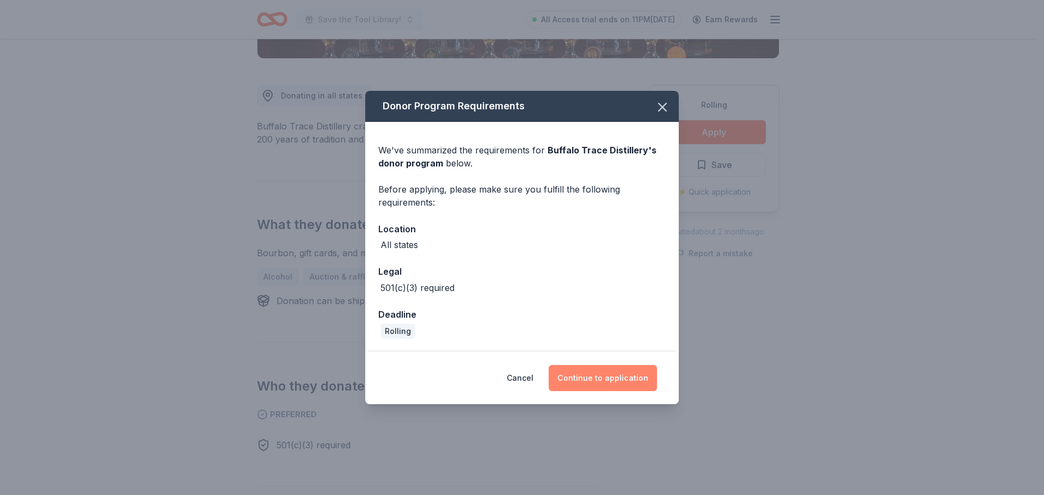
click at [641, 380] on button "Continue to application" at bounding box center [603, 378] width 108 height 26
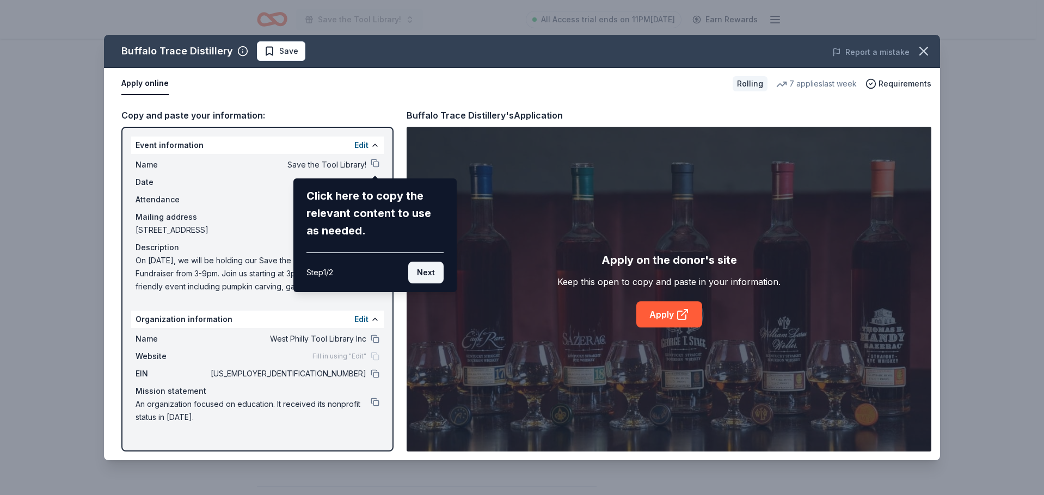
click at [421, 271] on button "Next" at bounding box center [425, 273] width 35 height 22
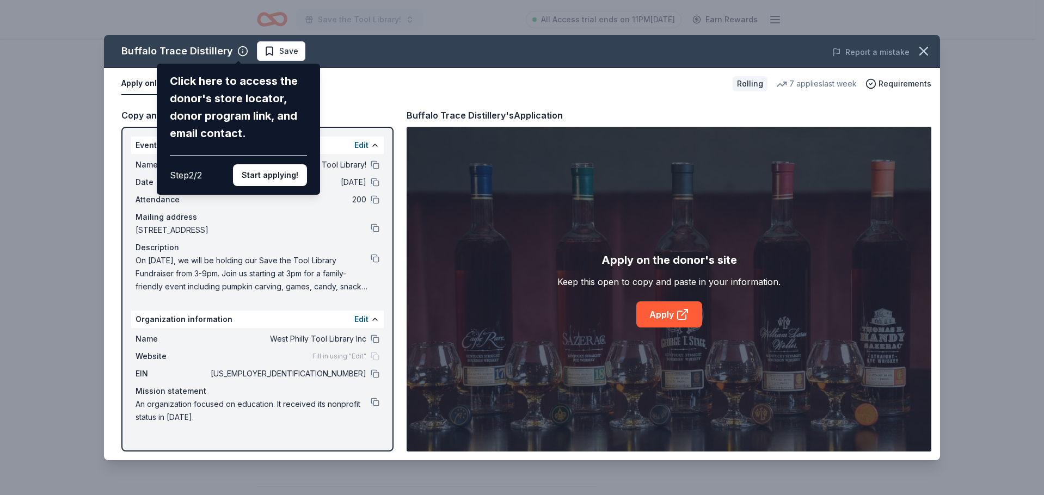
click at [676, 314] on div "Buffalo Trace Distillery Click here to access the donor's store locator, donor …" at bounding box center [522, 248] width 836 height 426
click at [255, 177] on button "Start applying!" at bounding box center [270, 175] width 74 height 22
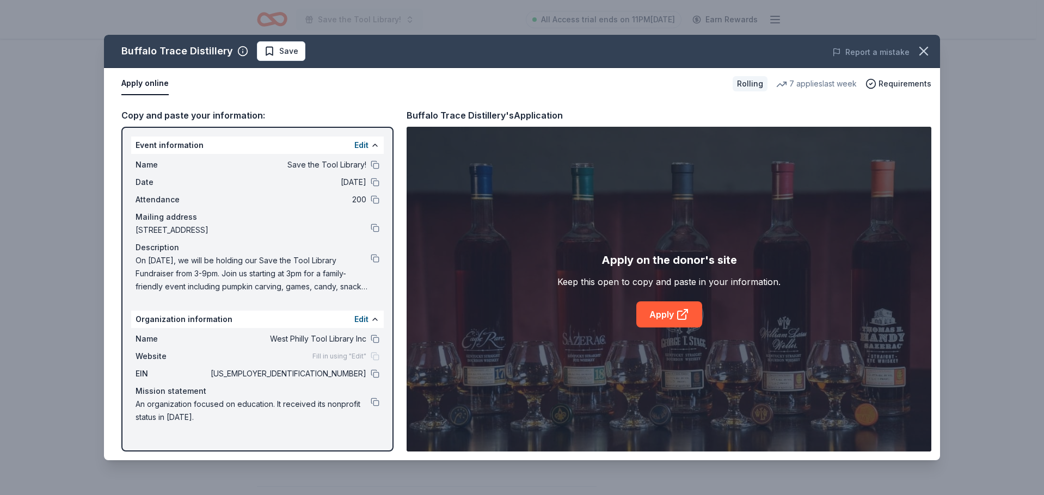
click at [658, 316] on div "Buffalo Trace Distillery Save Report a mistake Apply online Rolling 7 applies l…" at bounding box center [522, 248] width 836 height 426
click at [694, 293] on div "Buffalo Trace Distillery Save Report a mistake Apply online Rolling 7 applies l…" at bounding box center [522, 248] width 836 height 426
click at [678, 318] on div "Buffalo Trace Distillery Save Report a mistake Apply online Rolling 7 applies l…" at bounding box center [522, 248] width 836 height 426
click at [647, 268] on div "Buffalo Trace Distillery Save Report a mistake Apply online Rolling 7 applies l…" at bounding box center [522, 248] width 836 height 426
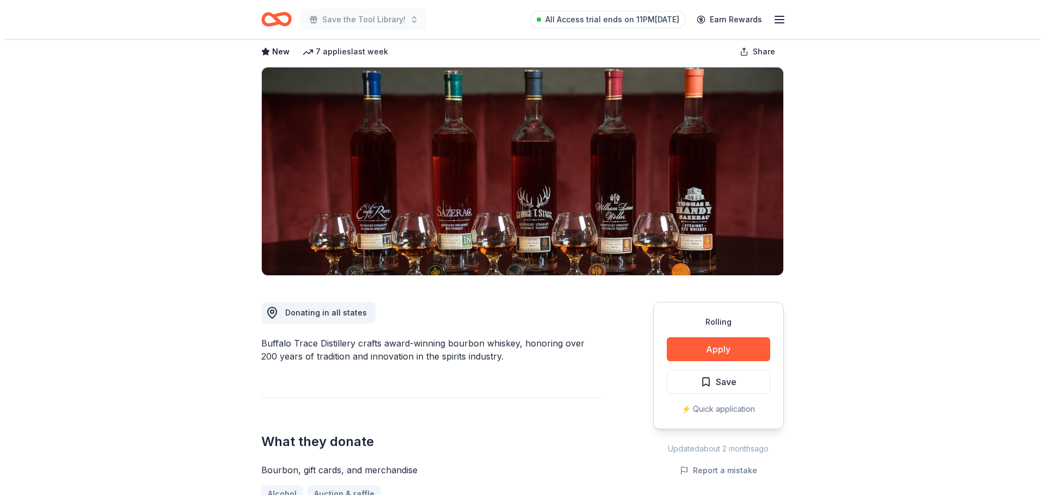
scroll to position [54, 0]
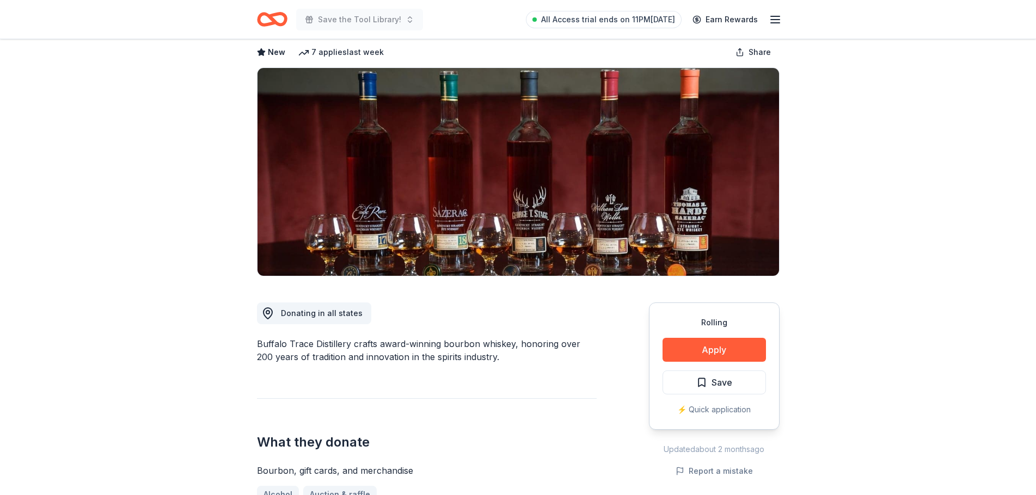
click at [735, 362] on div "Rolling Apply Save ⚡️ Quick application" at bounding box center [714, 366] width 131 height 127
click at [737, 353] on button "Apply" at bounding box center [713, 350] width 103 height 24
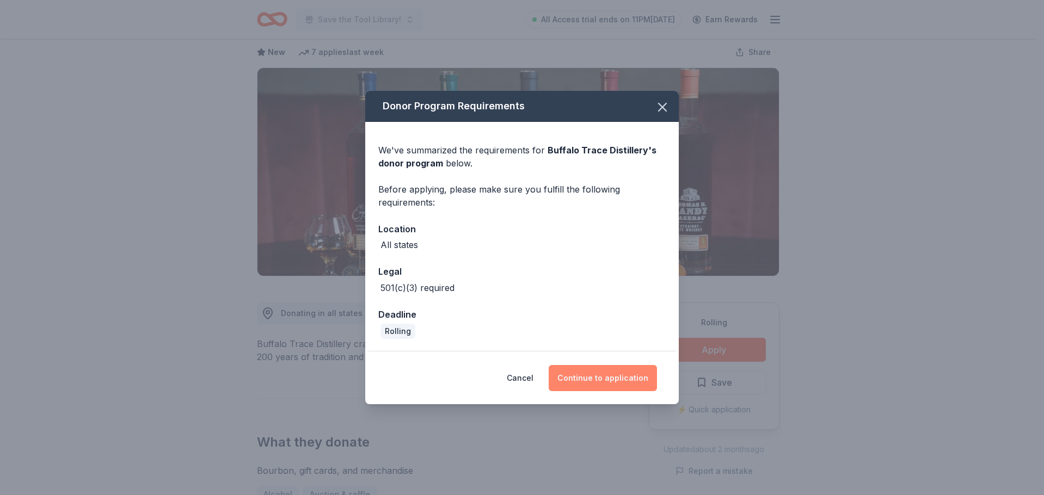
click at [608, 382] on button "Continue to application" at bounding box center [603, 378] width 108 height 26
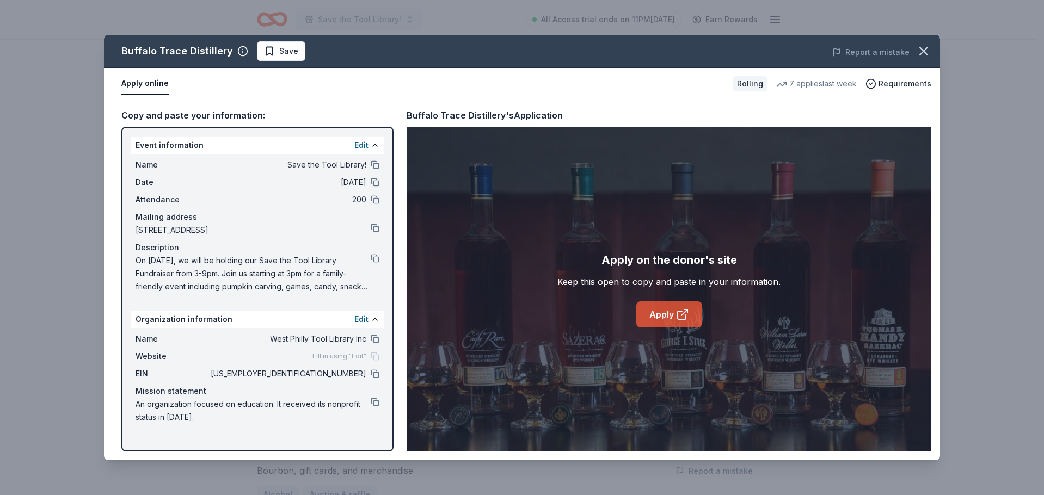
click at [676, 308] on icon at bounding box center [682, 314] width 13 height 13
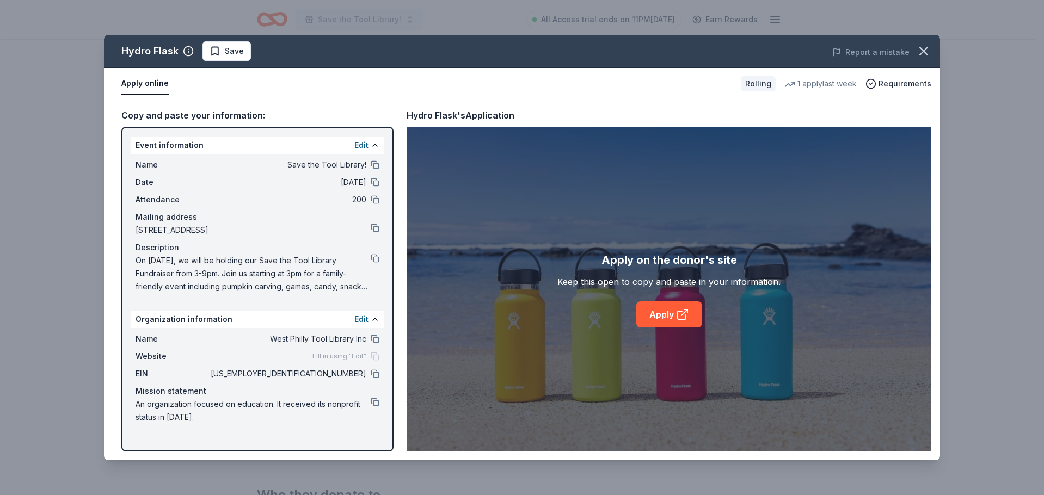
scroll to position [163, 0]
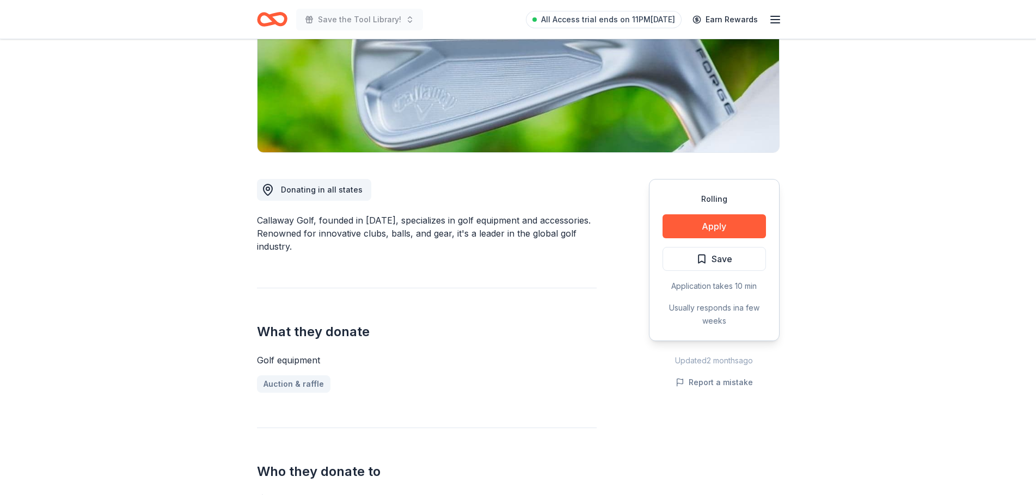
scroll to position [381, 0]
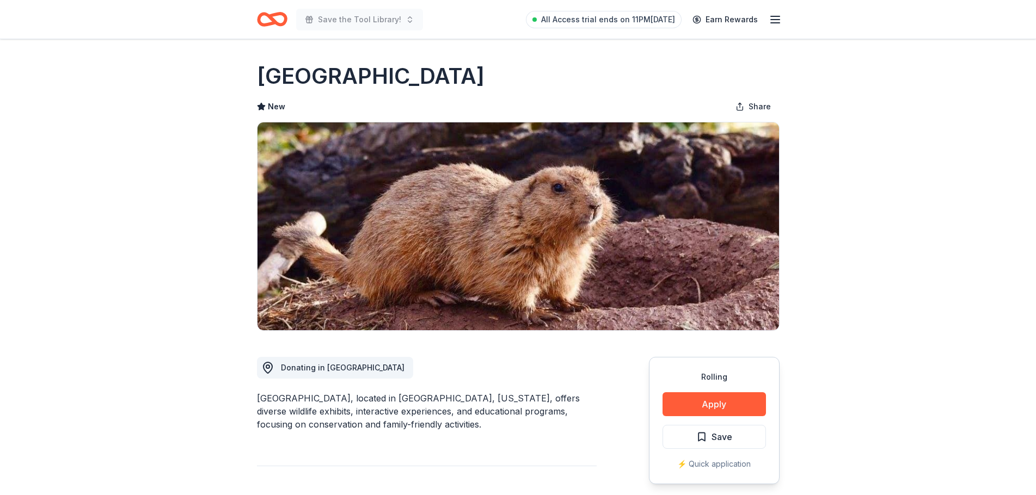
click at [777, 25] on icon "button" at bounding box center [774, 19] width 13 height 13
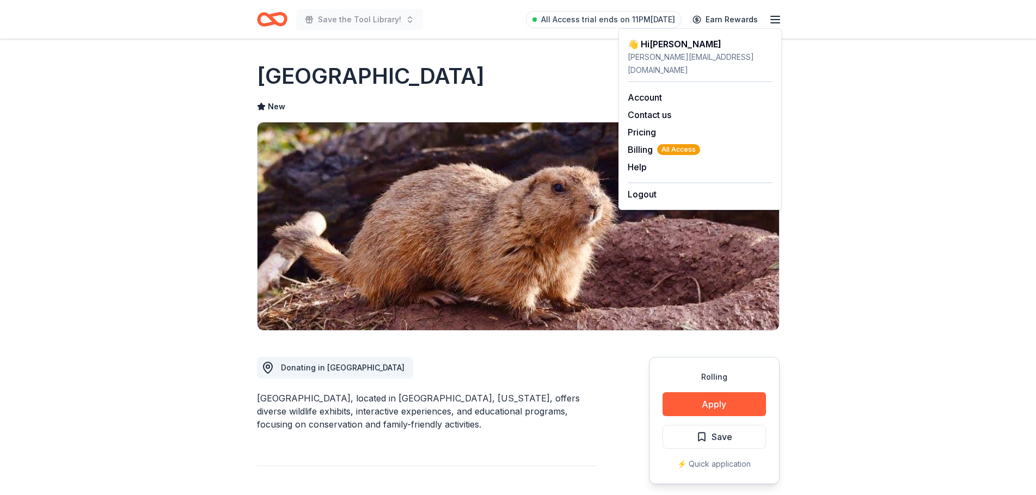
click at [509, 96] on div "New Share" at bounding box center [518, 107] width 522 height 22
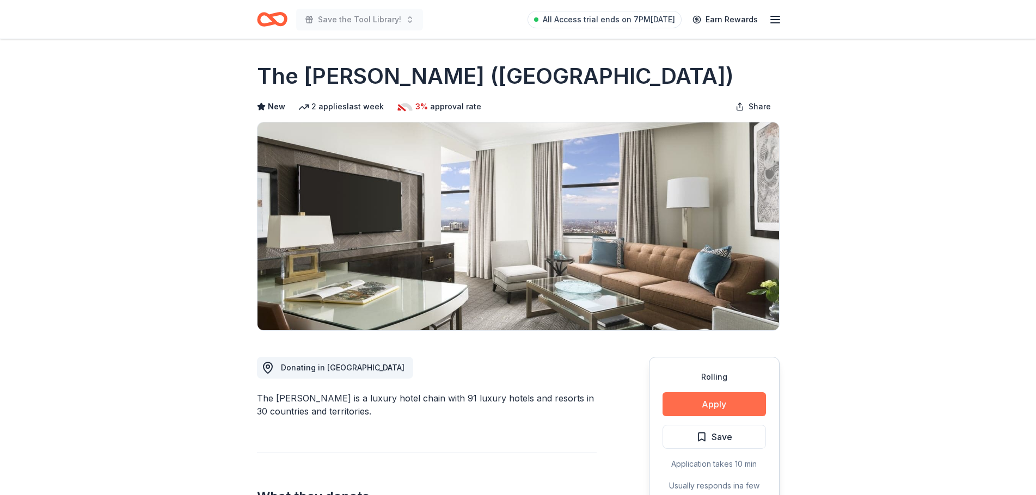
click at [711, 403] on button "Apply" at bounding box center [713, 404] width 103 height 24
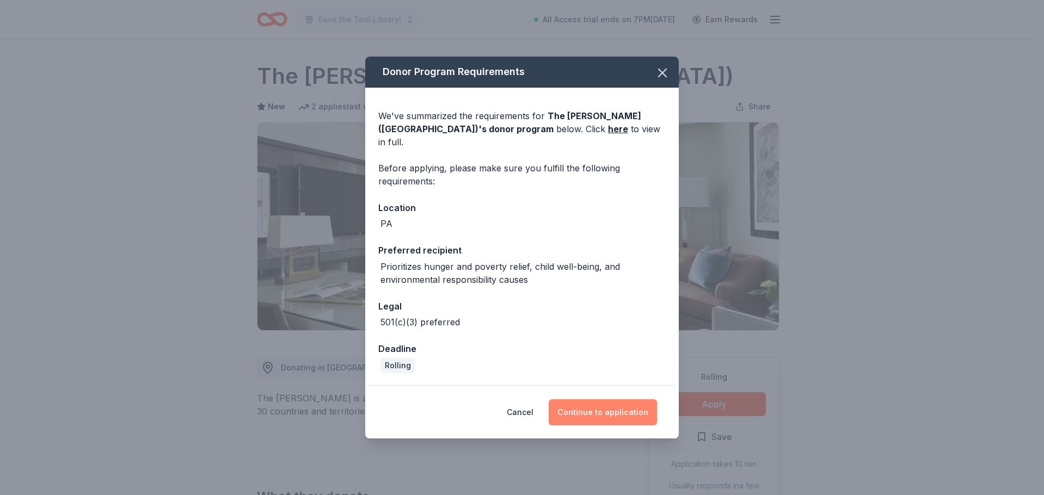
click at [600, 412] on button "Continue to application" at bounding box center [603, 412] width 108 height 26
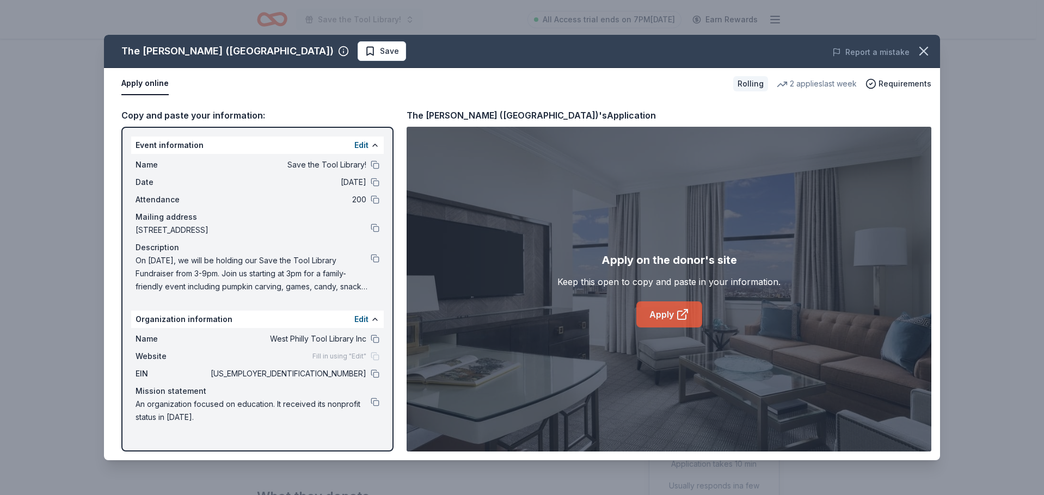
click at [671, 316] on link "Apply" at bounding box center [669, 314] width 66 height 26
